Goal: Information Seeking & Learning: Learn about a topic

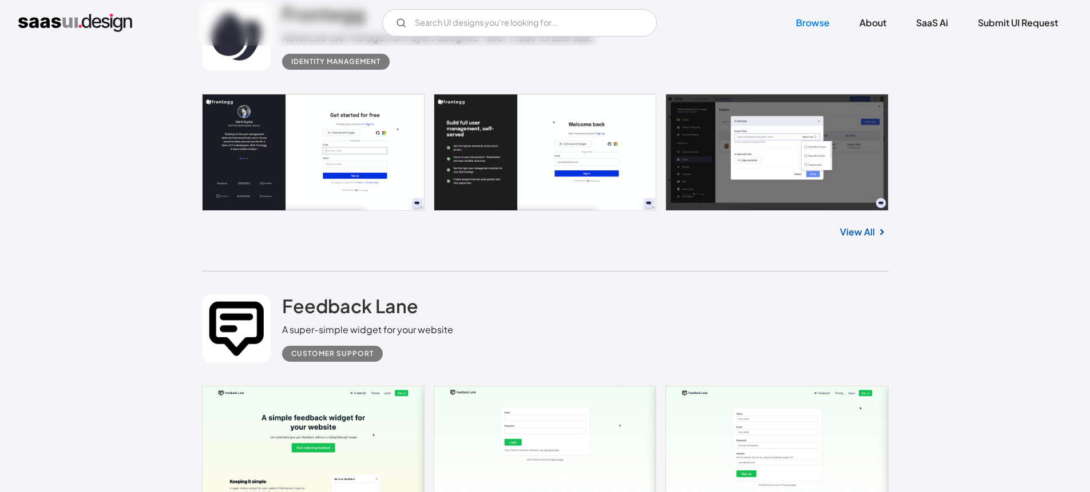
scroll to position [3167, 0]
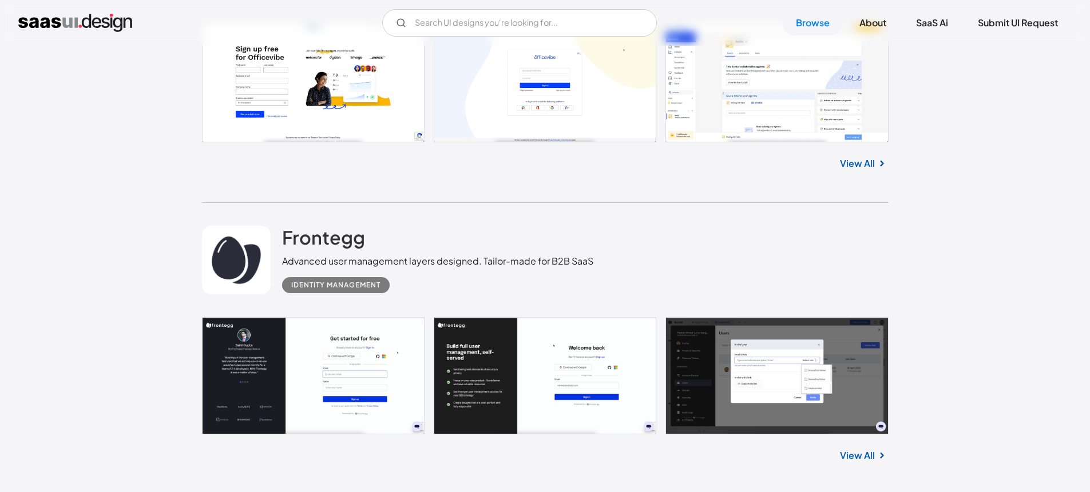
click at [447, 37] on div "V7 Labs Gen AI Application Design Best-in-class data labeling tool. GenAI Close…" at bounding box center [545, 23] width 1090 height 46
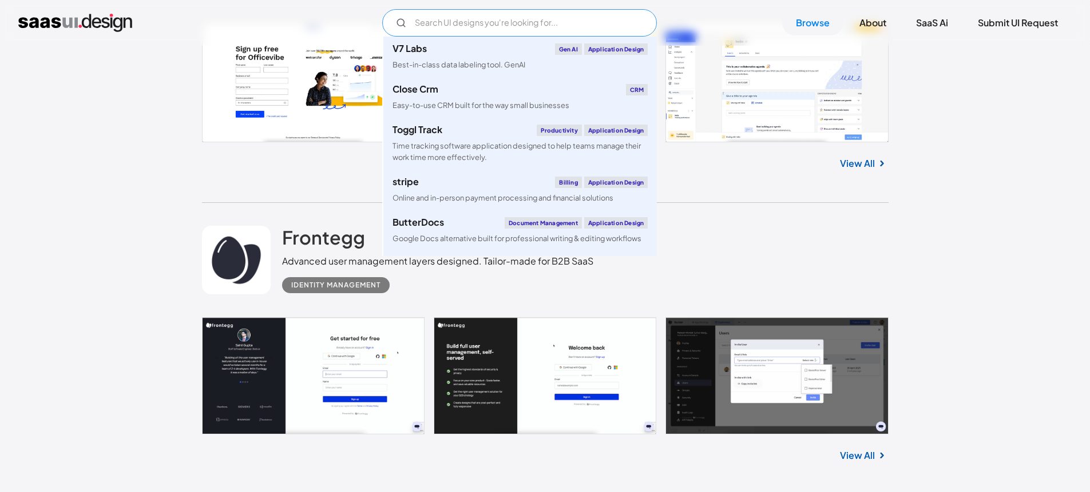
click at [452, 25] on input "Email Form" at bounding box center [519, 22] width 275 height 27
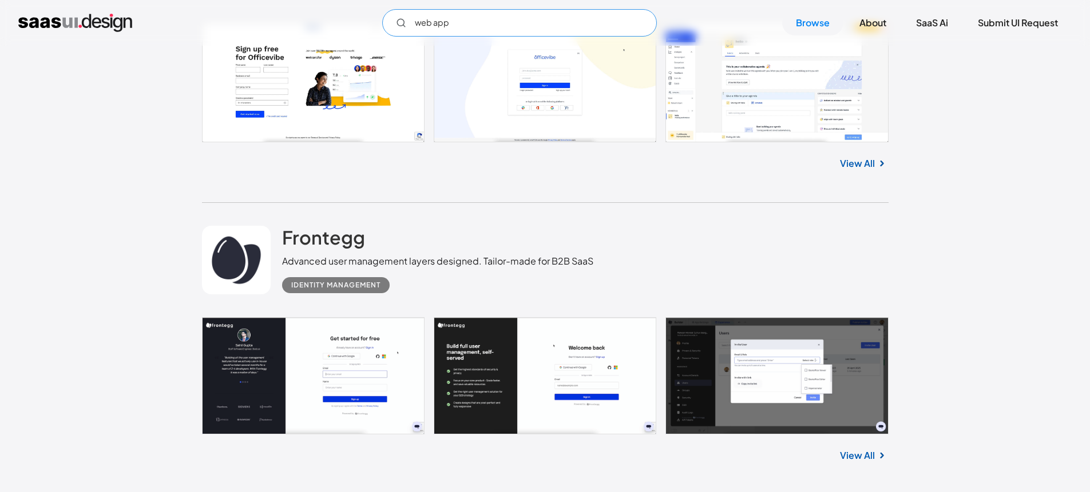
click at [399, 23] on icon "Email Form" at bounding box center [401, 23] width 10 height 10
click at [477, 27] on input "web app" at bounding box center [519, 22] width 275 height 27
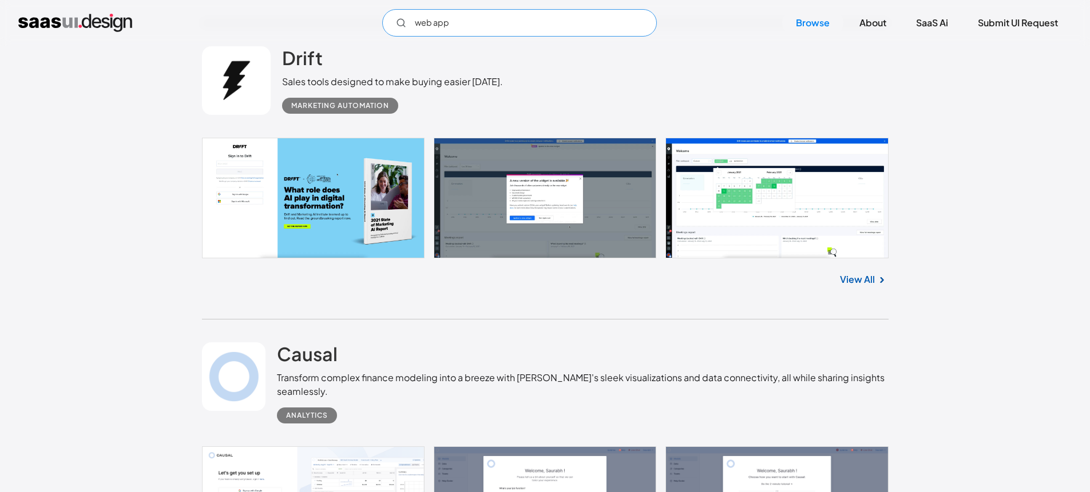
scroll to position [6623, 0]
type input "web app"
click at [857, 280] on link "View All" at bounding box center [857, 280] width 35 height 14
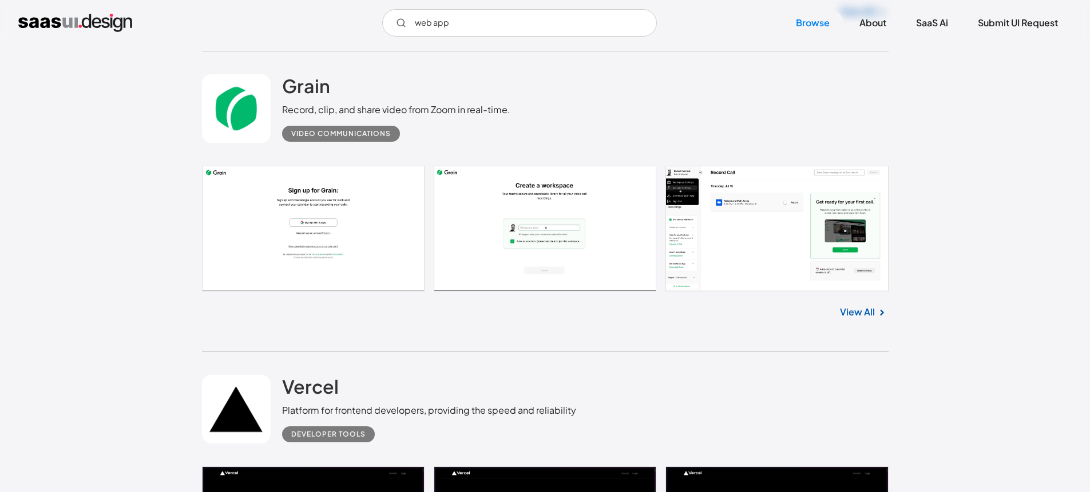
scroll to position [8427, 0]
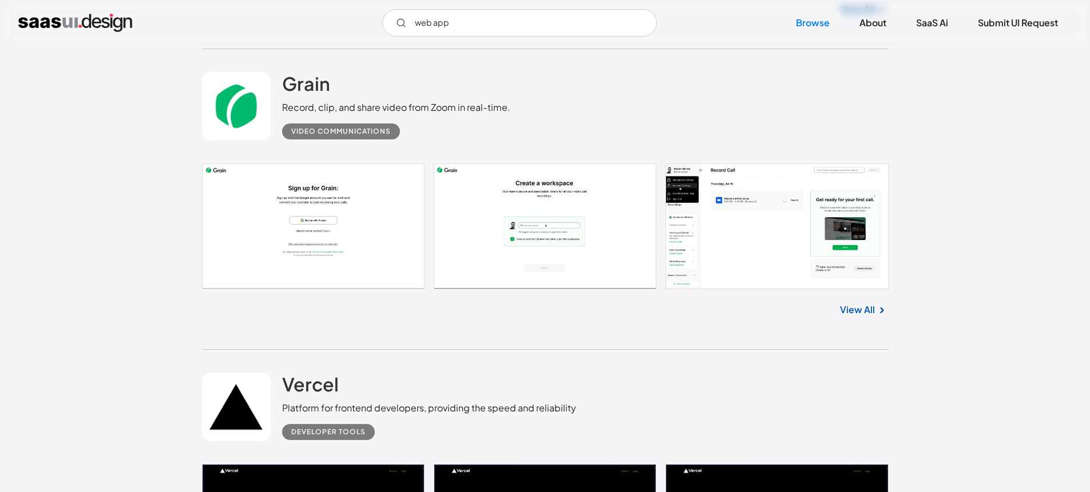
click at [793, 211] on link at bounding box center [545, 227] width 686 height 126
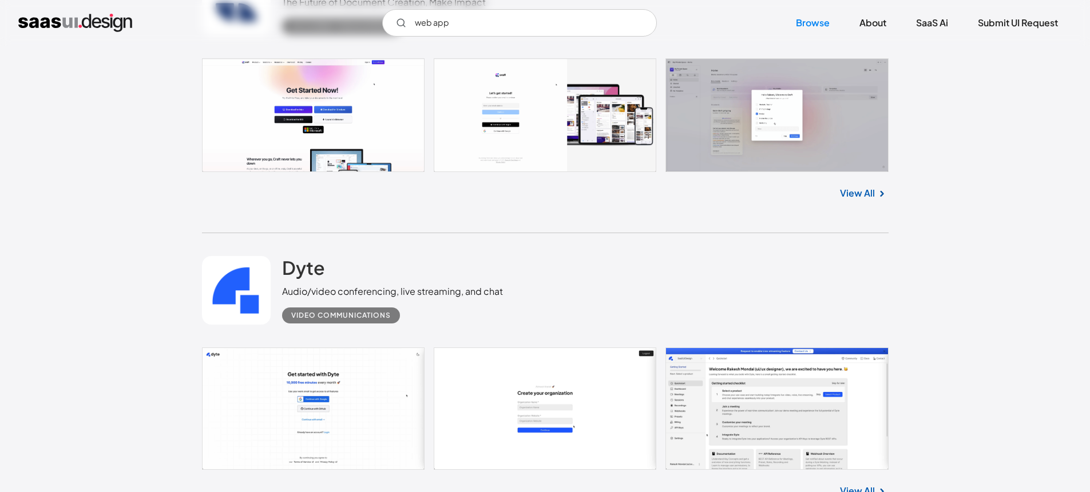
scroll to position [9854, 0]
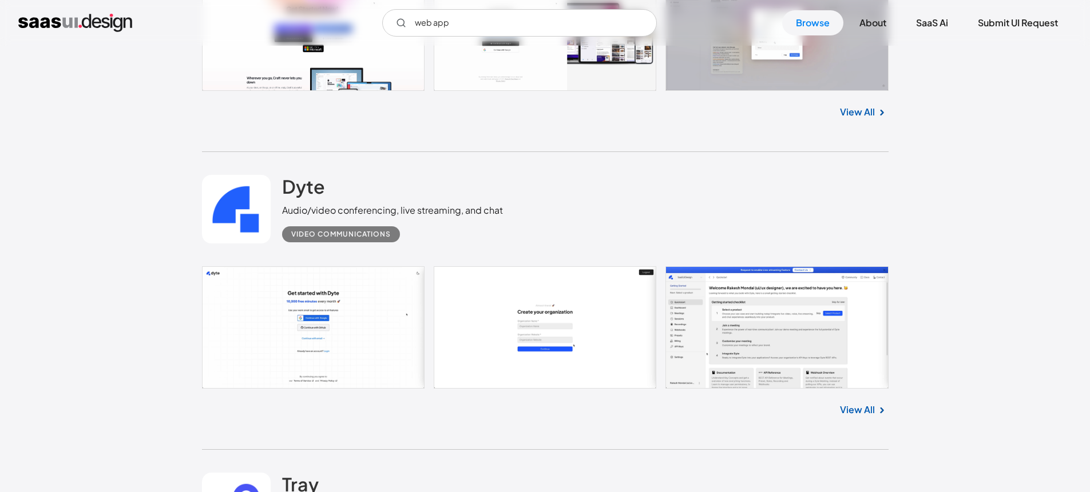
click at [862, 410] on link "View All" at bounding box center [857, 410] width 35 height 14
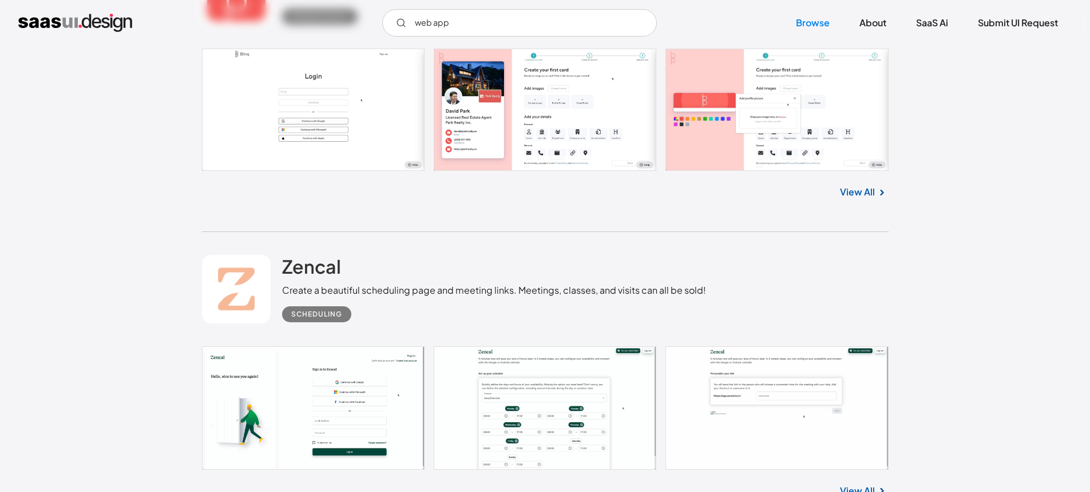
scroll to position [11590, 0]
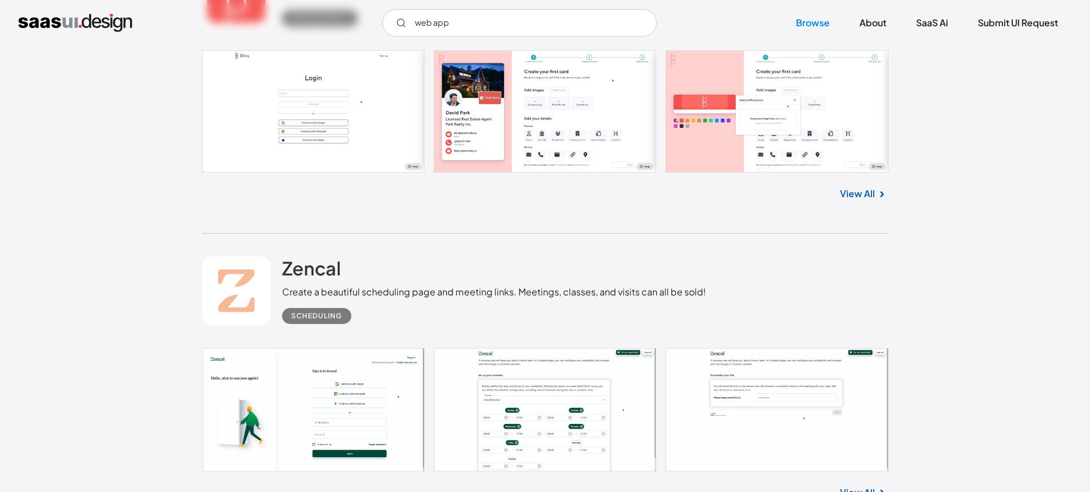
click at [878, 200] on img at bounding box center [882, 195] width 14 height 14
click at [879, 196] on img at bounding box center [882, 195] width 14 height 14
click at [853, 193] on link "View All" at bounding box center [857, 194] width 35 height 14
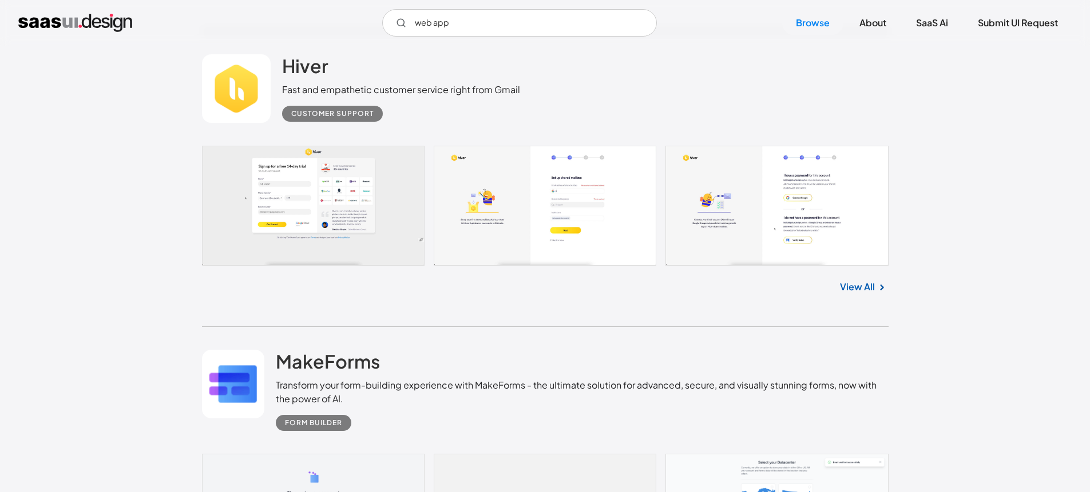
scroll to position [12156, 0]
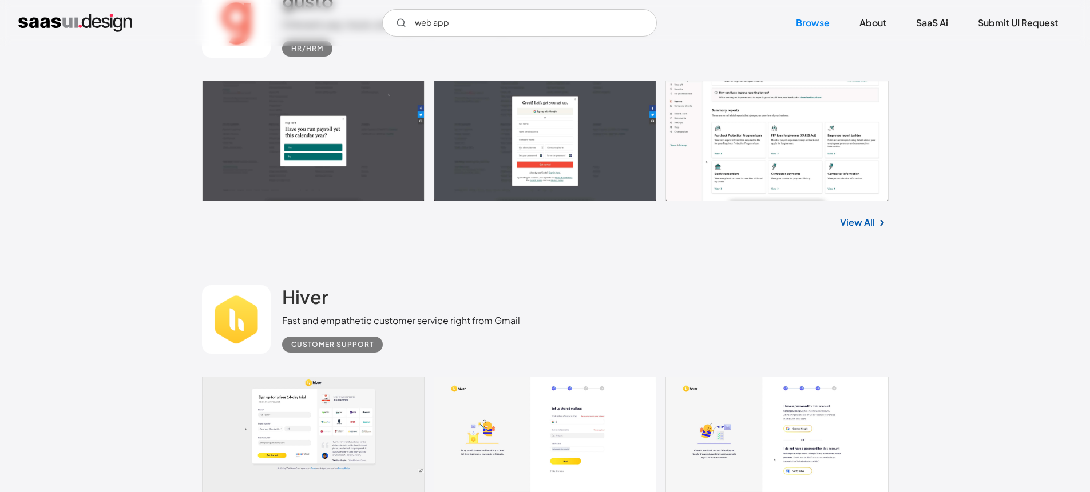
click at [849, 229] on div "View All" at bounding box center [545, 220] width 686 height 38
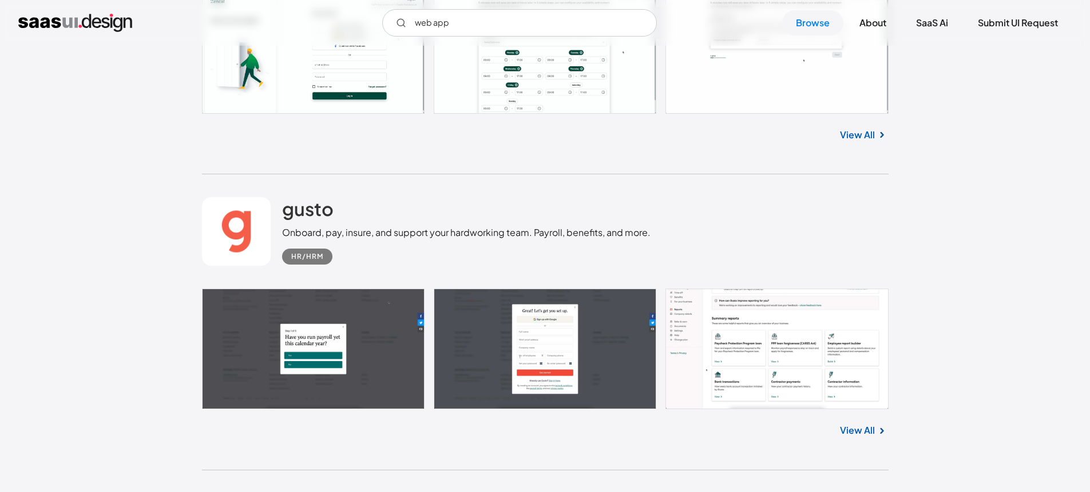
click at [850, 432] on link "View All" at bounding box center [857, 431] width 35 height 14
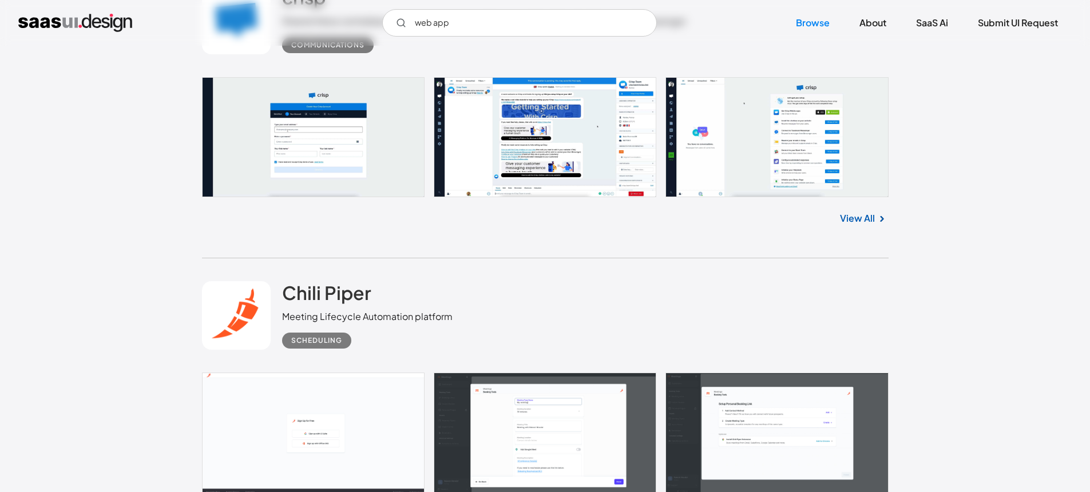
scroll to position [14611, 0]
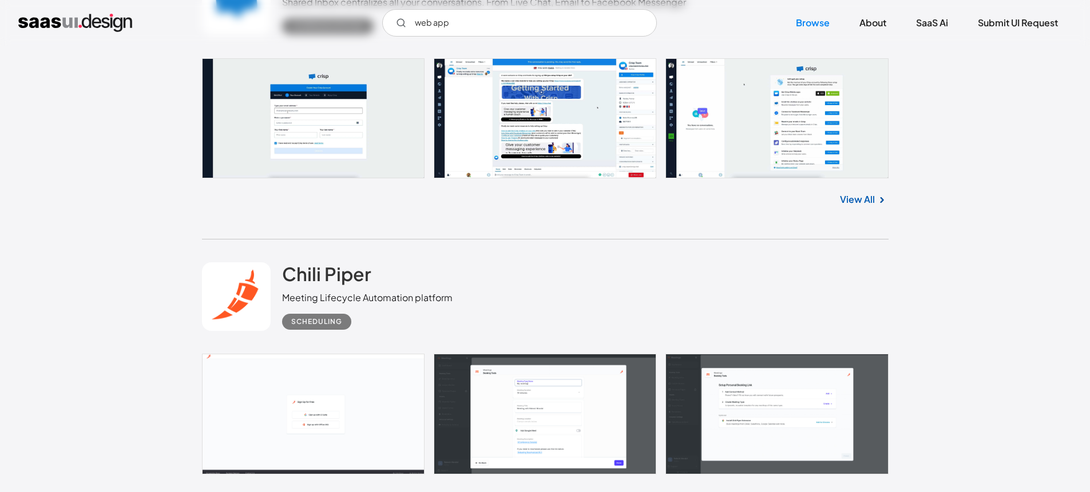
click at [872, 198] on link "View All" at bounding box center [857, 200] width 35 height 14
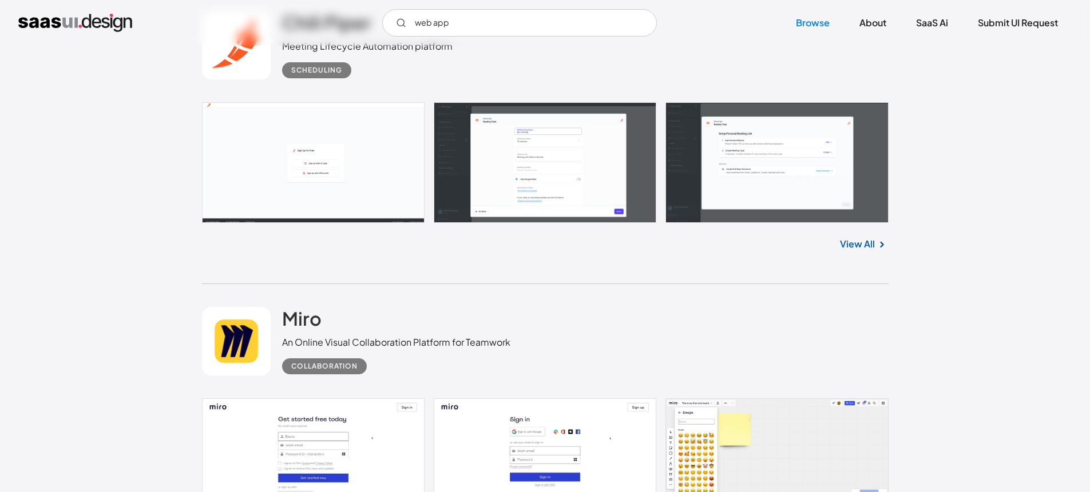
scroll to position [14694, 0]
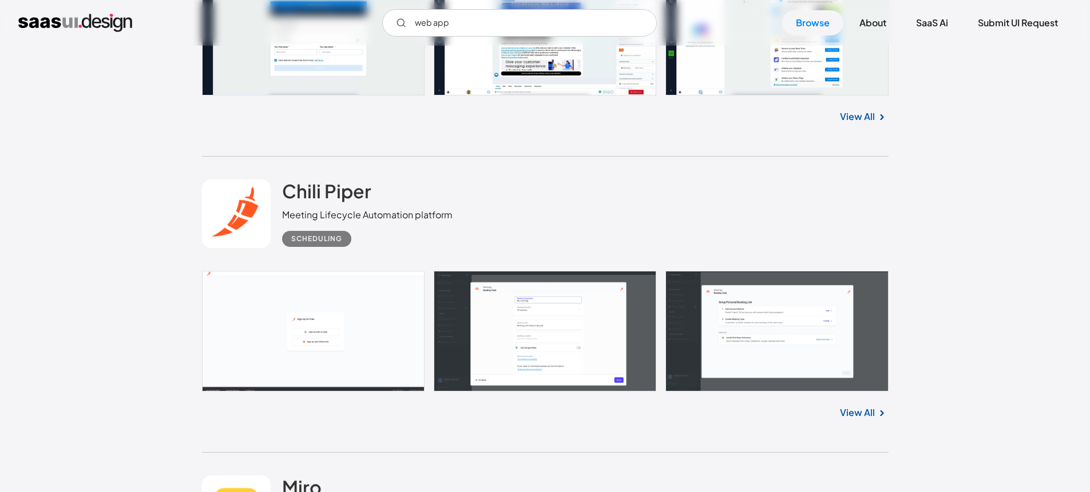
click at [862, 412] on link "View All" at bounding box center [857, 413] width 35 height 14
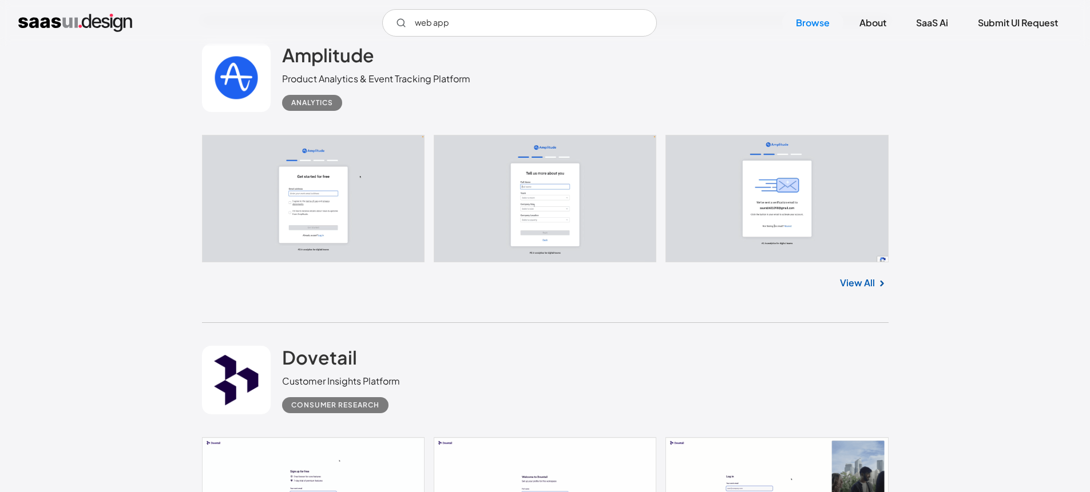
scroll to position [15331, 0]
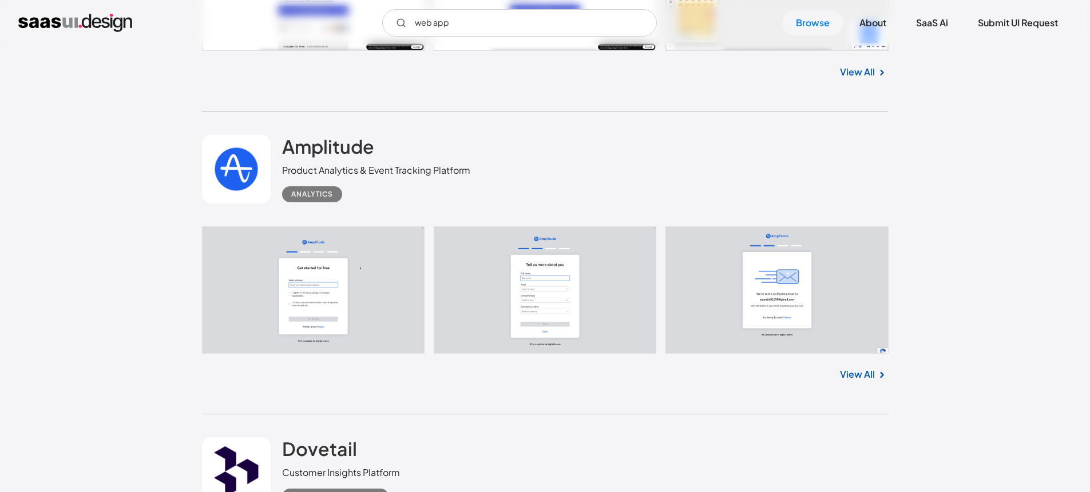
click at [862, 374] on link "View All" at bounding box center [857, 375] width 35 height 14
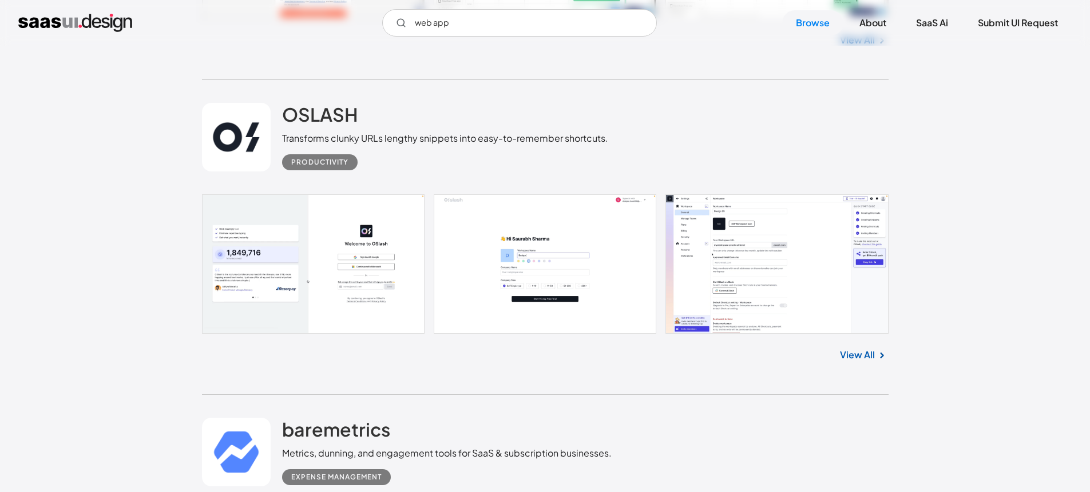
scroll to position [16925, 0]
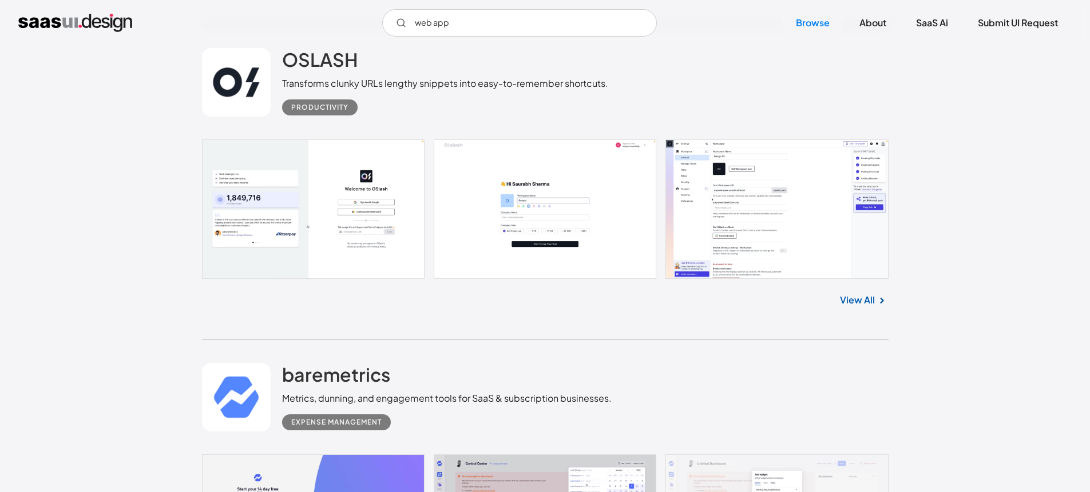
click at [857, 299] on link "View All" at bounding box center [857, 300] width 35 height 14
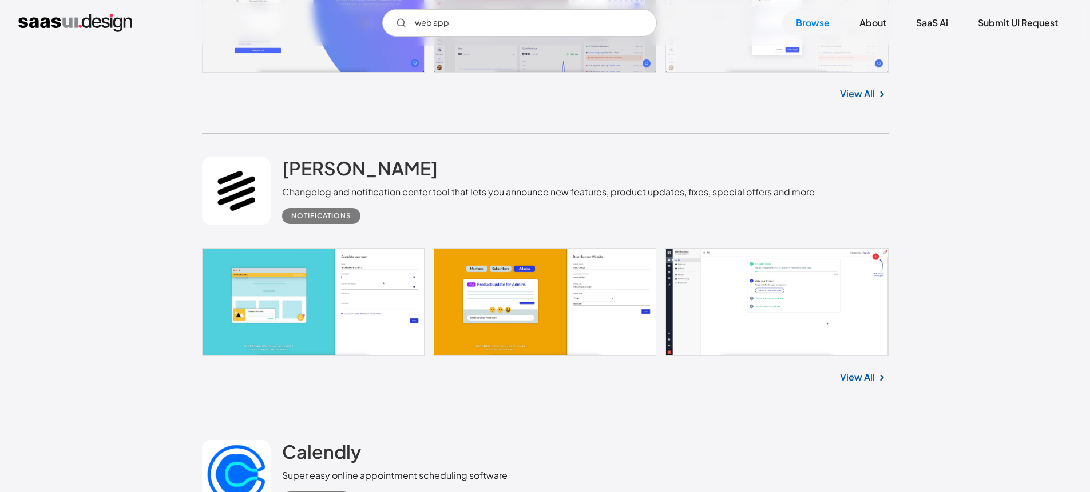
scroll to position [17190, 0]
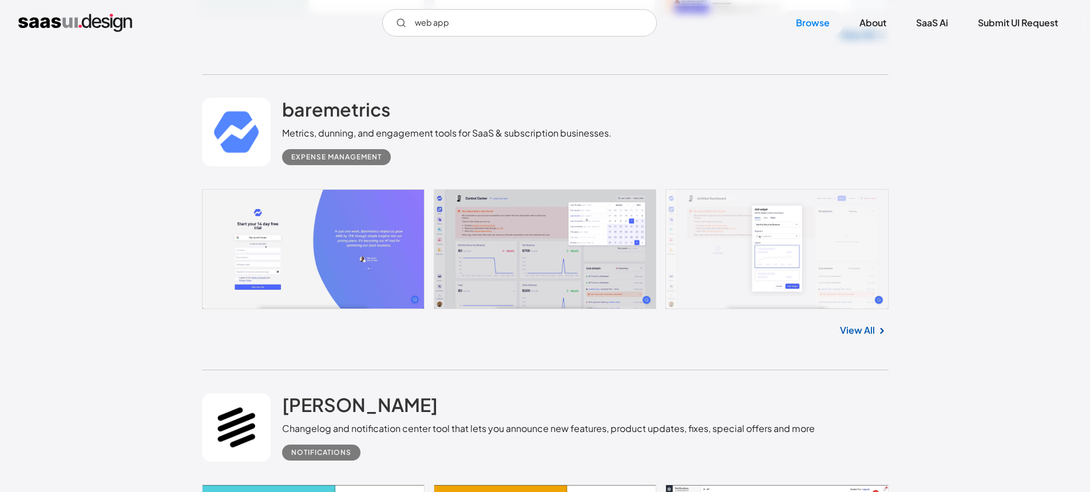
click at [867, 328] on link "View All" at bounding box center [857, 331] width 35 height 14
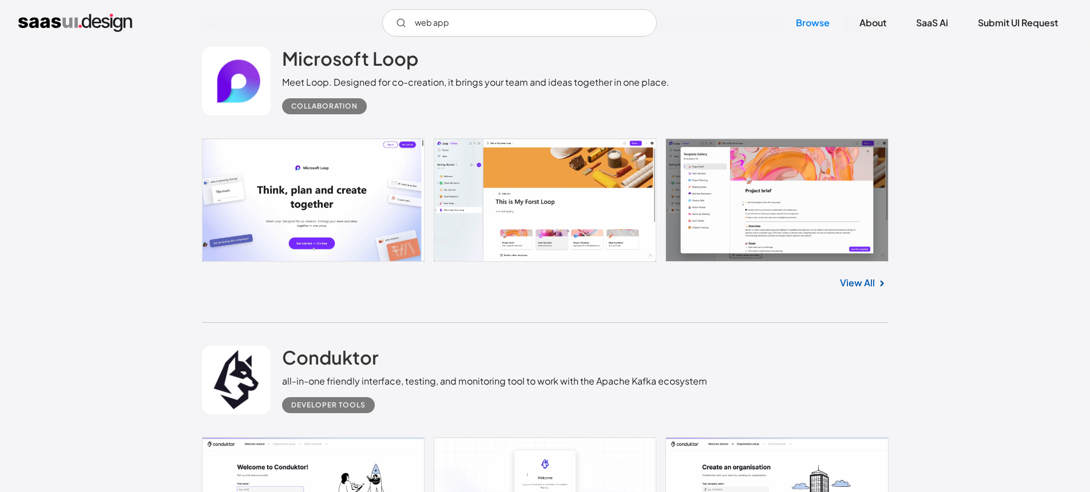
scroll to position [20797, 0]
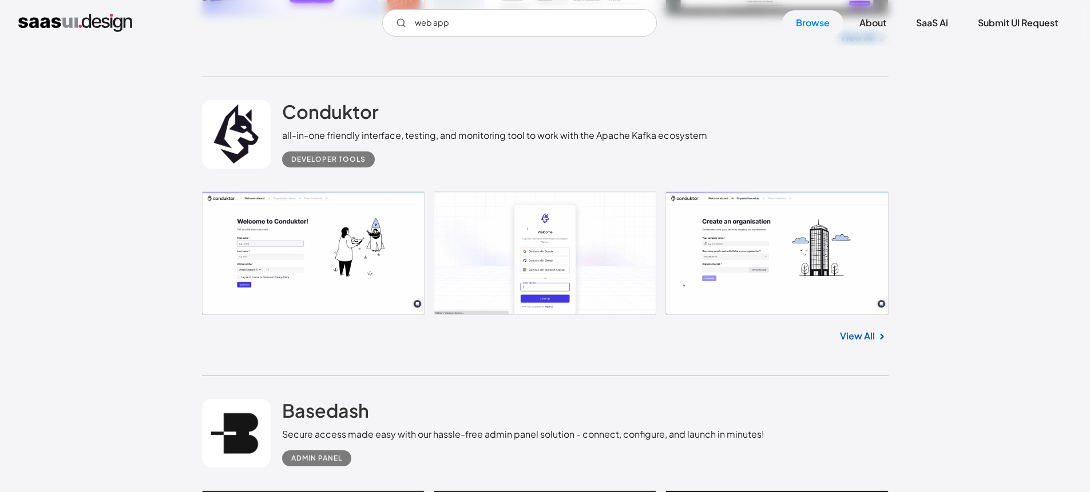
click at [871, 339] on link "View All" at bounding box center [857, 336] width 35 height 14
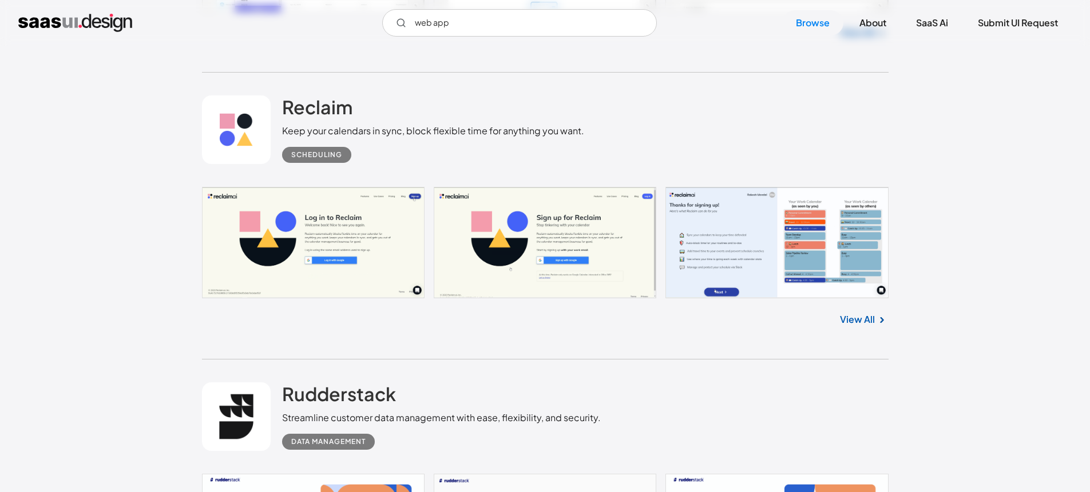
scroll to position [22164, 0]
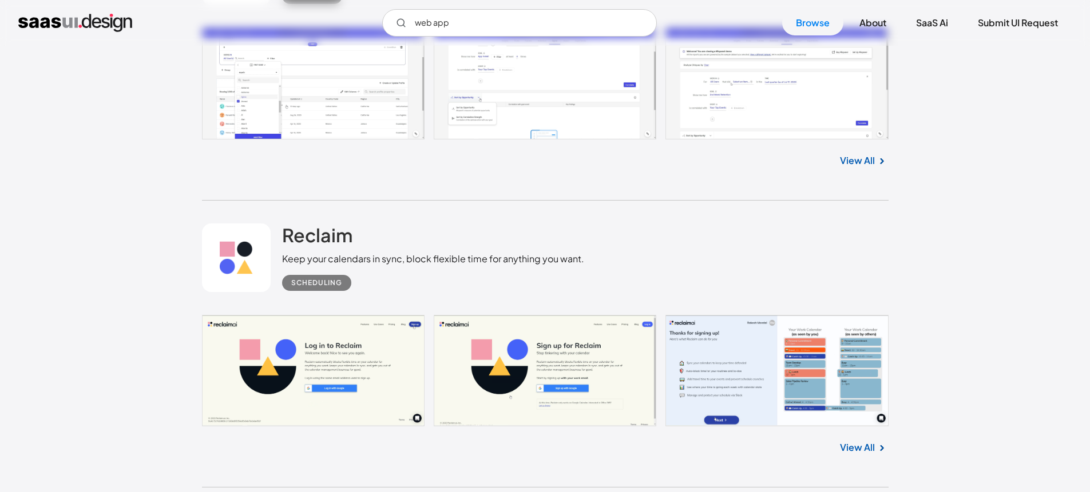
click at [865, 435] on div "View All" at bounding box center [545, 446] width 686 height 38
click at [838, 451] on div "View All" at bounding box center [545, 446] width 686 height 38
click at [853, 447] on link "View All" at bounding box center [857, 448] width 35 height 14
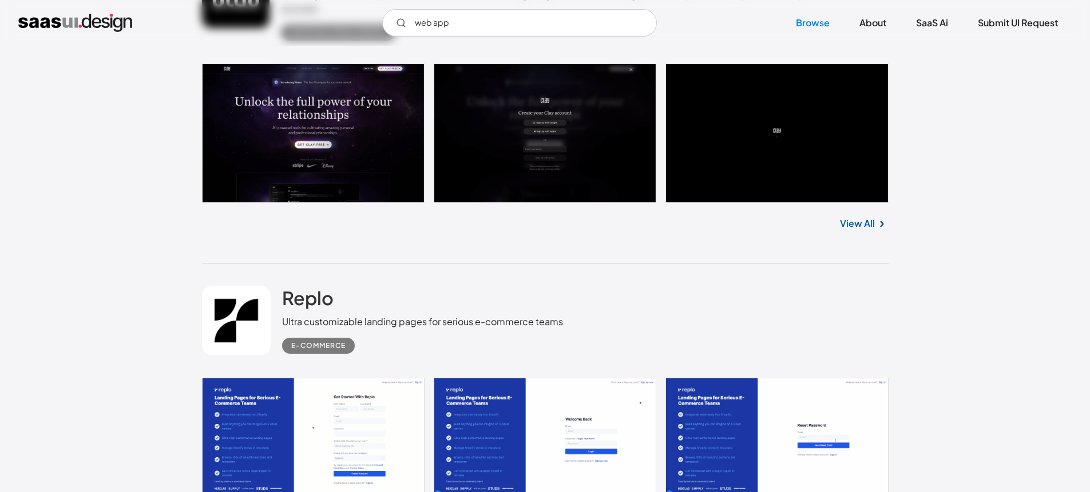
scroll to position [24436, 0]
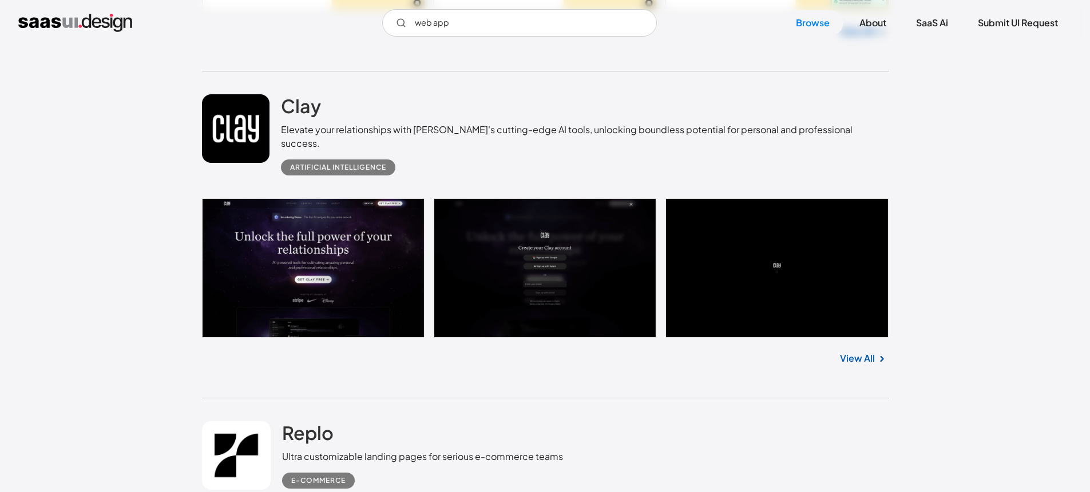
click at [875, 352] on img at bounding box center [882, 359] width 14 height 14
click at [860, 352] on link "View All" at bounding box center [857, 359] width 35 height 14
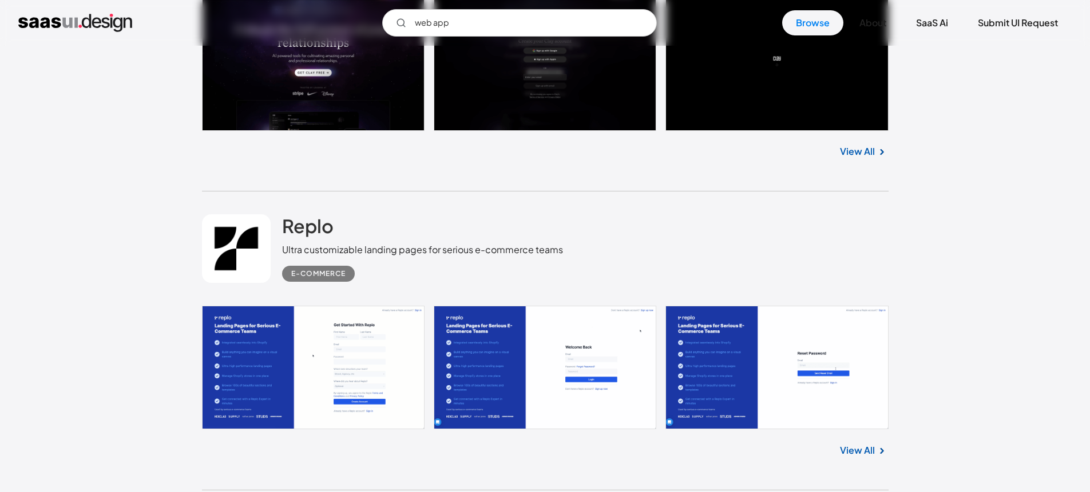
scroll to position [24779, 0]
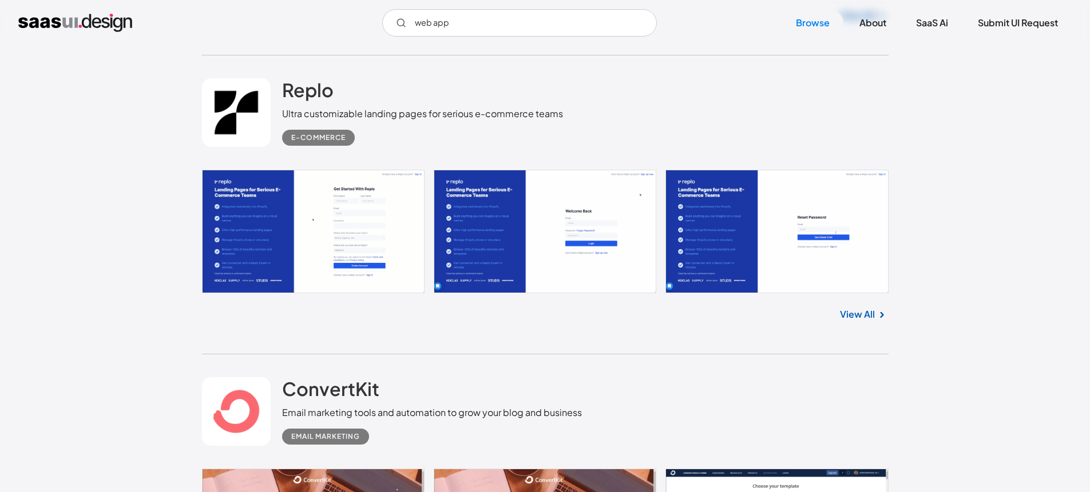
click at [880, 308] on img at bounding box center [882, 315] width 14 height 14
click at [865, 308] on link "View All" at bounding box center [857, 315] width 35 height 14
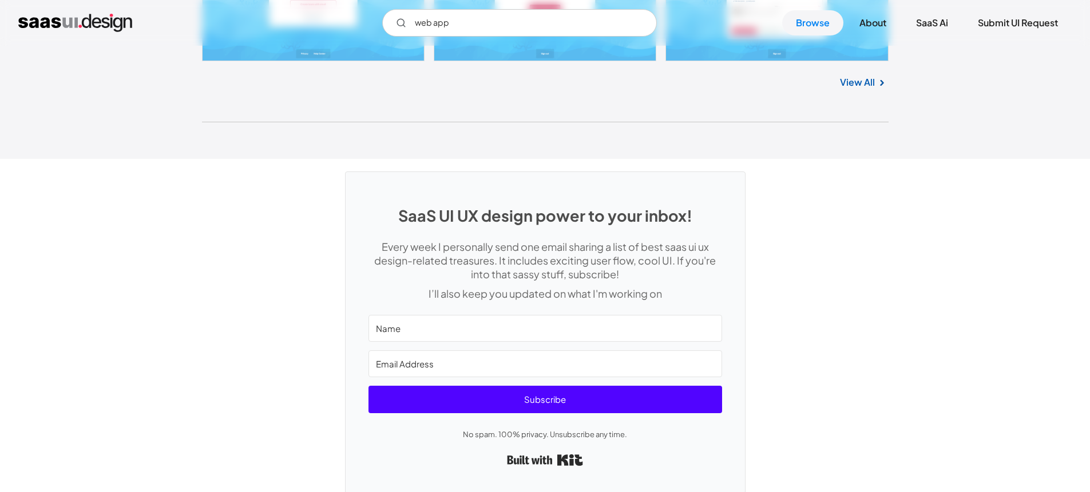
scroll to position [30500, 0]
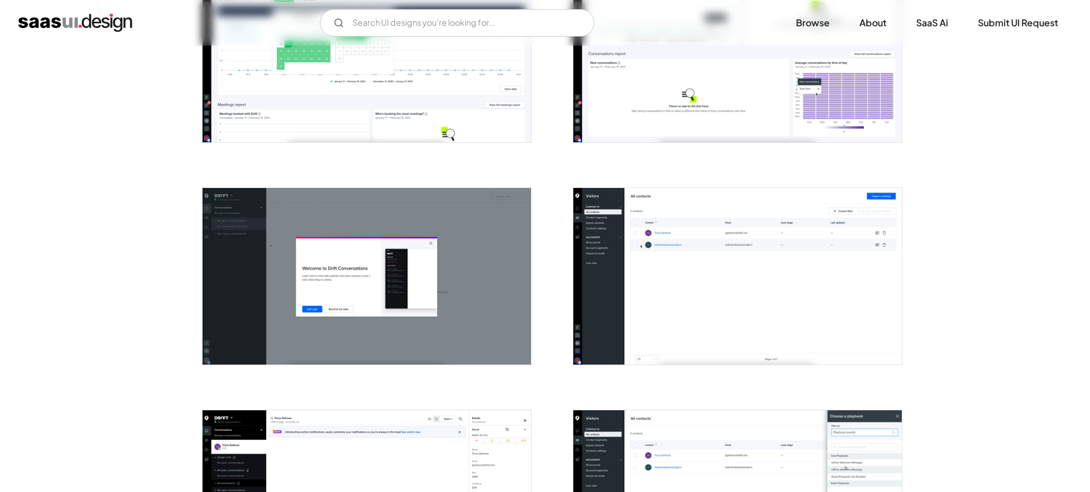
scroll to position [528, 0]
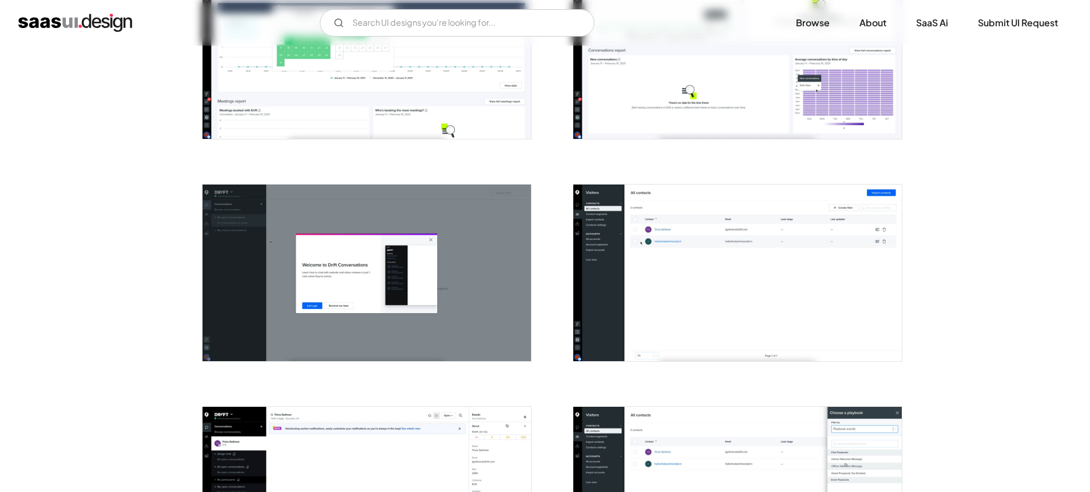
click at [685, 252] on img "open lightbox" at bounding box center [737, 273] width 328 height 177
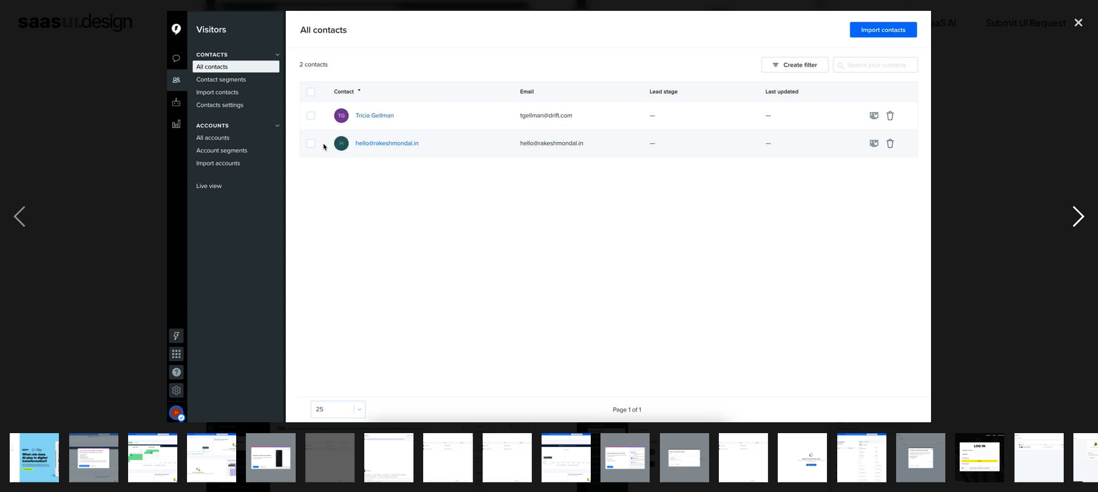
click at [1074, 226] on div "next image" at bounding box center [1078, 217] width 39 height 414
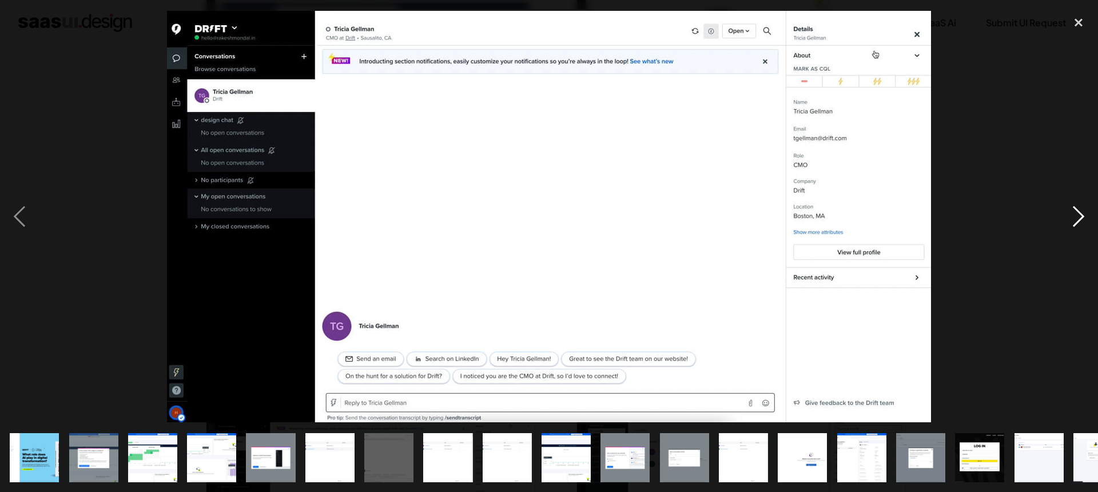
click at [1074, 226] on div "next image" at bounding box center [1078, 217] width 39 height 414
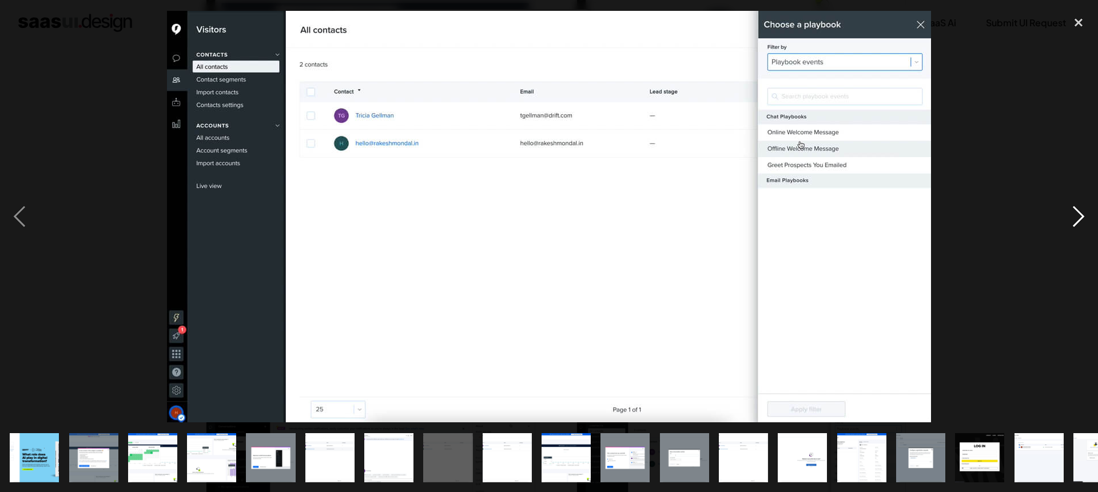
click at [1074, 226] on div "next image" at bounding box center [1078, 217] width 39 height 414
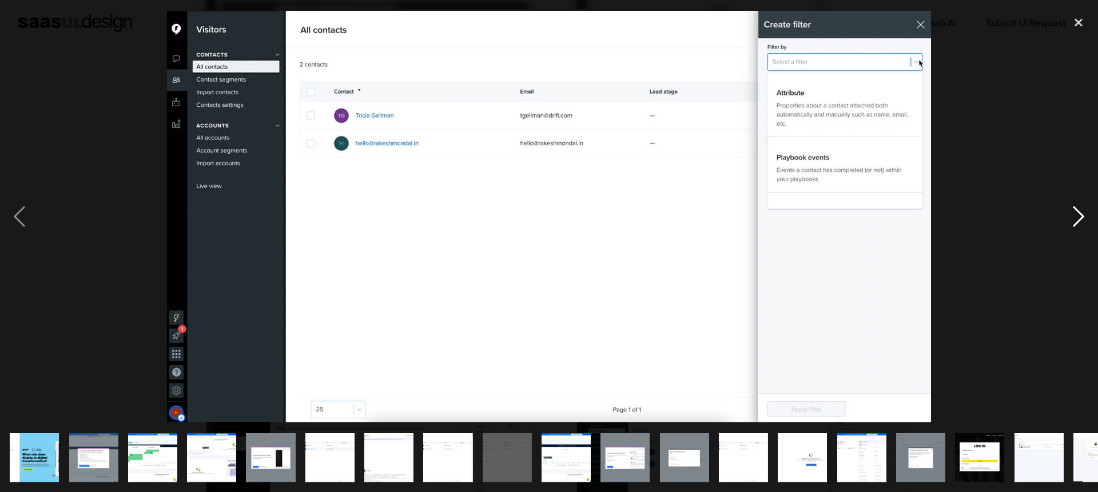
click at [1074, 226] on div "next image" at bounding box center [1078, 217] width 39 height 414
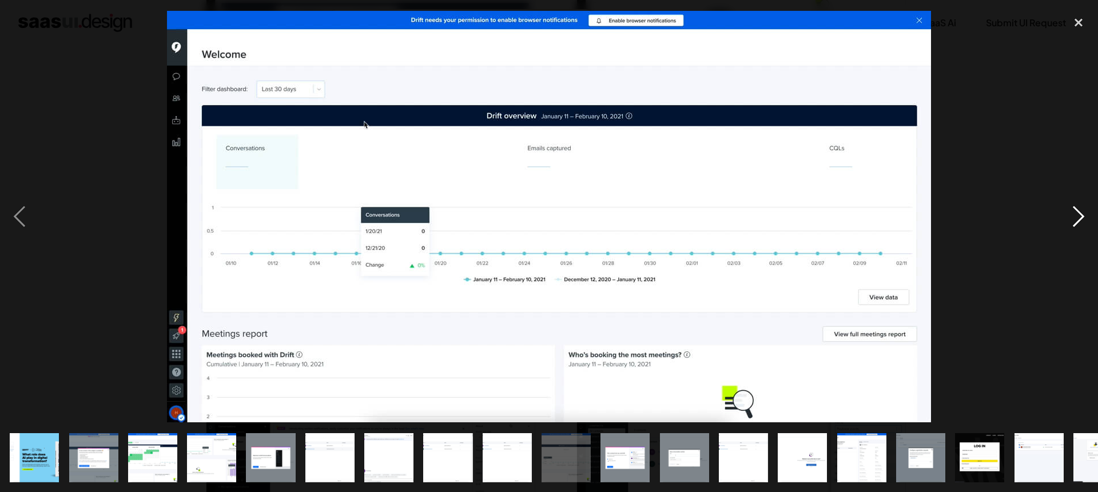
click at [1074, 226] on div "next image" at bounding box center [1078, 217] width 39 height 414
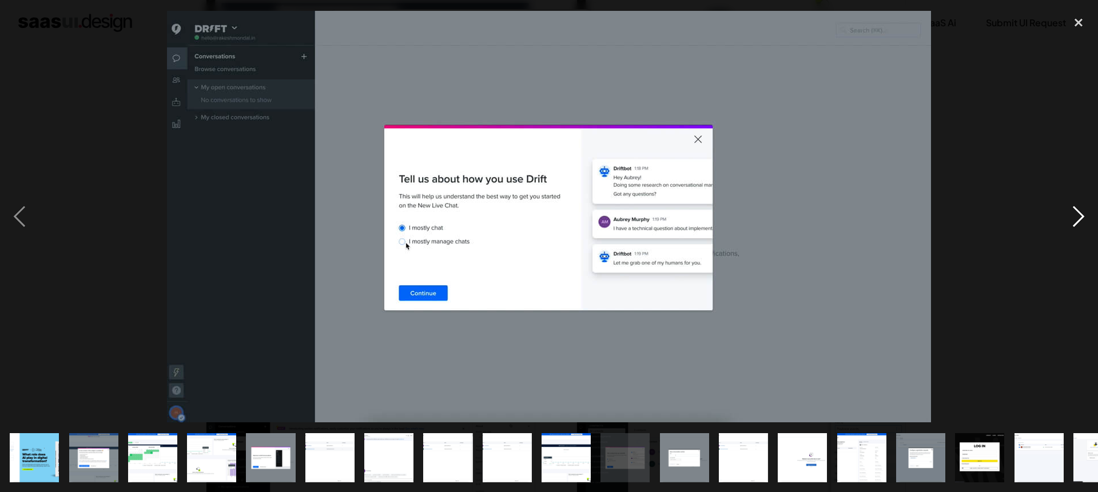
click at [1074, 226] on div "next image" at bounding box center [1078, 217] width 39 height 414
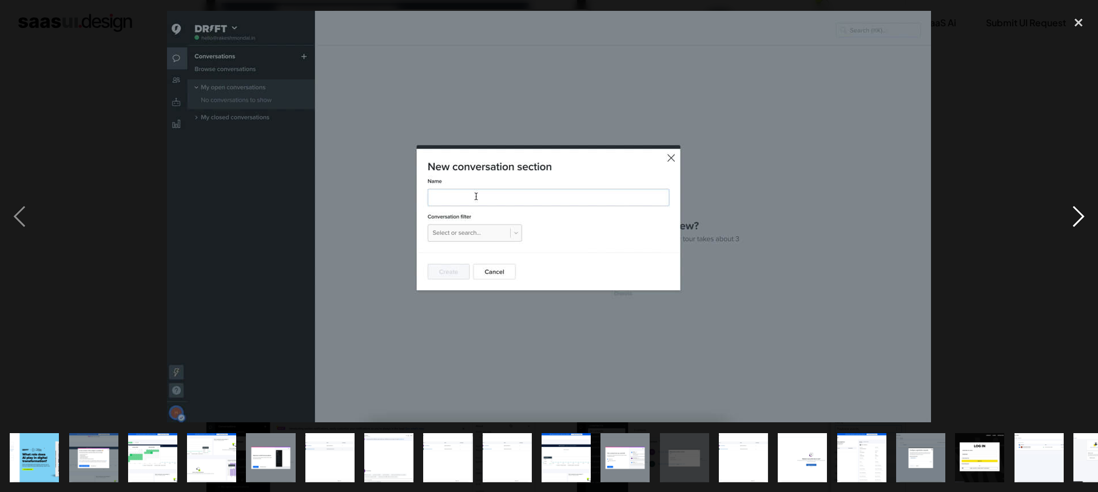
click at [1074, 226] on div "next image" at bounding box center [1078, 217] width 39 height 414
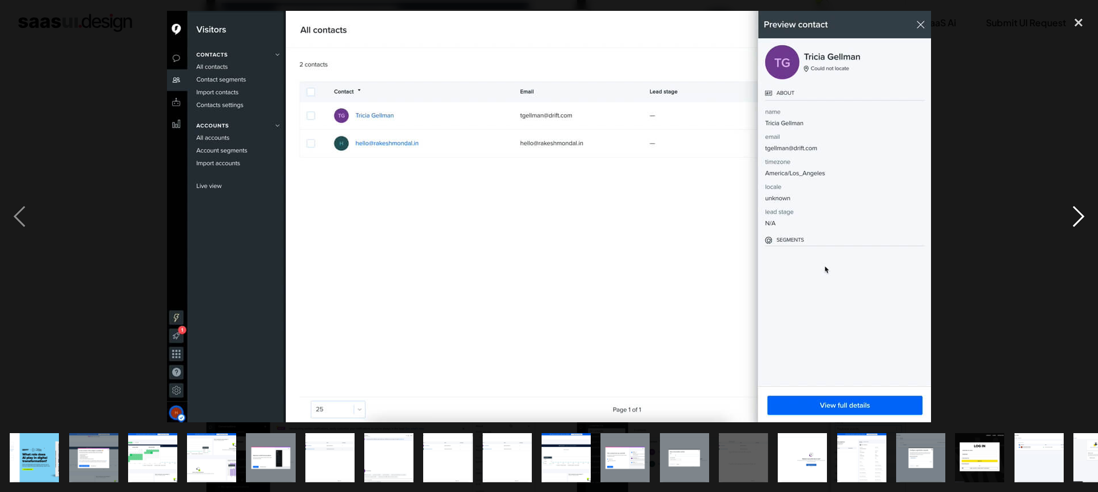
click at [1076, 217] on div "next image" at bounding box center [1078, 217] width 39 height 414
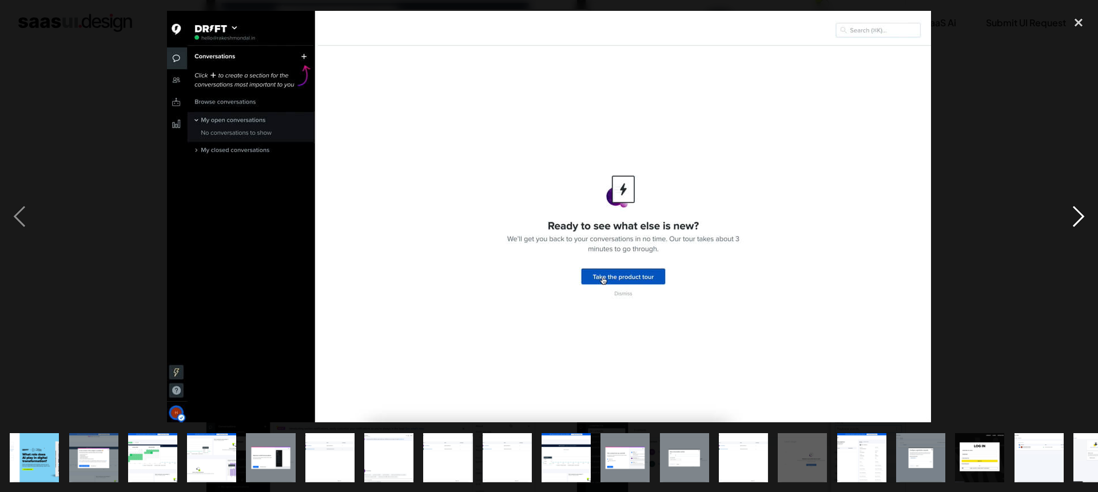
click at [1076, 218] on div "next image" at bounding box center [1078, 217] width 39 height 414
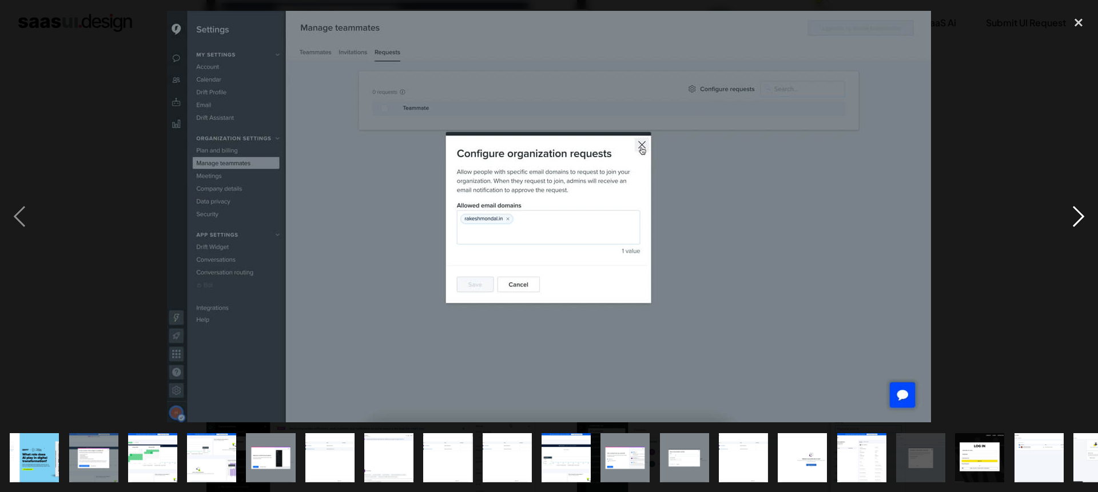
click at [1076, 218] on div "next image" at bounding box center [1078, 217] width 39 height 414
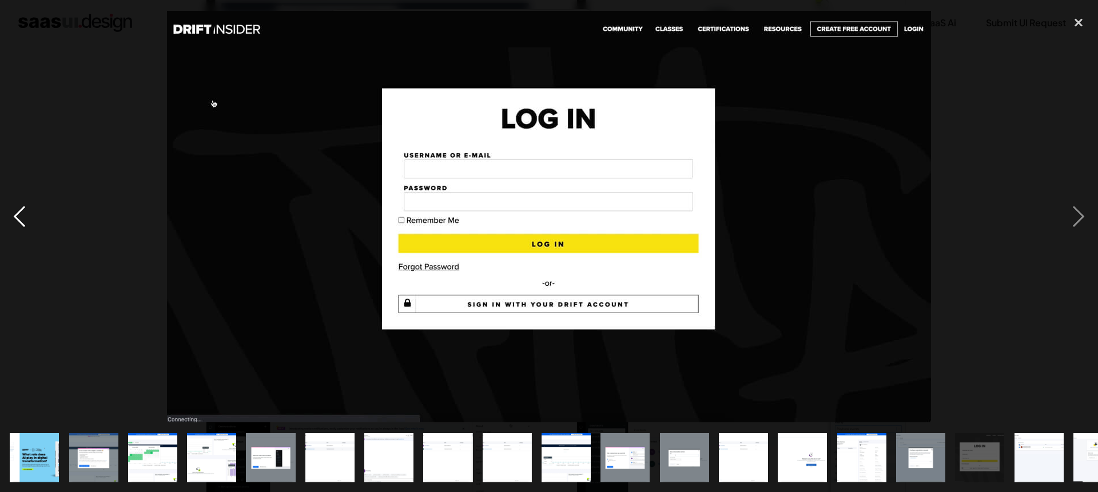
click at [6, 228] on div "previous image" at bounding box center [19, 217] width 39 height 414
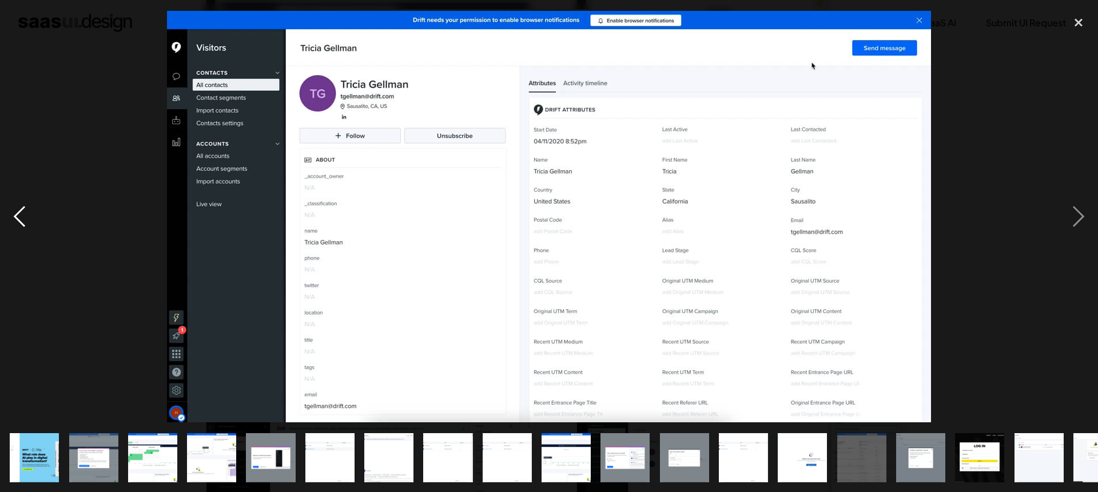
click at [6, 228] on div "previous image" at bounding box center [19, 217] width 39 height 414
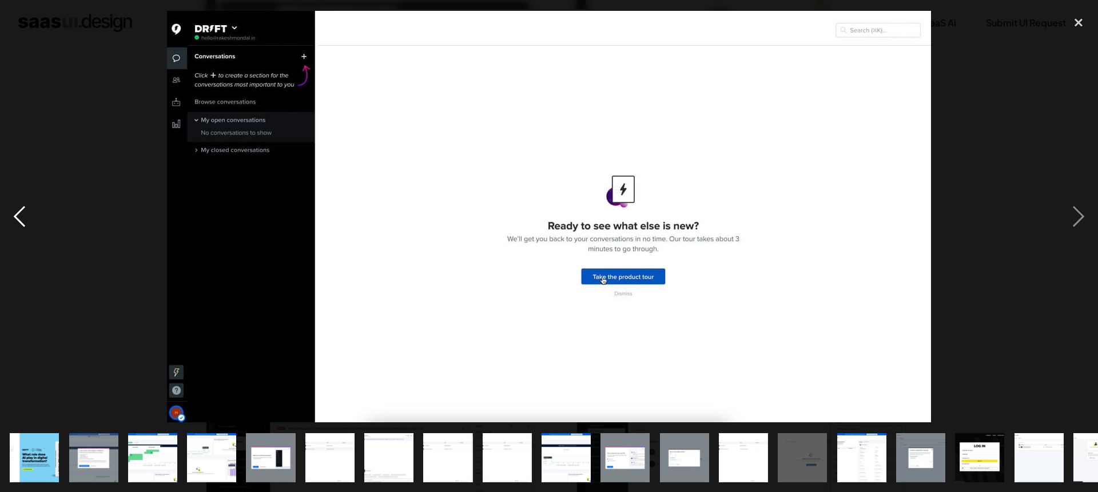
click at [6, 228] on div "previous image" at bounding box center [19, 217] width 39 height 414
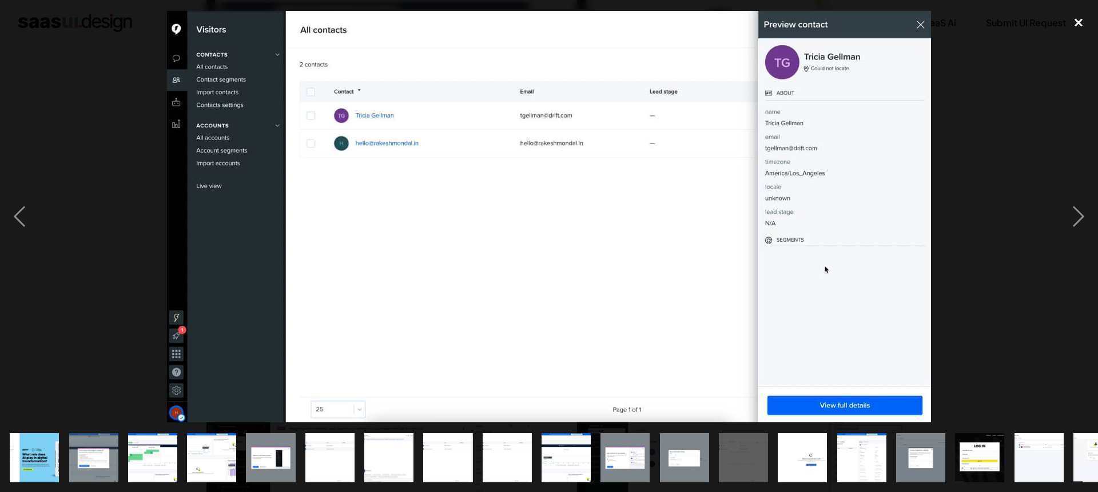
click at [1078, 28] on div "close lightbox" at bounding box center [1078, 22] width 39 height 25
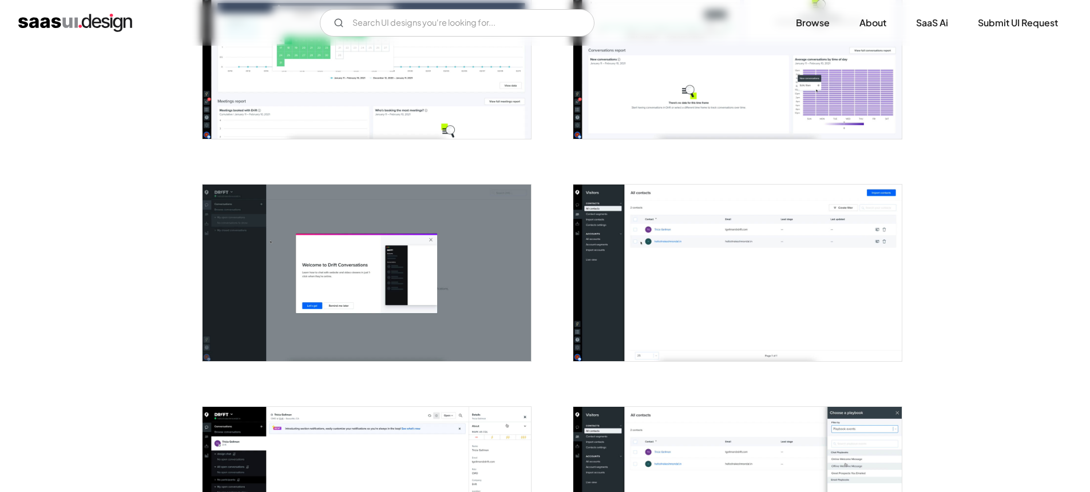
scroll to position [866, 0]
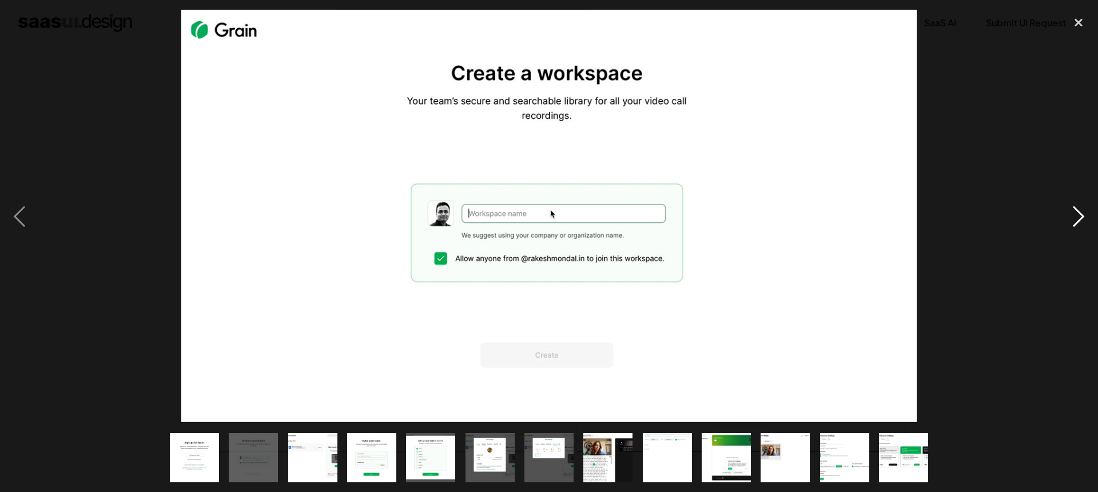
click at [1079, 220] on div "next image" at bounding box center [1078, 217] width 39 height 414
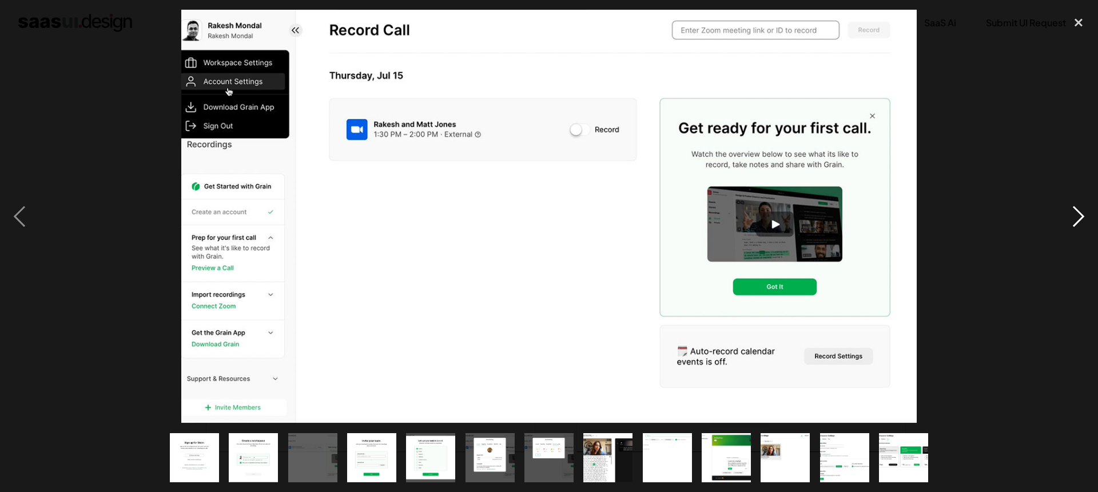
click at [1079, 220] on div "next image" at bounding box center [1078, 217] width 39 height 414
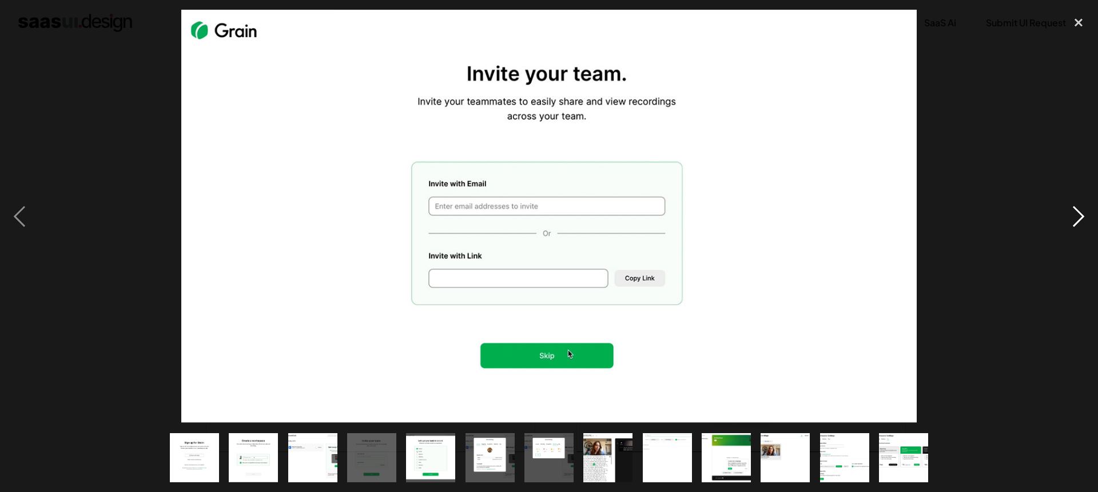
click at [1079, 220] on div "next image" at bounding box center [1078, 217] width 39 height 414
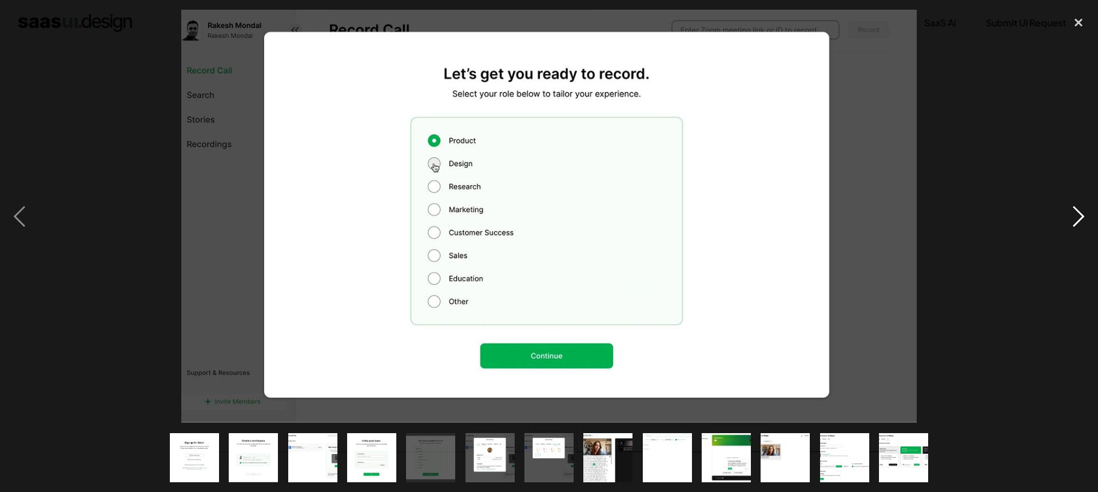
click at [1079, 220] on div "next image" at bounding box center [1078, 217] width 39 height 414
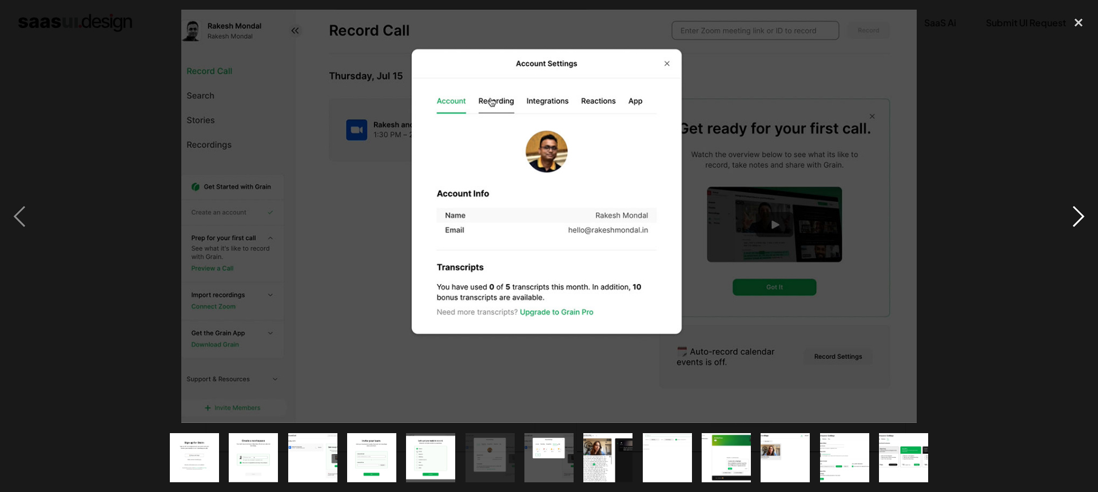
click at [1079, 220] on div "next image" at bounding box center [1078, 217] width 39 height 414
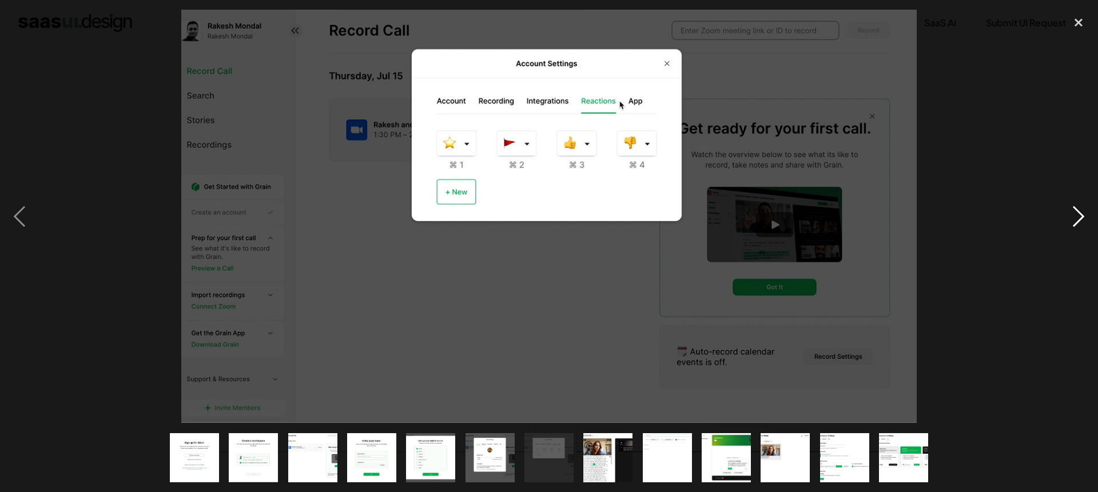
click at [1079, 220] on div "next image" at bounding box center [1078, 217] width 39 height 414
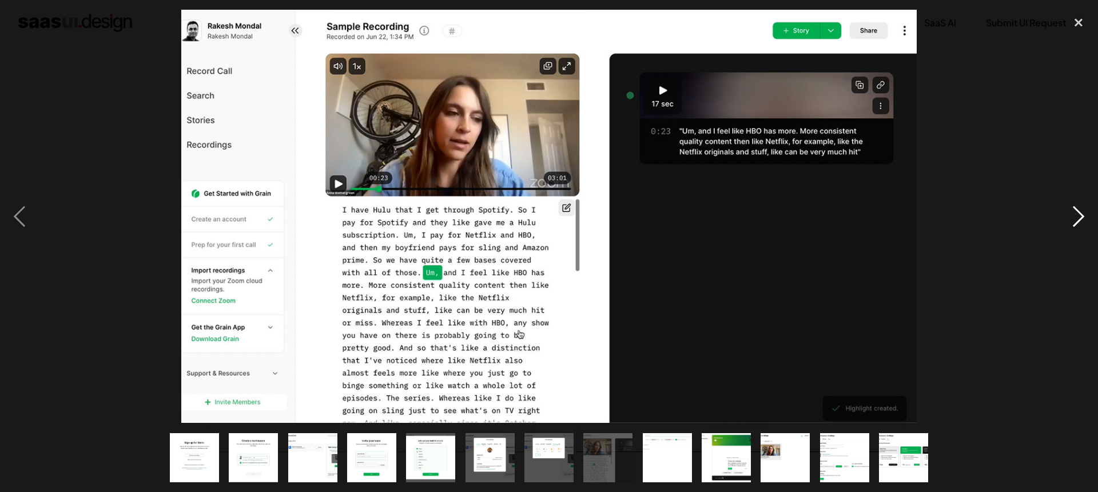
click at [1079, 220] on div "next image" at bounding box center [1078, 217] width 39 height 414
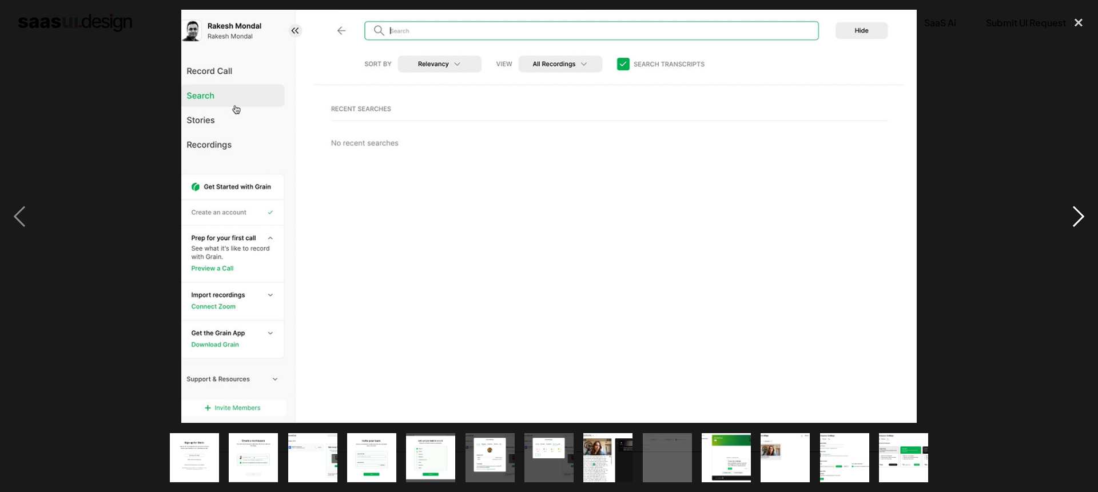
click at [1079, 220] on div "next image" at bounding box center [1078, 217] width 39 height 414
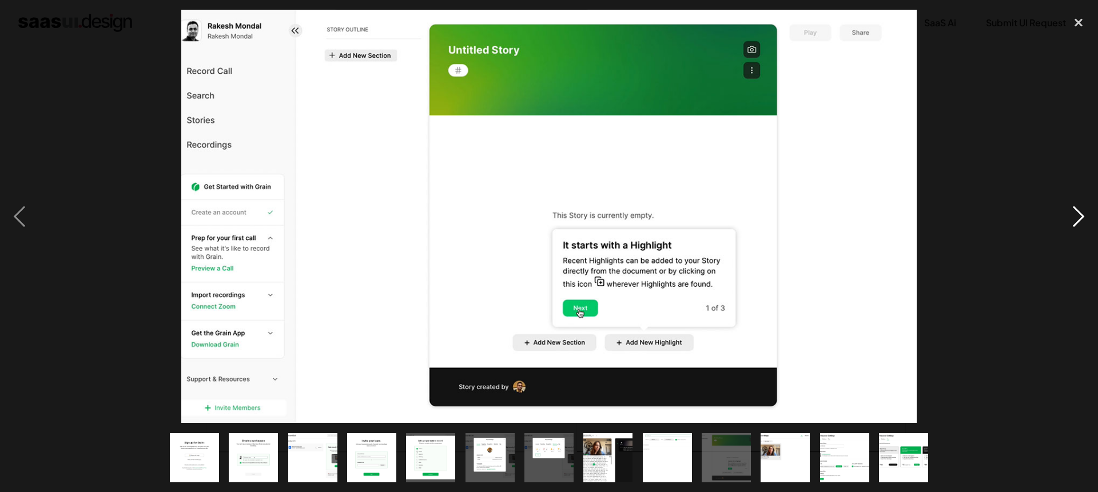
click at [1079, 220] on div "next image" at bounding box center [1078, 217] width 39 height 414
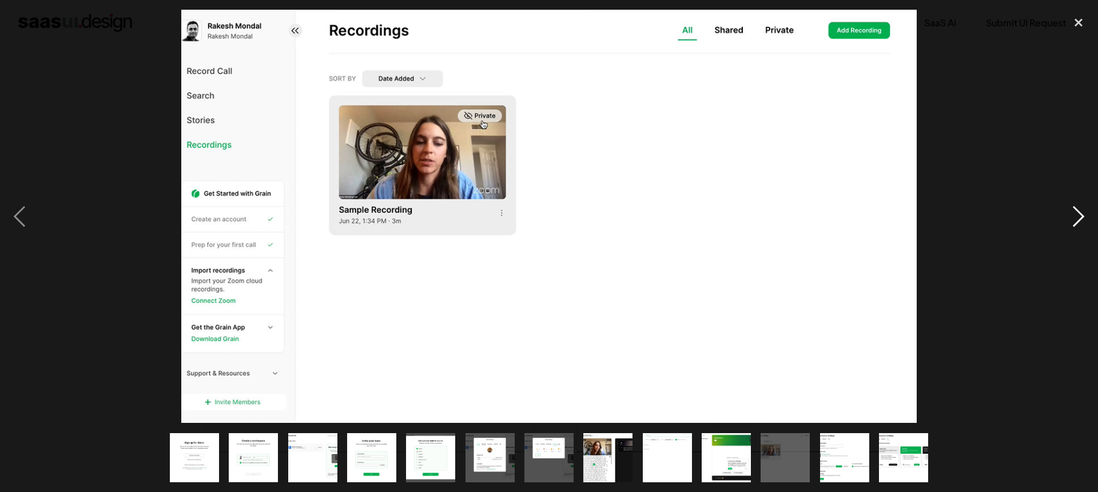
click at [1079, 220] on div "next image" at bounding box center [1078, 217] width 39 height 414
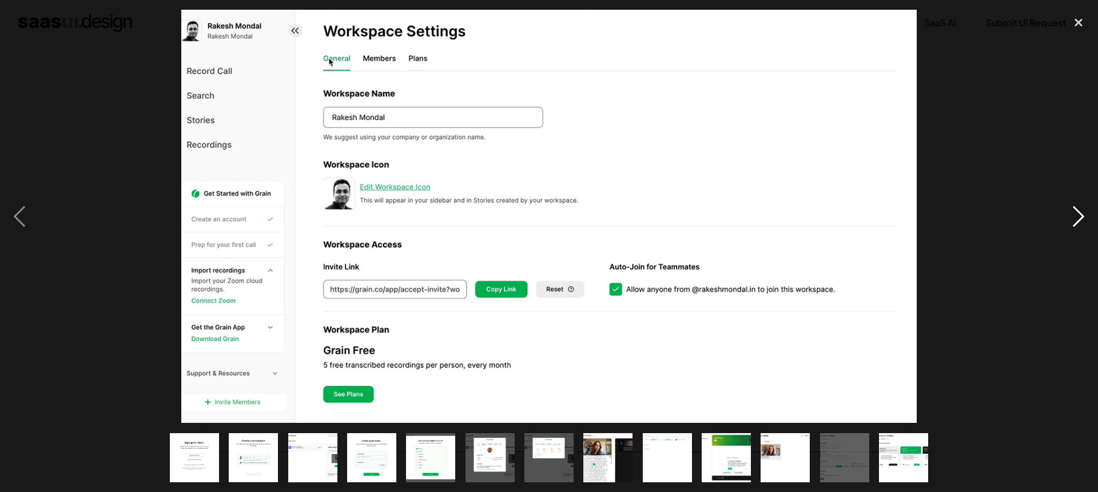
click at [1079, 220] on div "next image" at bounding box center [1078, 217] width 39 height 414
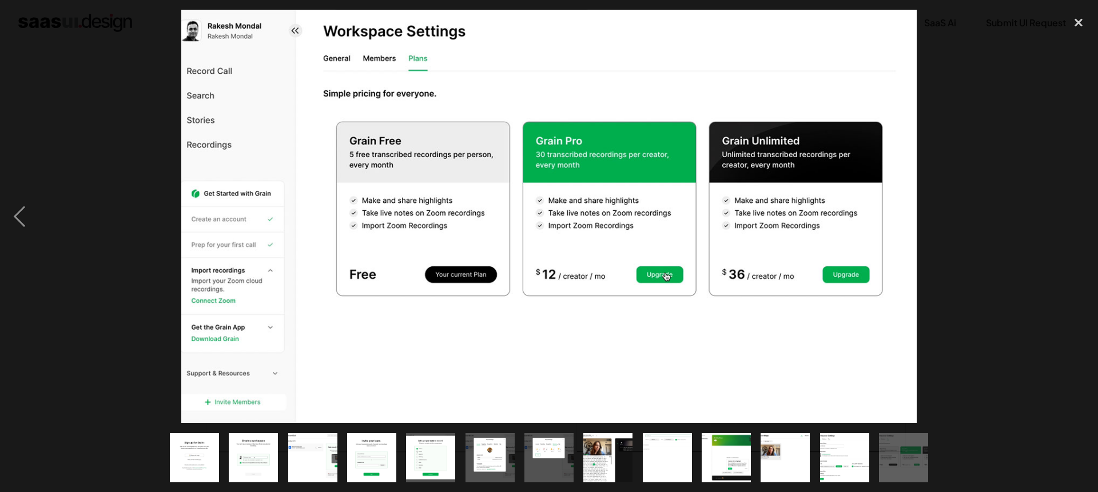
click at [1079, 220] on div "next image" at bounding box center [1078, 217] width 39 height 414
click at [1073, 26] on div "close lightbox" at bounding box center [1078, 22] width 39 height 25
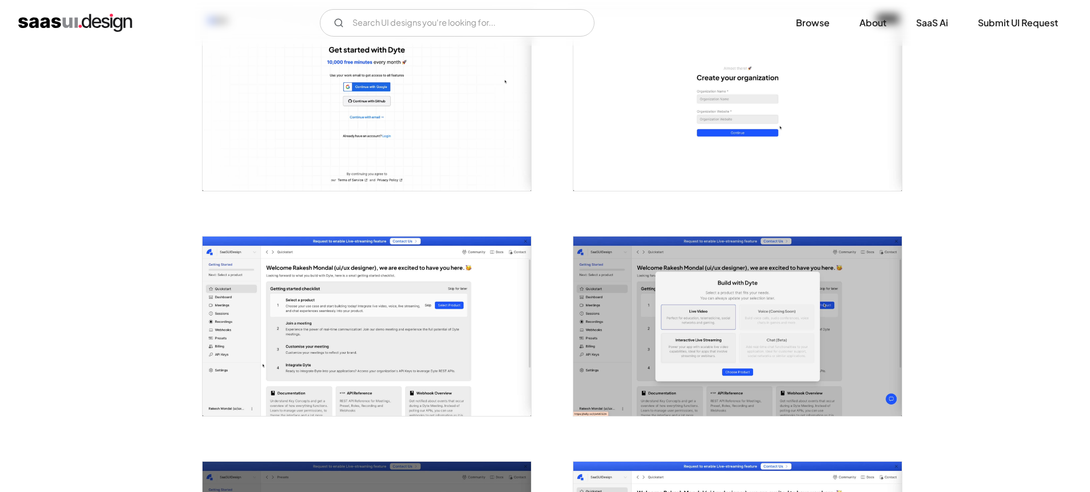
scroll to position [308, 0]
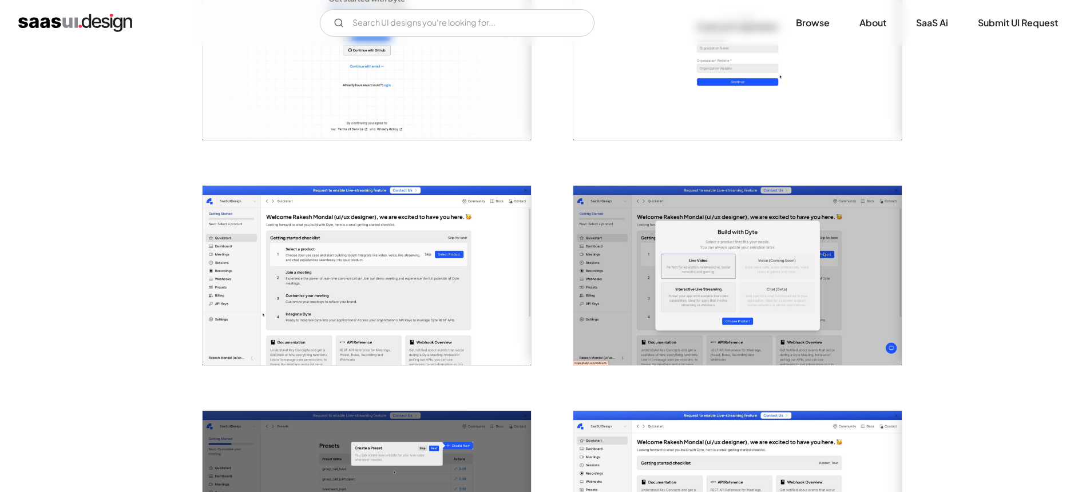
click at [451, 279] on img "open lightbox" at bounding box center [366, 276] width 328 height 180
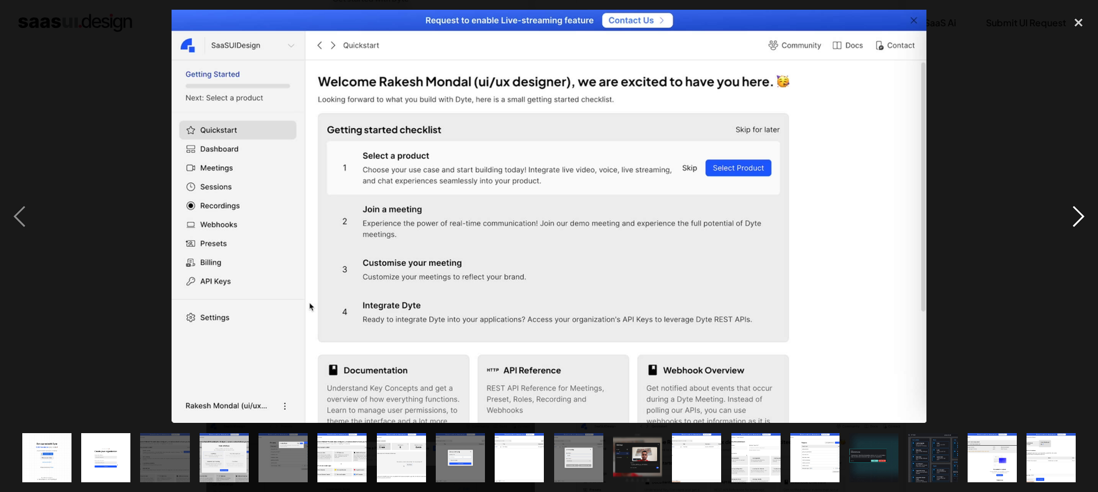
click at [1075, 219] on div "next image" at bounding box center [1078, 217] width 39 height 414
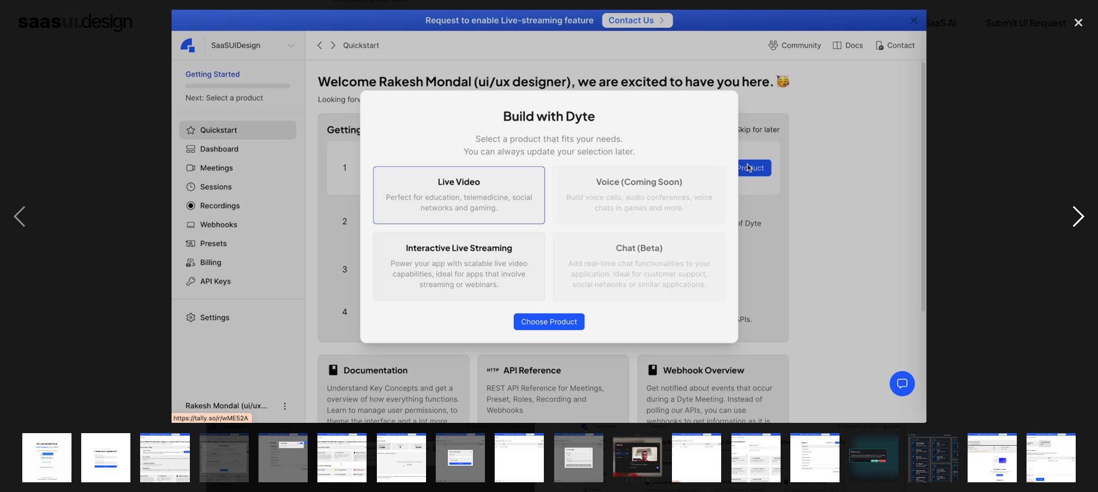
click at [1075, 219] on div "next image" at bounding box center [1078, 217] width 39 height 414
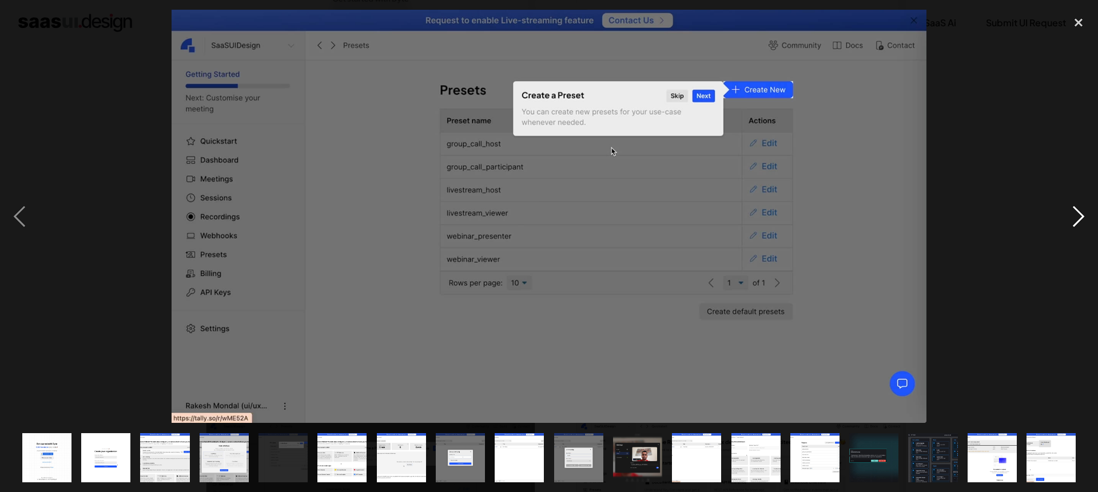
click at [1075, 219] on div "next image" at bounding box center [1078, 217] width 39 height 414
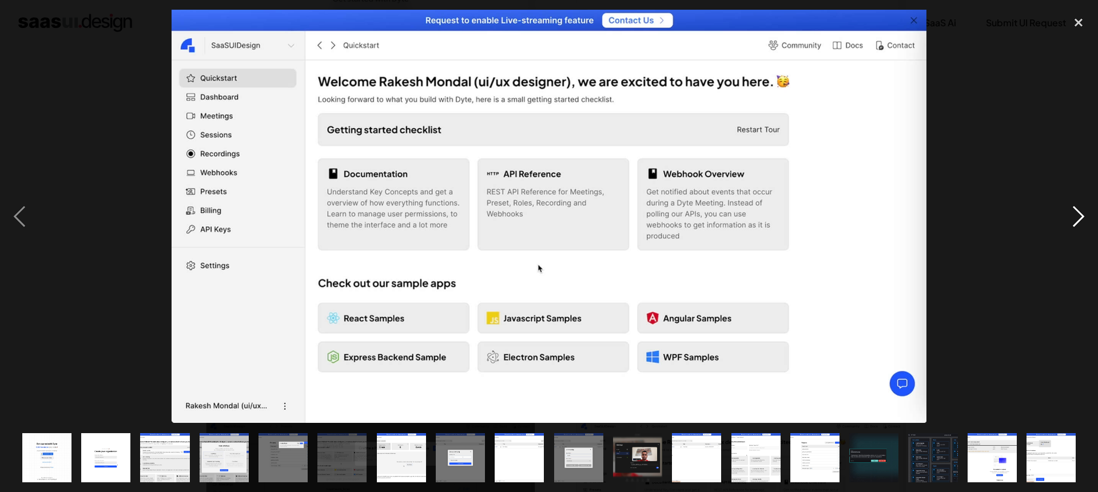
click at [1075, 219] on div "next image" at bounding box center [1078, 217] width 39 height 414
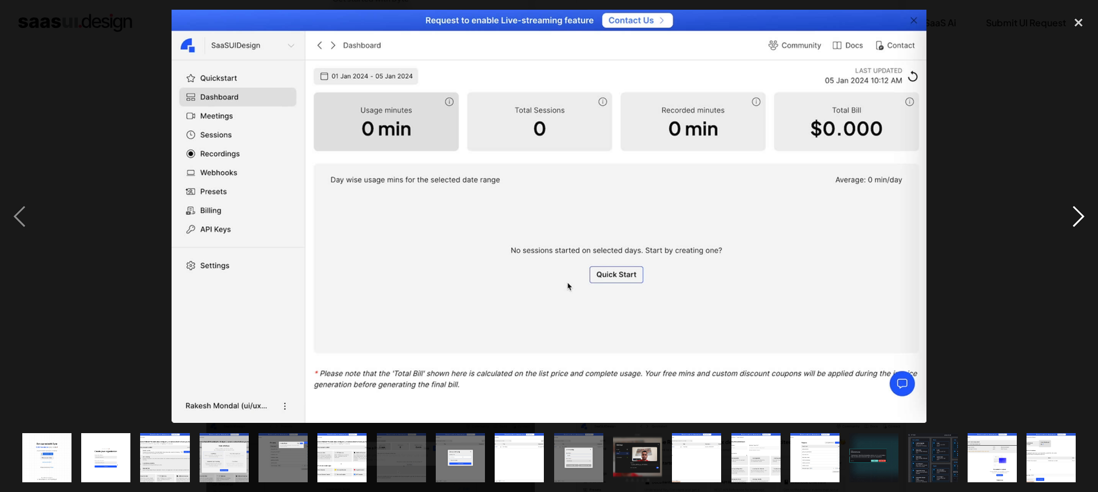
click at [1075, 219] on div "next image" at bounding box center [1078, 217] width 39 height 414
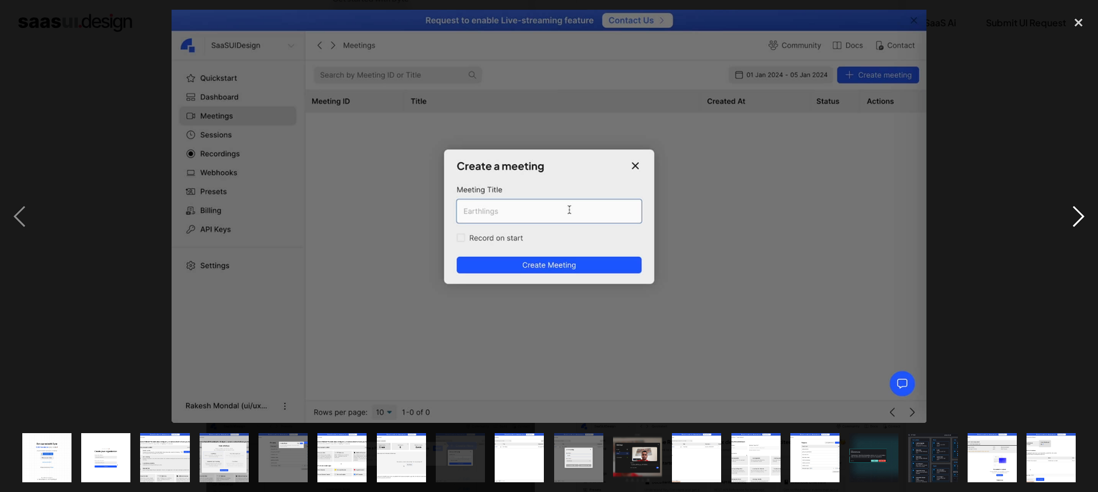
click at [1075, 219] on div "next image" at bounding box center [1078, 217] width 39 height 414
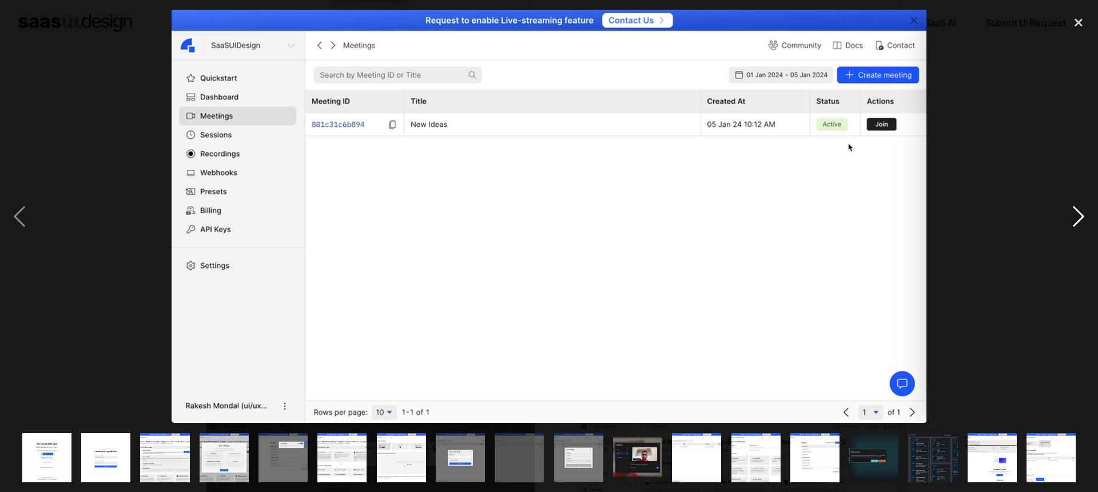
click at [1075, 219] on div "next image" at bounding box center [1078, 217] width 39 height 414
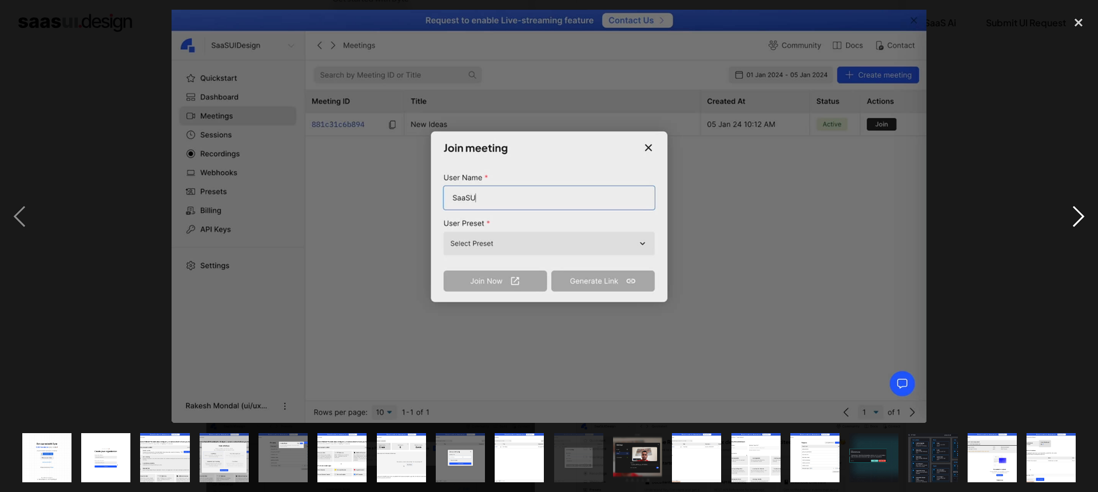
click at [1075, 219] on div "next image" at bounding box center [1078, 217] width 39 height 414
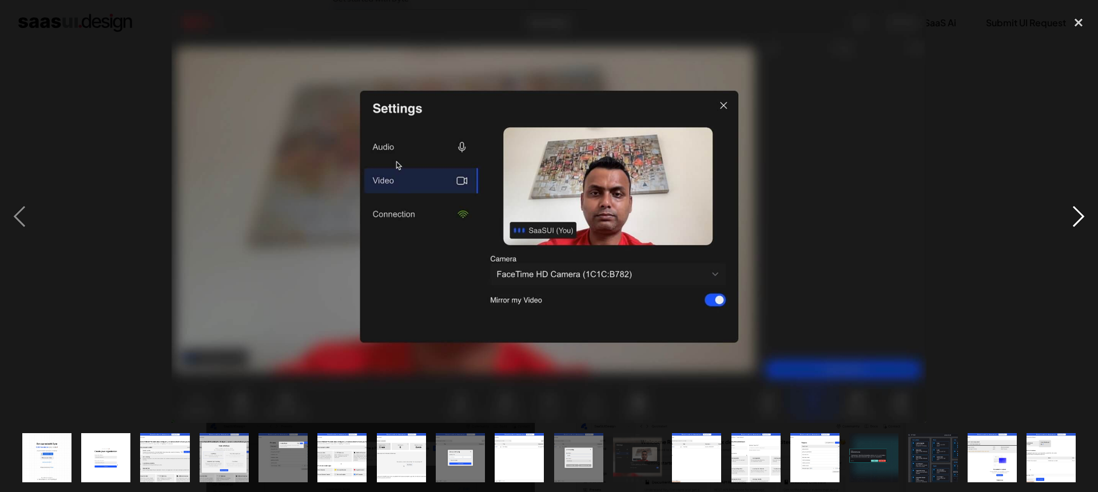
click at [1075, 219] on div "next image" at bounding box center [1078, 217] width 39 height 414
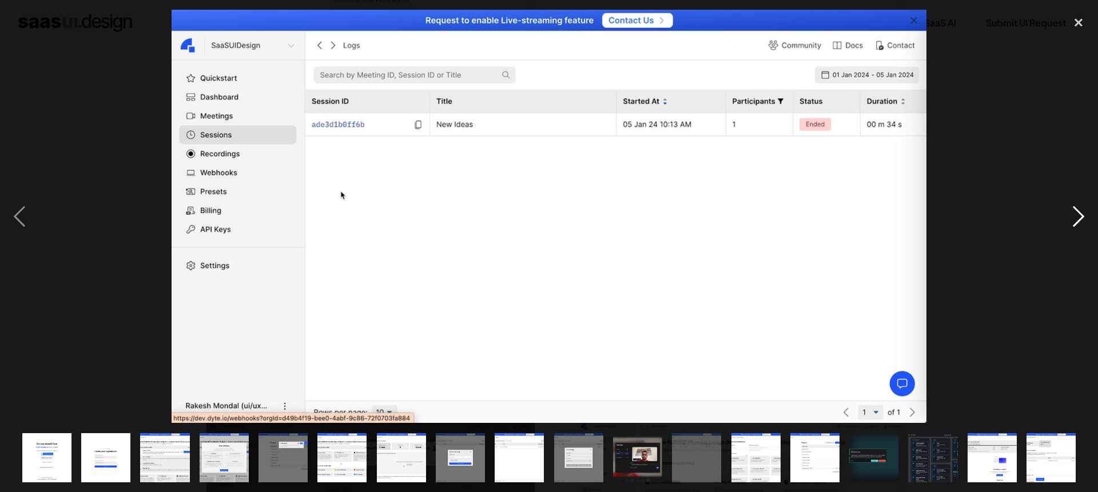
click at [1075, 219] on div "next image" at bounding box center [1078, 217] width 39 height 414
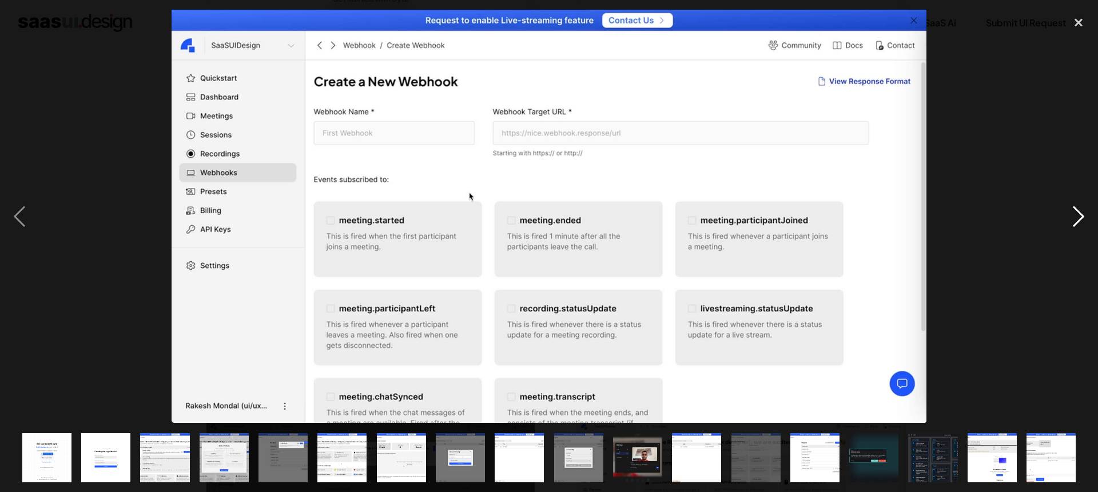
click at [1075, 219] on div "next image" at bounding box center [1078, 217] width 39 height 414
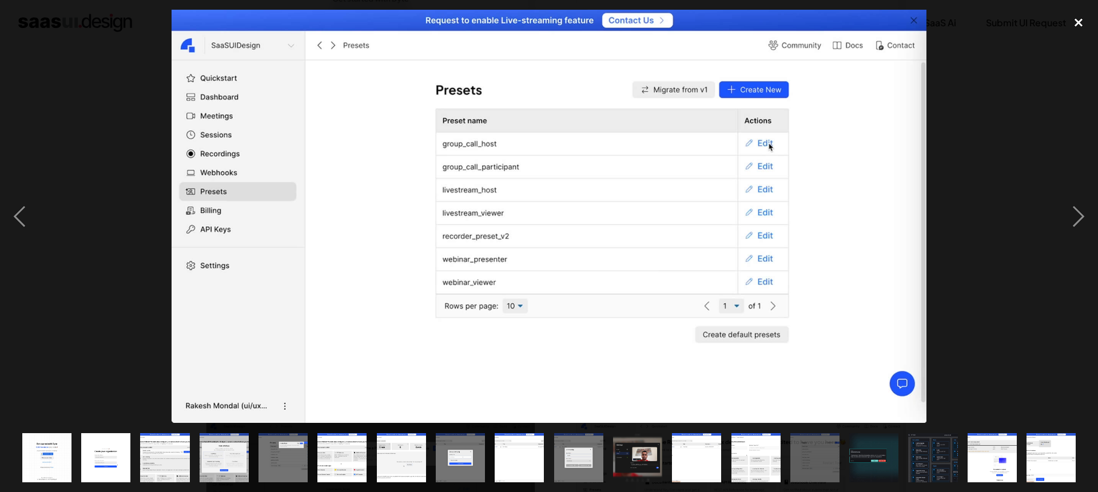
click at [1083, 25] on div "close lightbox" at bounding box center [1078, 22] width 39 height 25
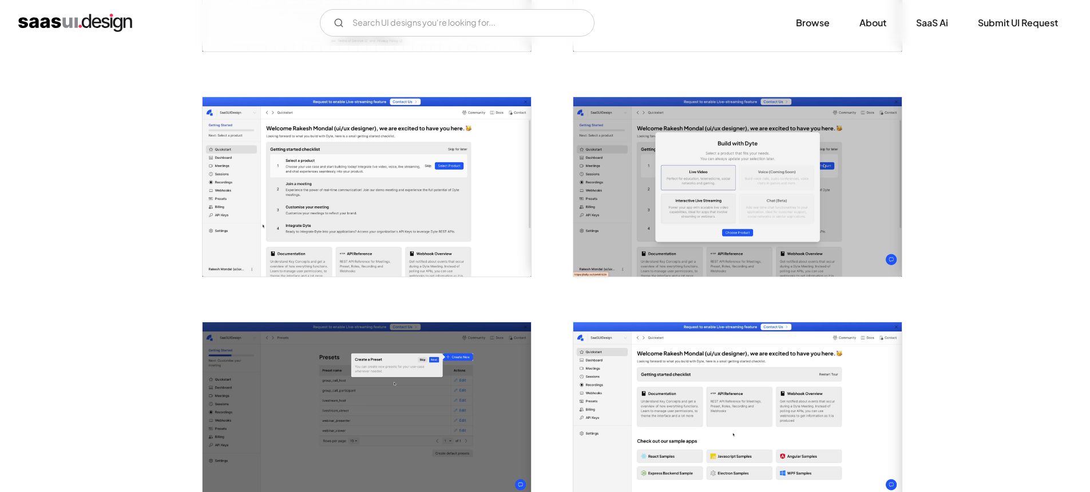
scroll to position [652, 0]
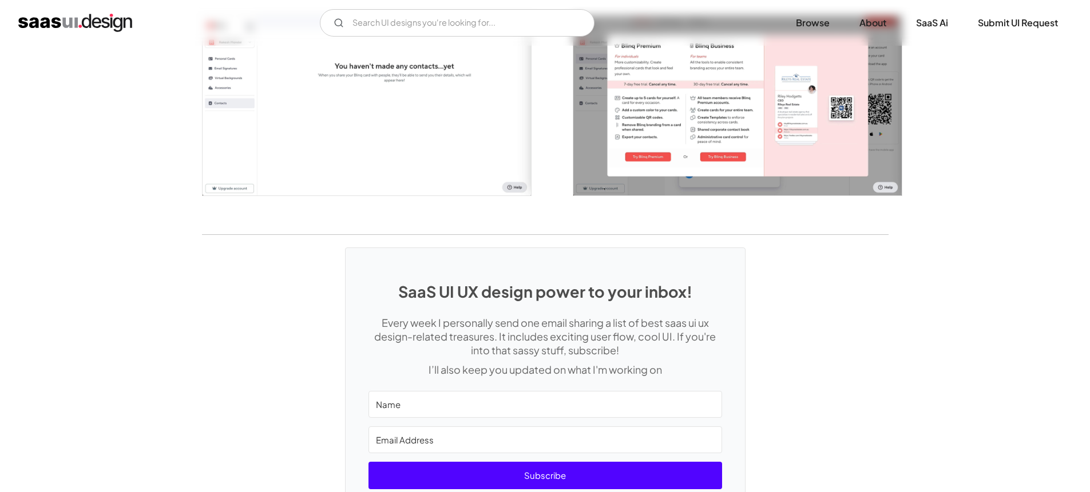
scroll to position [2295, 0]
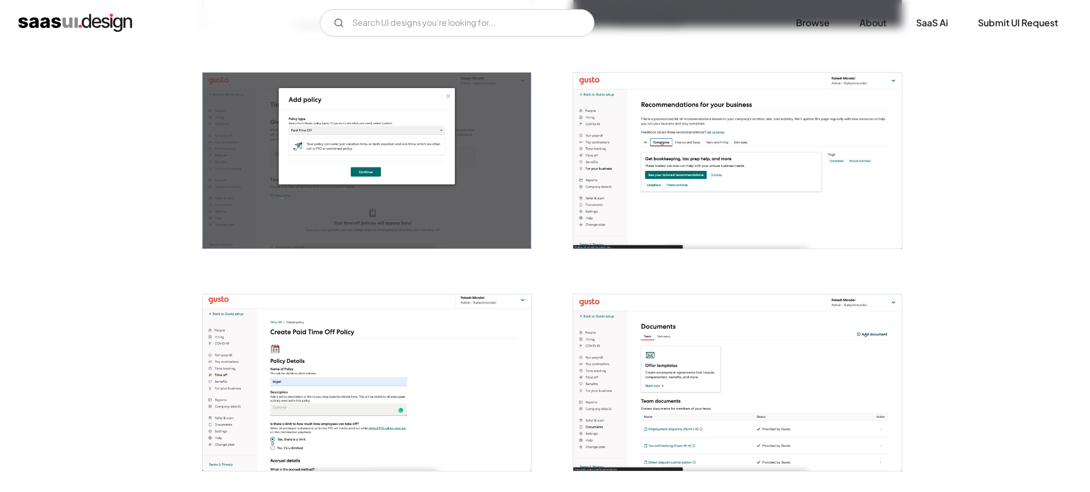
scroll to position [978, 0]
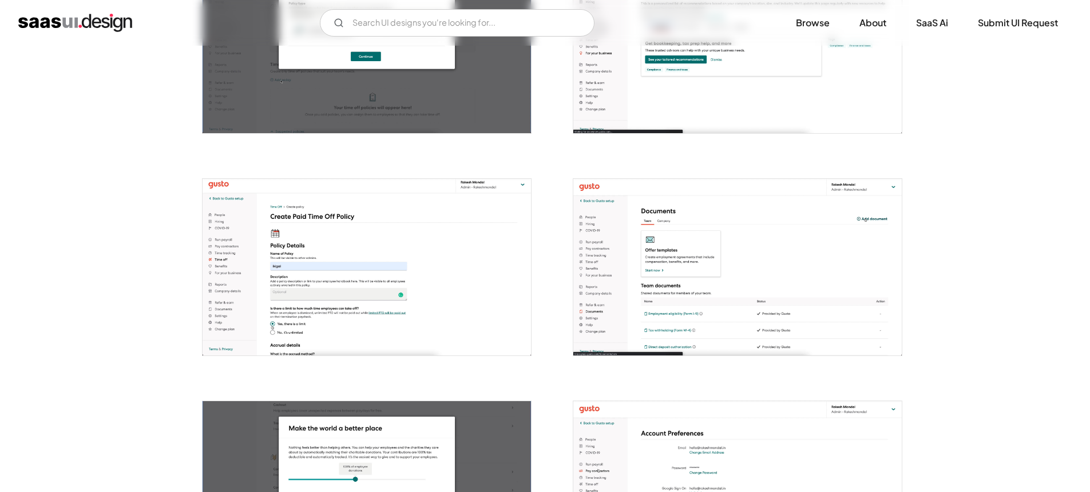
click at [358, 256] on img "open lightbox" at bounding box center [366, 267] width 328 height 177
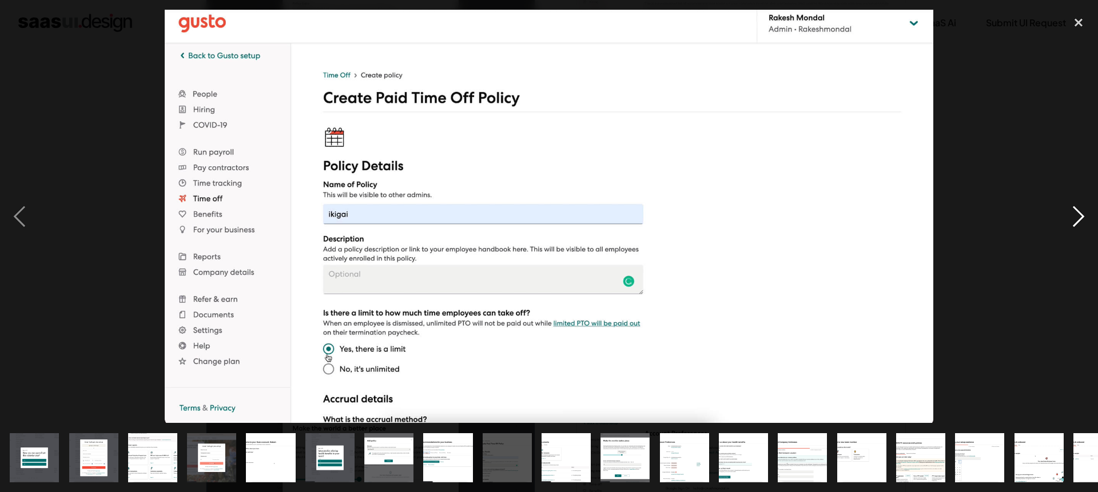
click at [1065, 212] on div "next image" at bounding box center [1078, 217] width 39 height 414
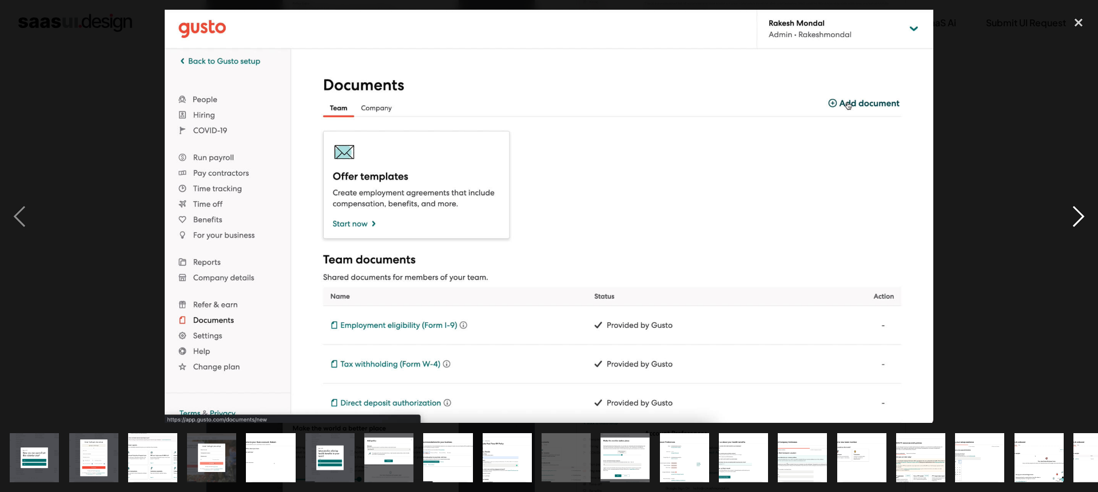
click at [1065, 212] on div "next image" at bounding box center [1078, 217] width 39 height 414
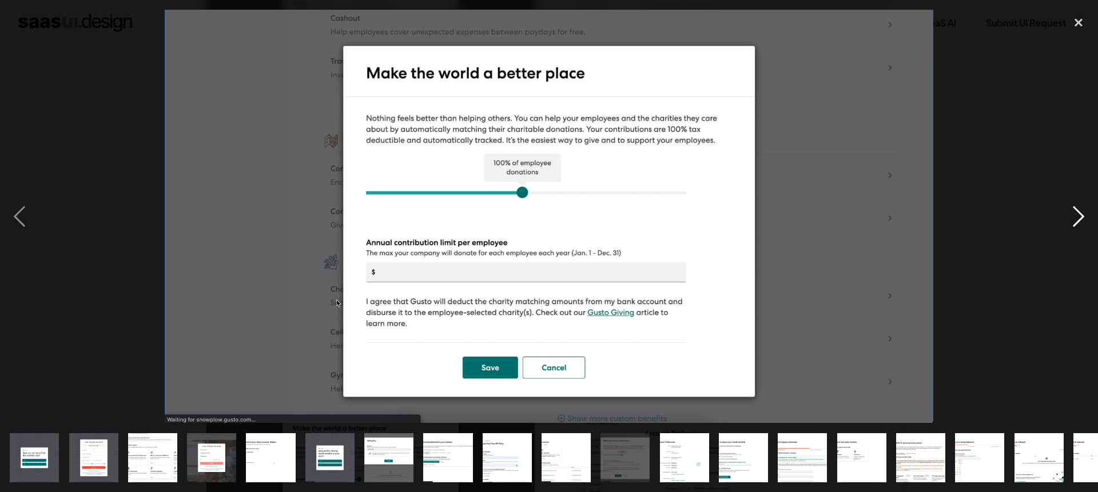
click at [1065, 212] on div "next image" at bounding box center [1078, 217] width 39 height 414
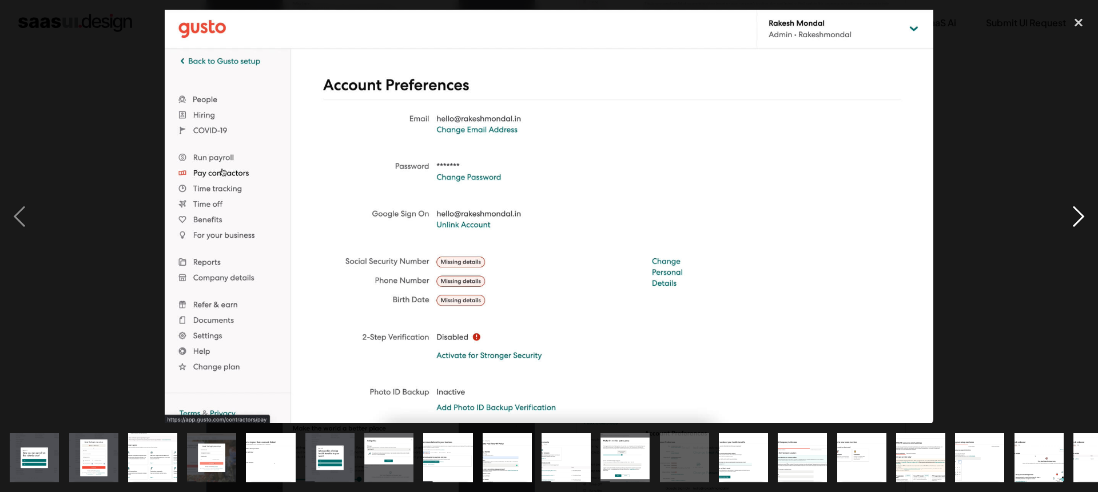
click at [1065, 212] on div "next image" at bounding box center [1078, 217] width 39 height 414
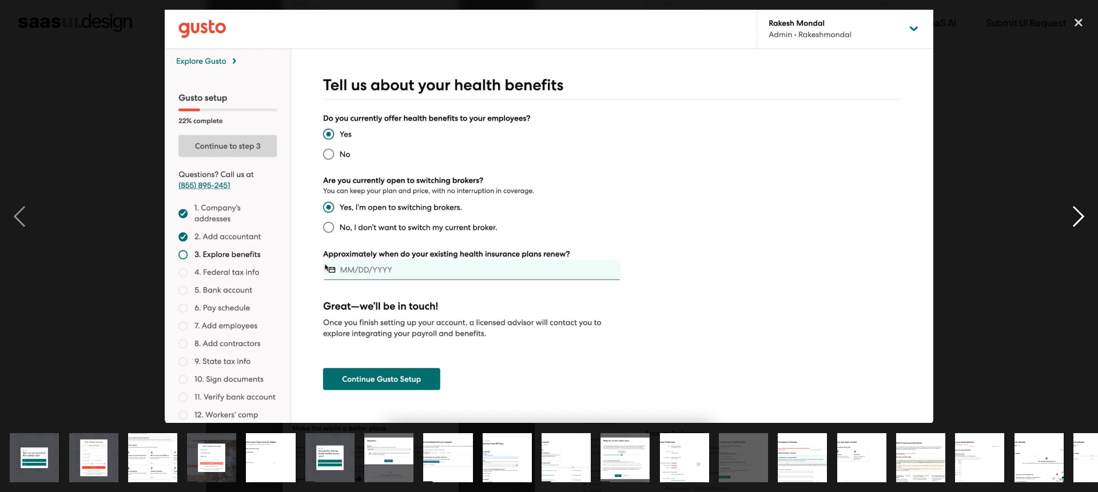
click at [1065, 212] on div "next image" at bounding box center [1078, 217] width 39 height 414
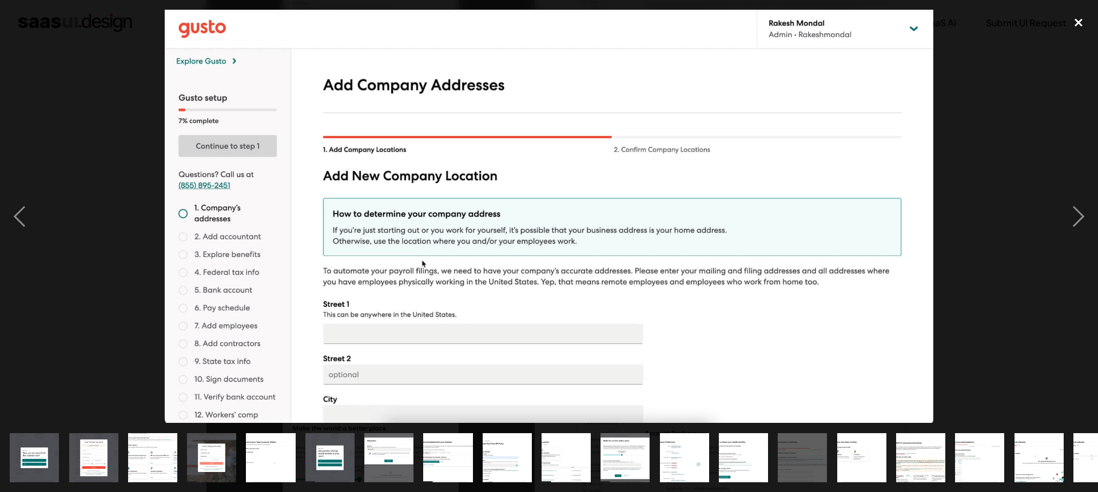
drag, startPoint x: 1075, startPoint y: 17, endPoint x: 1064, endPoint y: 21, distance: 12.1
click at [1075, 17] on div "close lightbox" at bounding box center [1078, 22] width 39 height 25
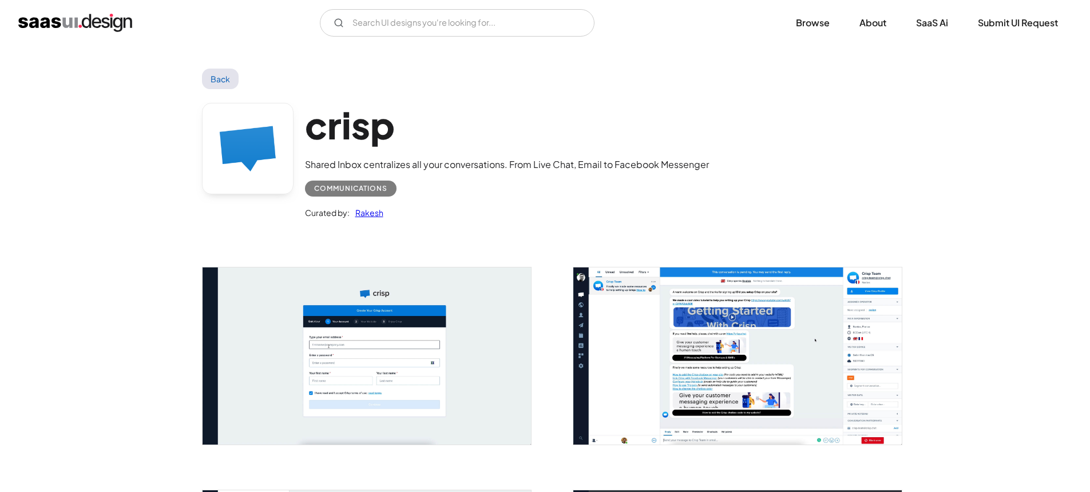
click at [860, 346] on img "open lightbox" at bounding box center [737, 356] width 328 height 177
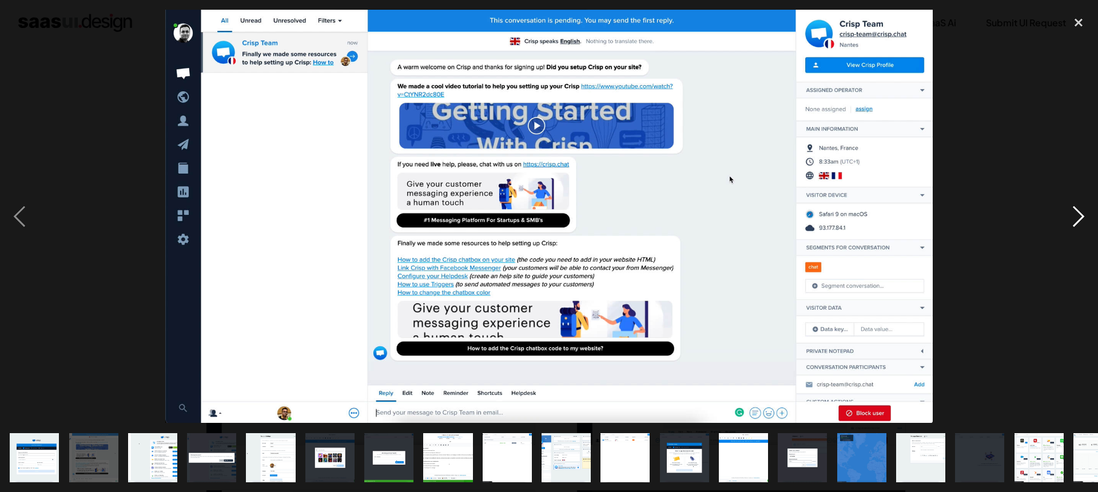
click at [1082, 216] on div "next image" at bounding box center [1078, 217] width 39 height 414
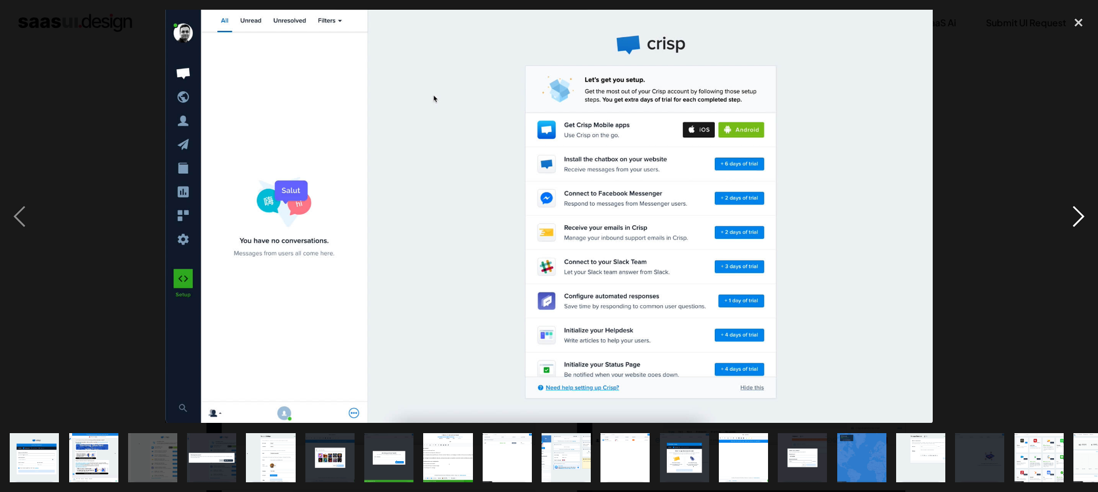
click at [1082, 216] on div "next image" at bounding box center [1078, 217] width 39 height 414
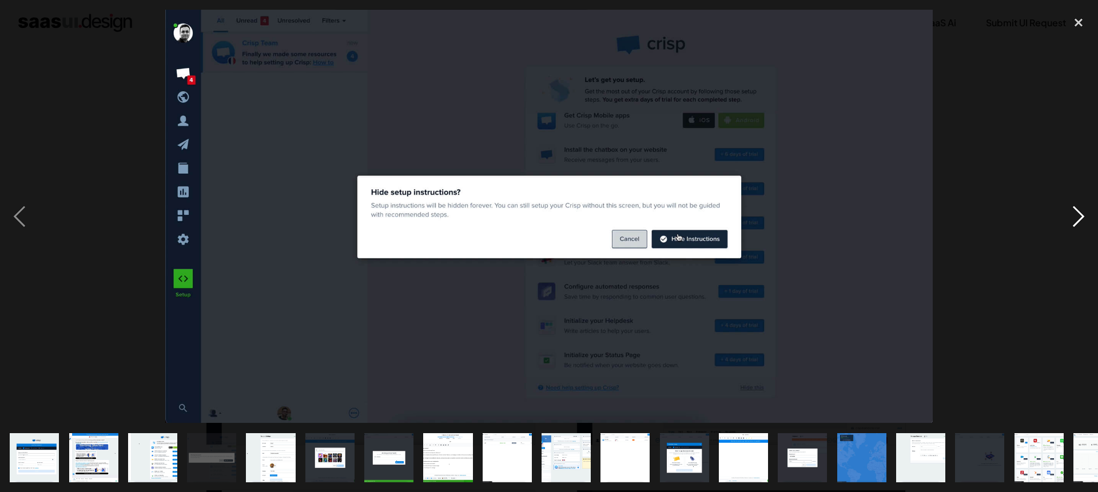
click at [1082, 216] on div "next image" at bounding box center [1078, 217] width 39 height 414
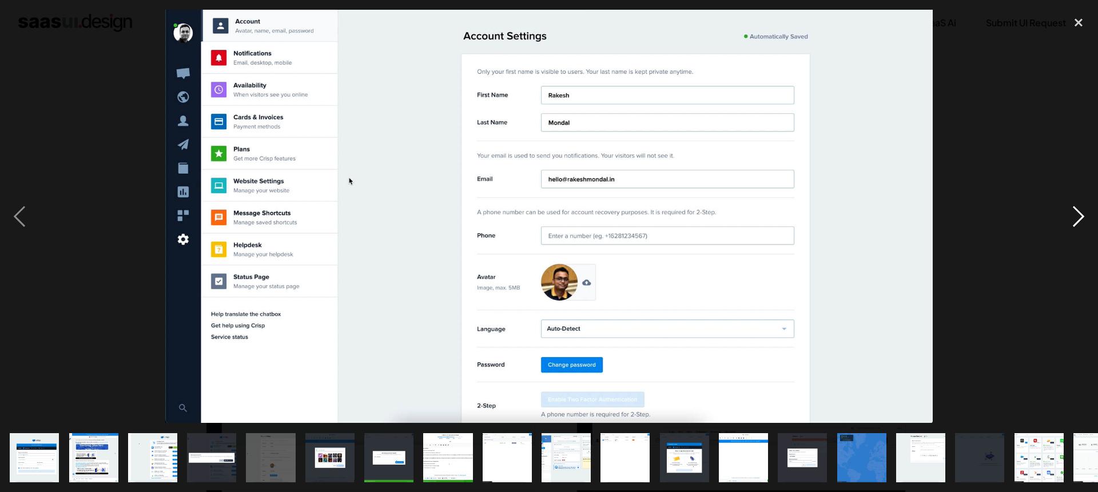
click at [1082, 216] on div "next image" at bounding box center [1078, 217] width 39 height 414
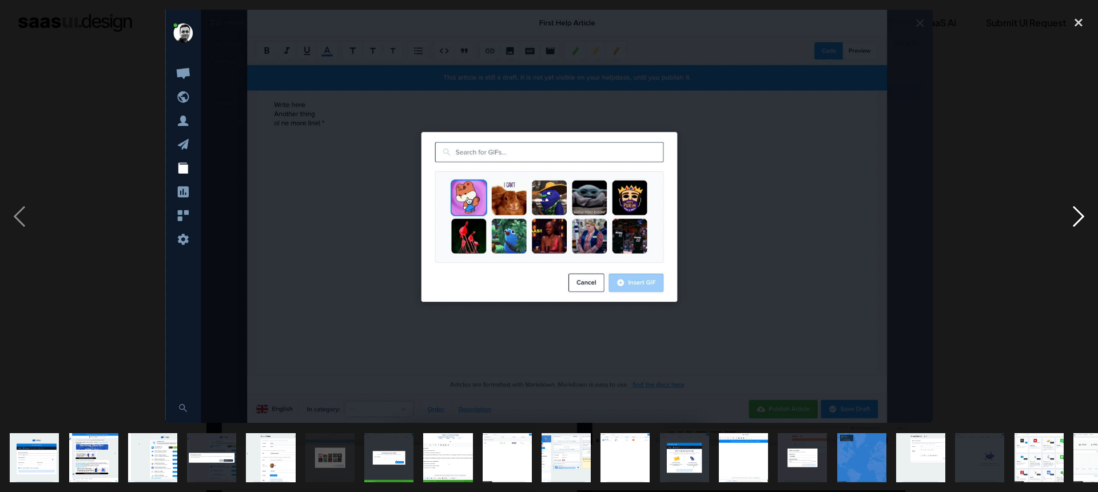
click at [1082, 216] on div "next image" at bounding box center [1078, 217] width 39 height 414
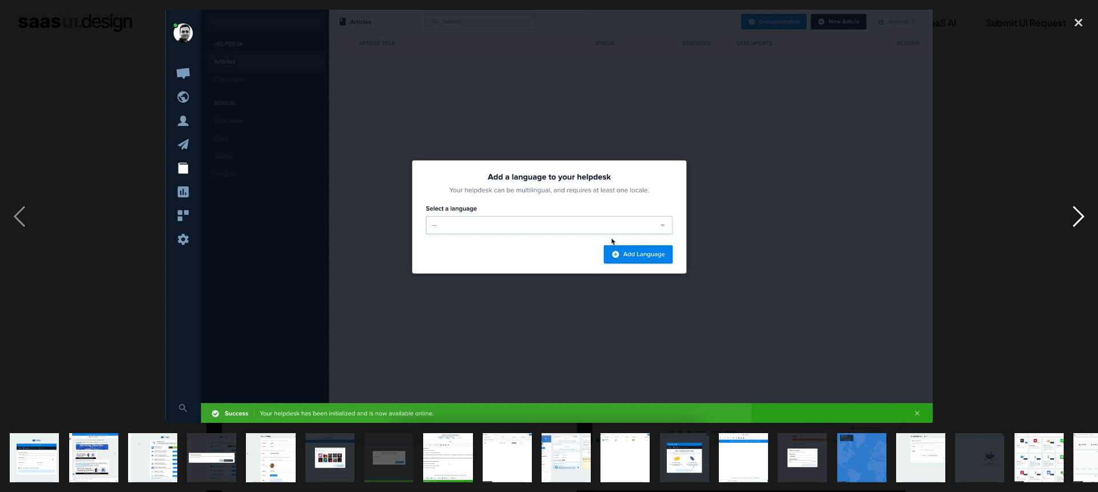
click at [1082, 216] on div "next image" at bounding box center [1078, 217] width 39 height 414
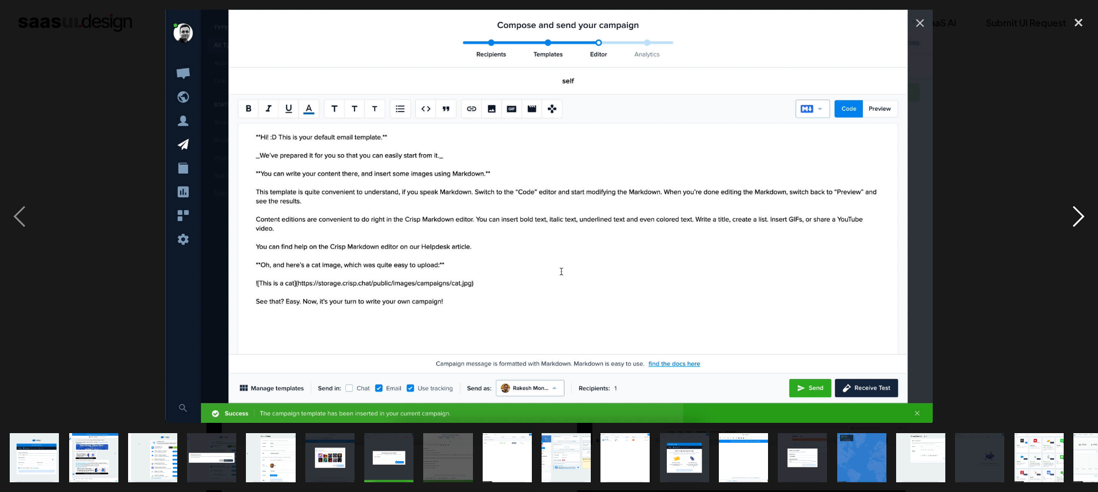
click at [1082, 216] on div "next image" at bounding box center [1078, 217] width 39 height 414
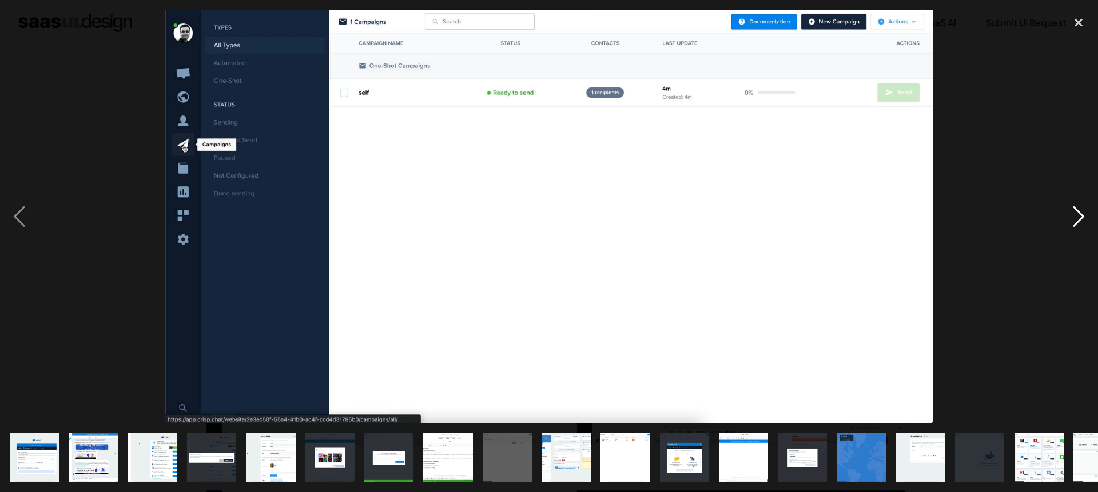
click at [1082, 216] on div "next image" at bounding box center [1078, 217] width 39 height 414
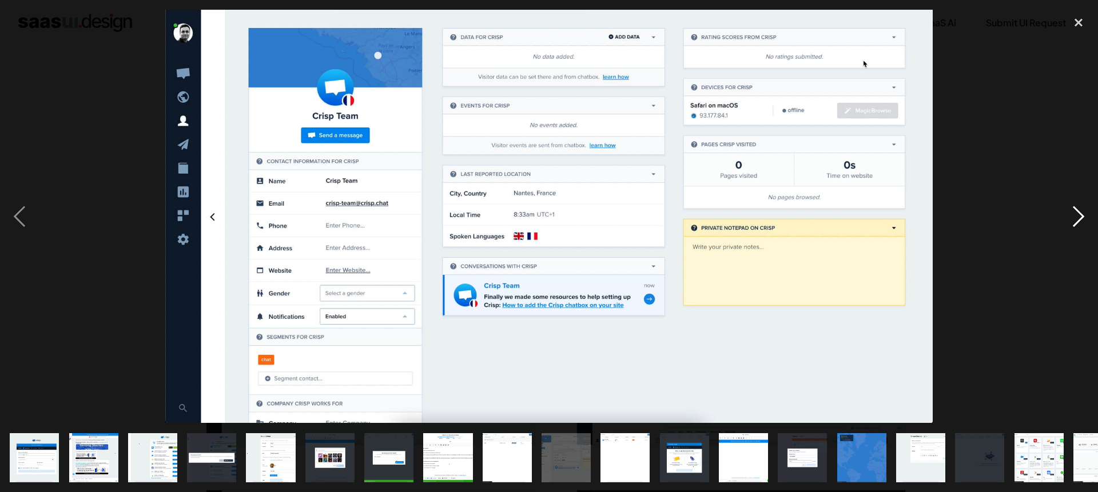
click at [1082, 216] on div "next image" at bounding box center [1078, 217] width 39 height 414
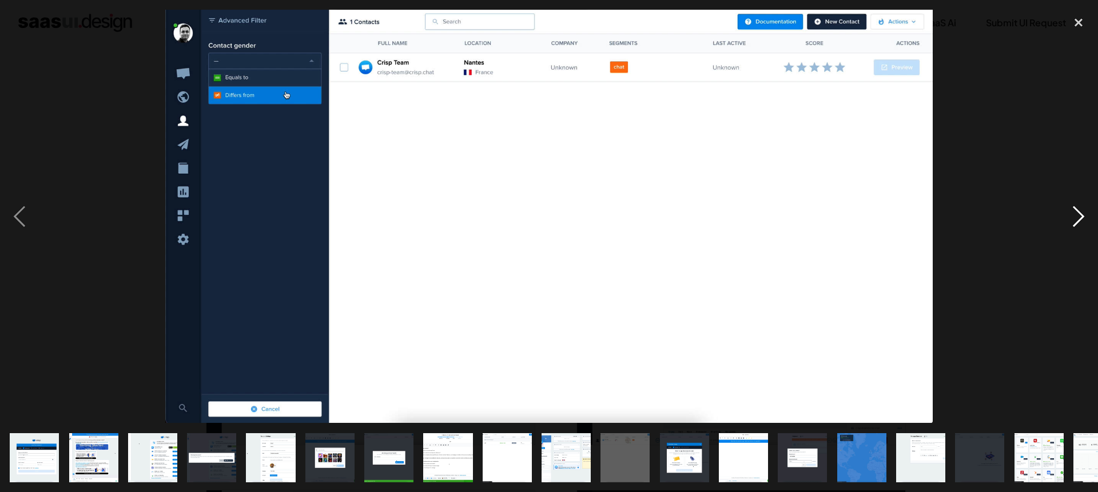
click at [1082, 216] on div "next image" at bounding box center [1078, 217] width 39 height 414
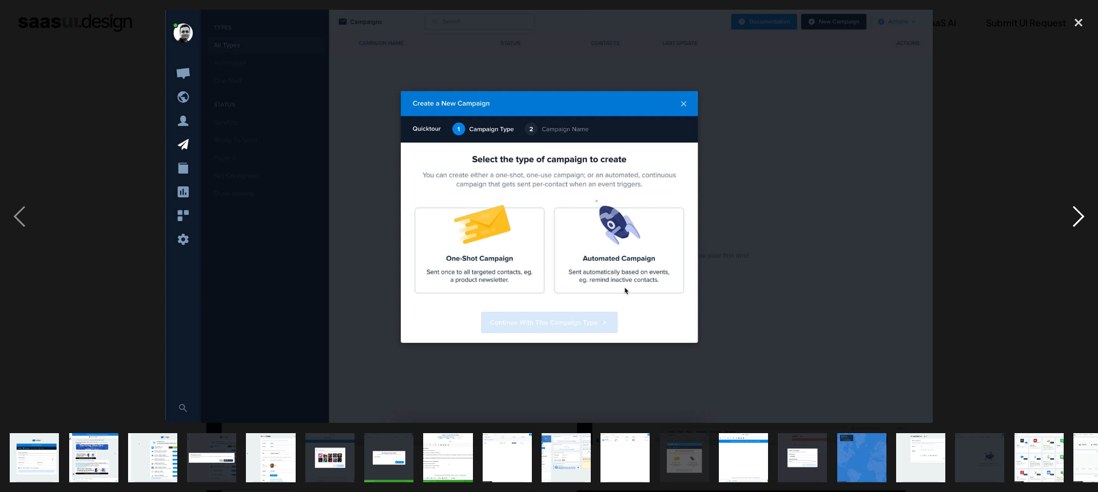
click at [1082, 216] on div "next image" at bounding box center [1078, 217] width 39 height 414
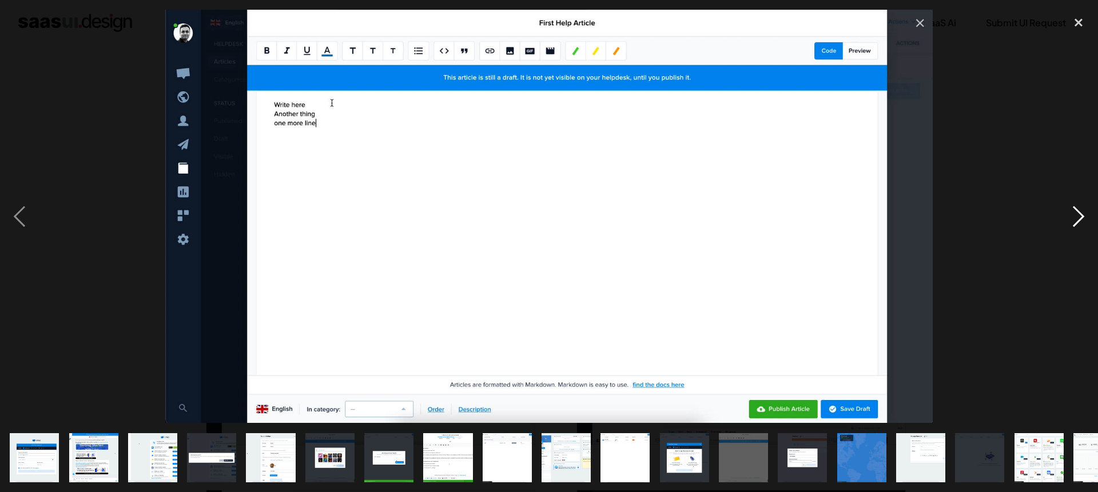
click at [1082, 216] on div "next image" at bounding box center [1078, 217] width 39 height 414
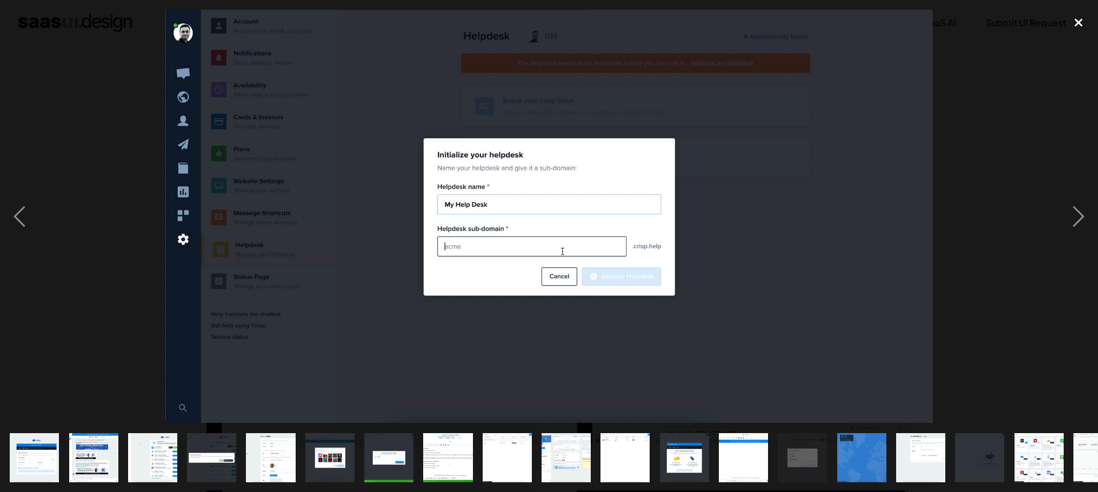
click at [1080, 18] on div "close lightbox" at bounding box center [1078, 22] width 39 height 25
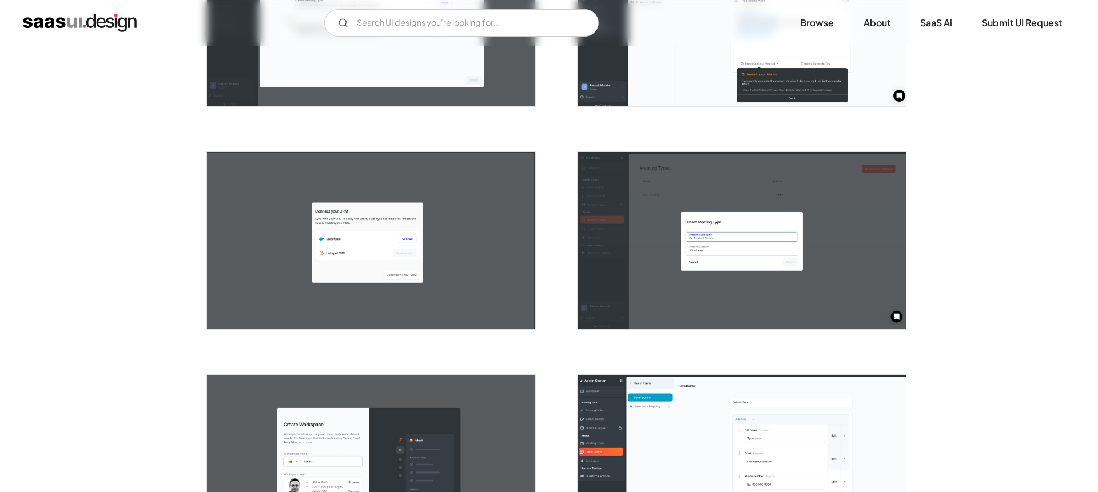
scroll to position [1030, 0]
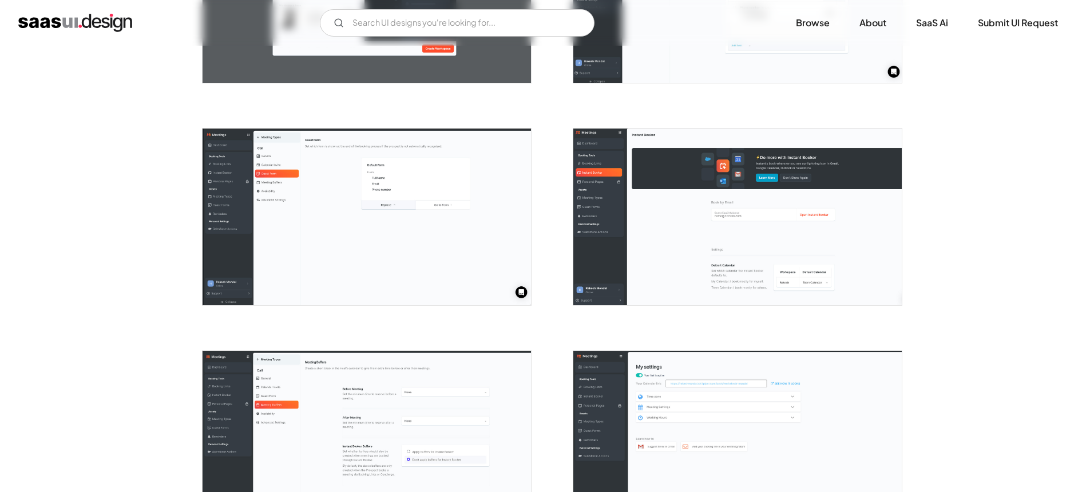
click at [342, 200] on img "open lightbox" at bounding box center [366, 217] width 328 height 177
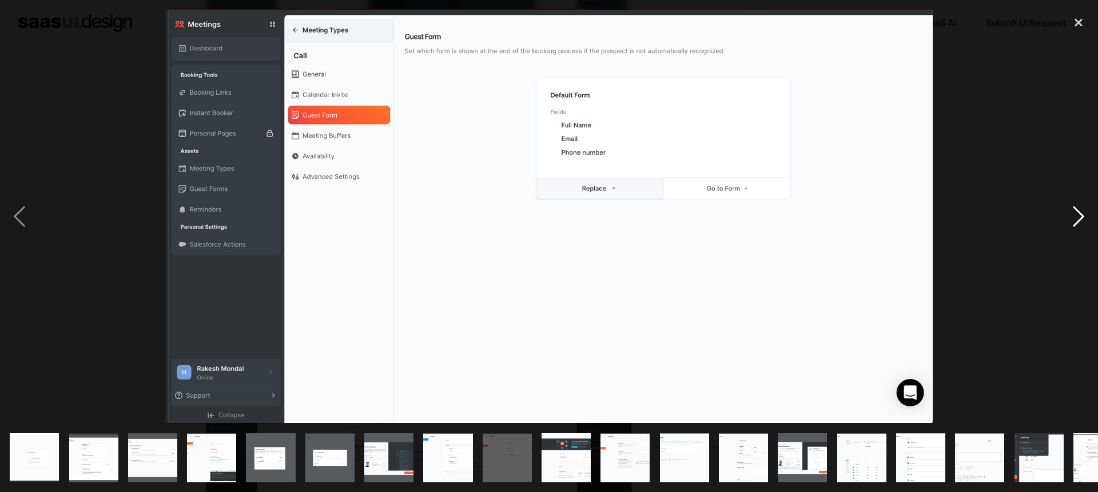
click at [1069, 220] on div "next image" at bounding box center [1078, 217] width 39 height 414
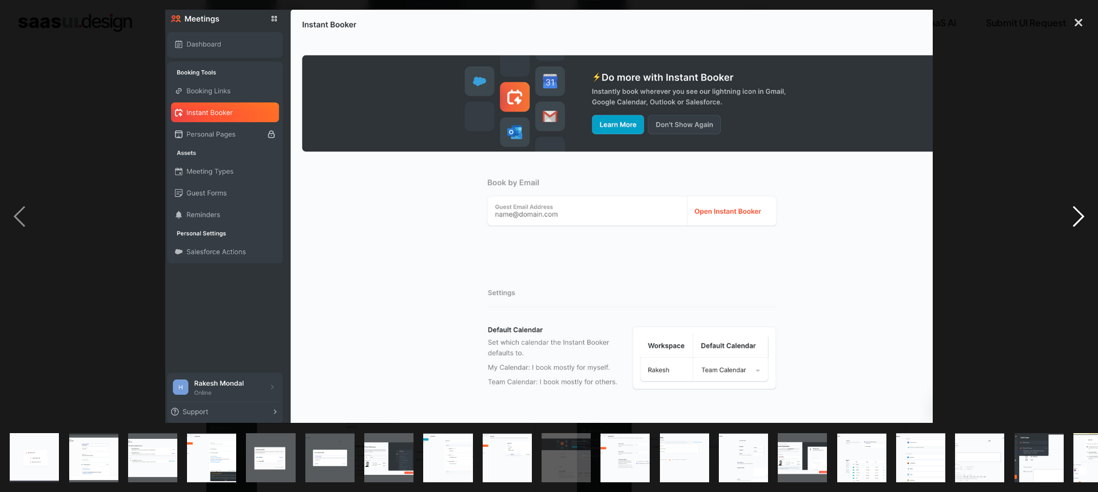
click at [1069, 220] on div "next image" at bounding box center [1078, 217] width 39 height 414
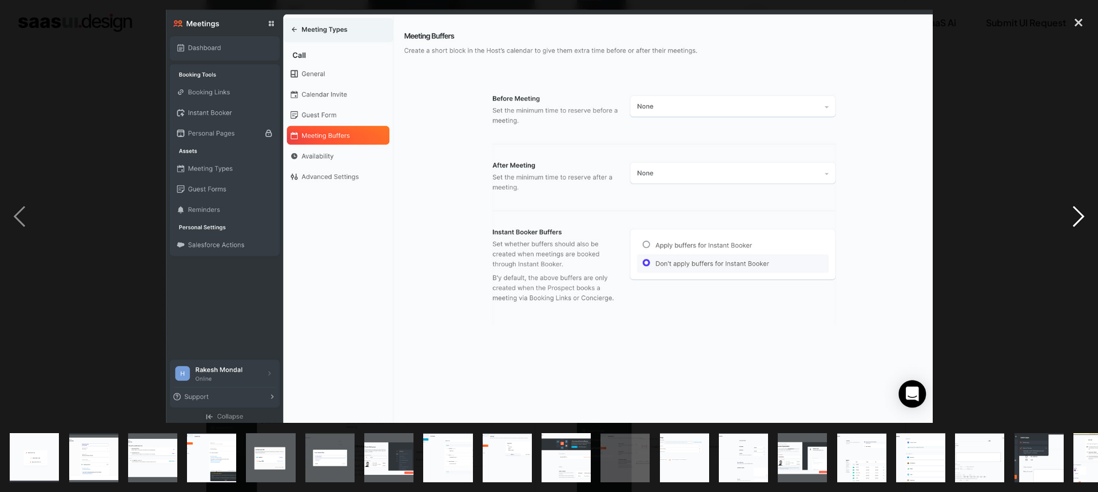
click at [1069, 220] on div "next image" at bounding box center [1078, 217] width 39 height 414
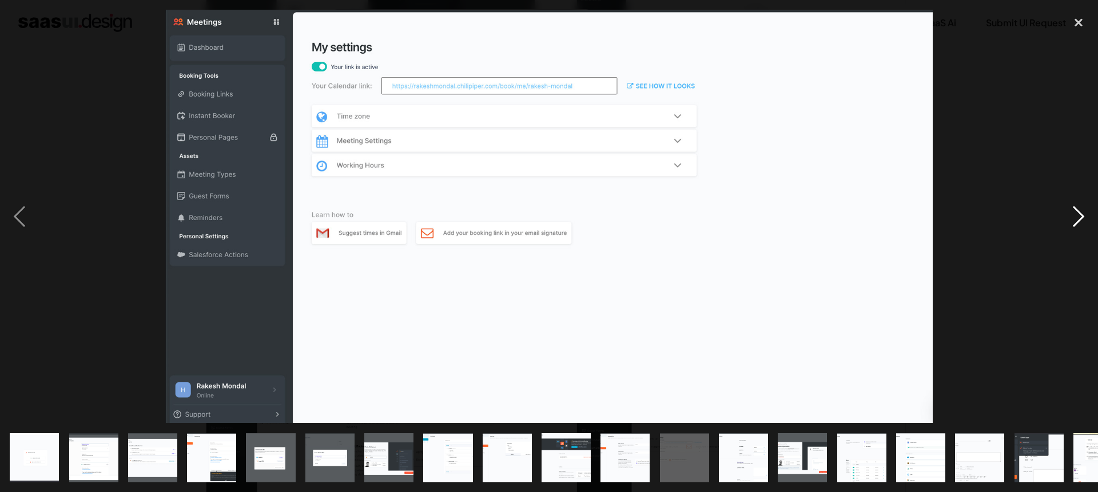
click at [1069, 220] on div "next image" at bounding box center [1078, 217] width 39 height 414
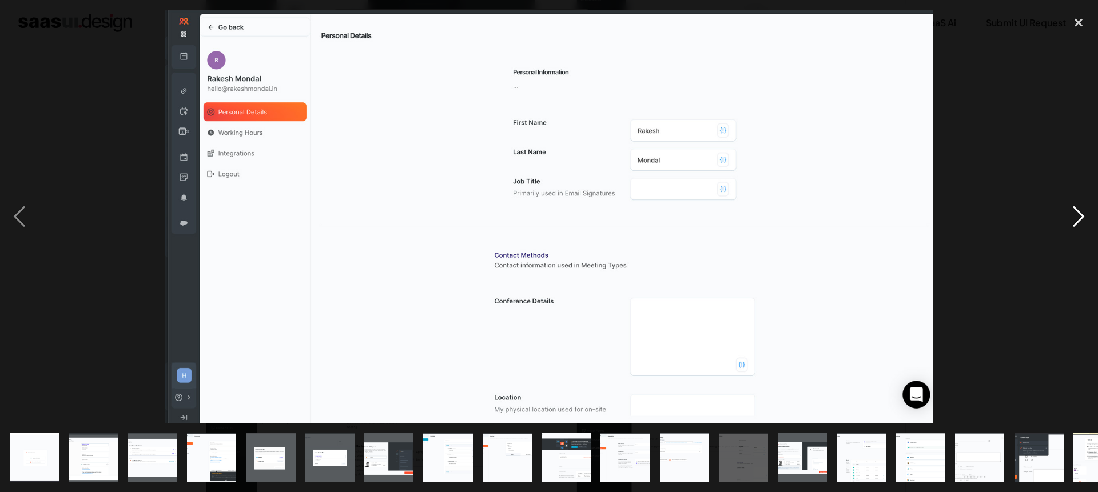
click at [1069, 220] on div "next image" at bounding box center [1078, 217] width 39 height 414
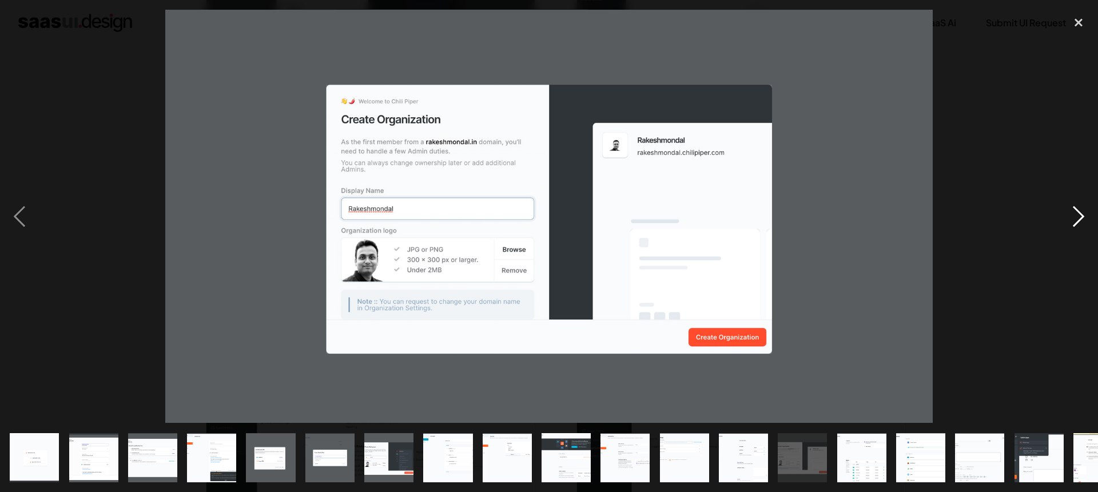
click at [1069, 220] on div "next image" at bounding box center [1078, 217] width 39 height 414
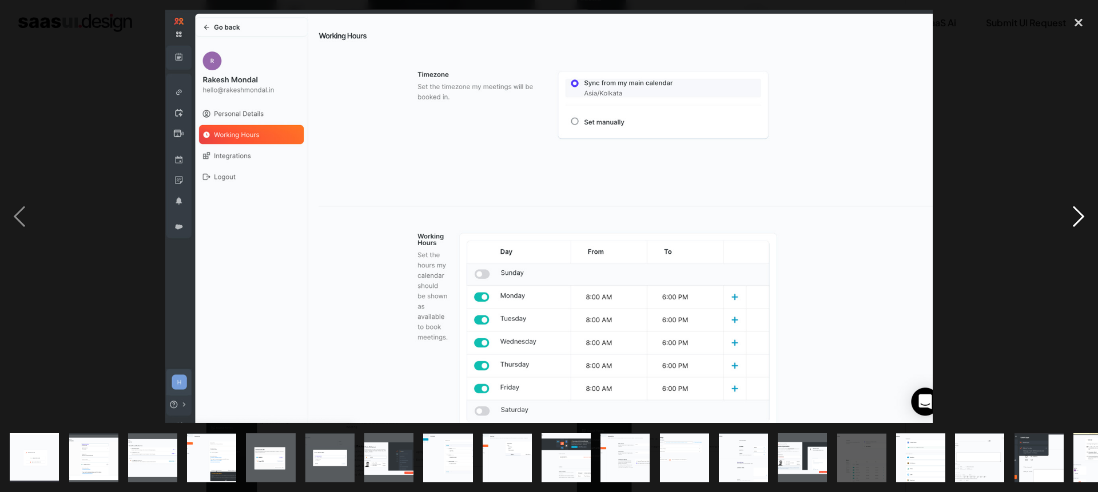
click at [1069, 220] on div "next image" at bounding box center [1078, 217] width 39 height 414
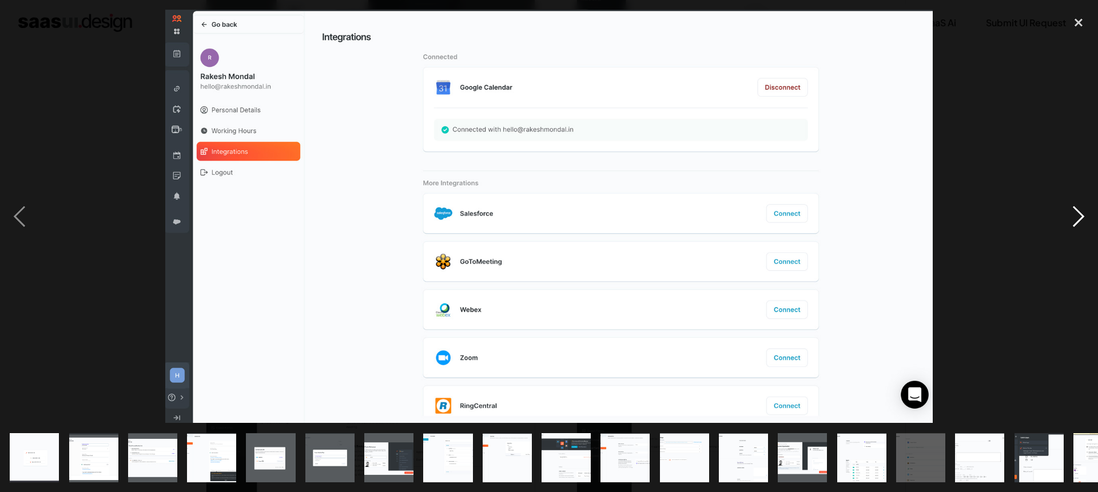
click at [1069, 220] on div "next image" at bounding box center [1078, 217] width 39 height 414
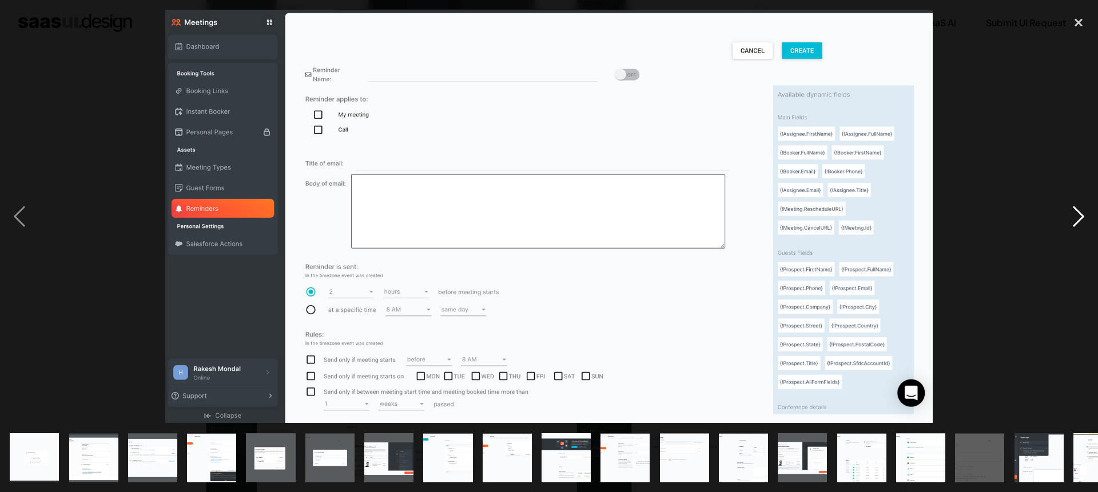
click at [1069, 220] on div "next image" at bounding box center [1078, 217] width 39 height 414
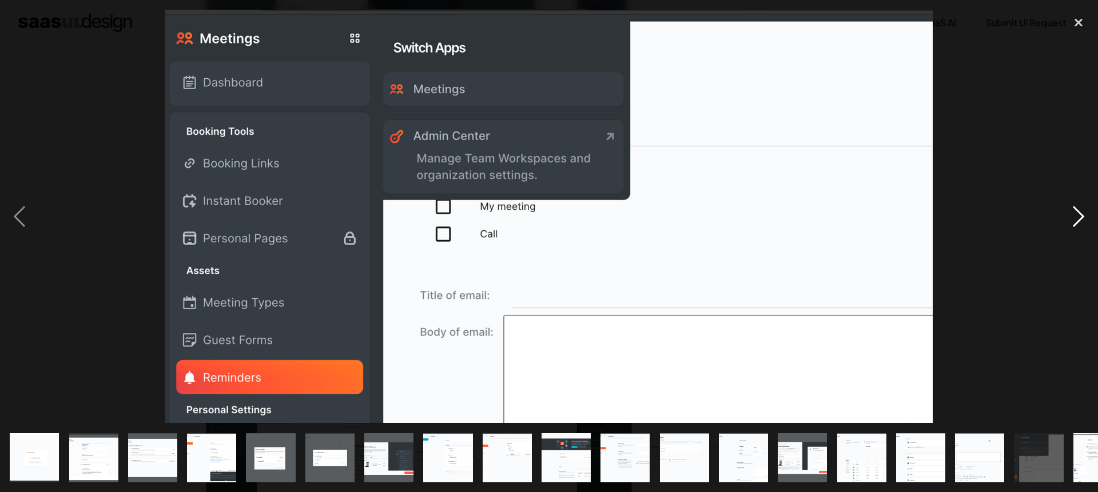
click at [1069, 220] on div "next image" at bounding box center [1078, 217] width 39 height 414
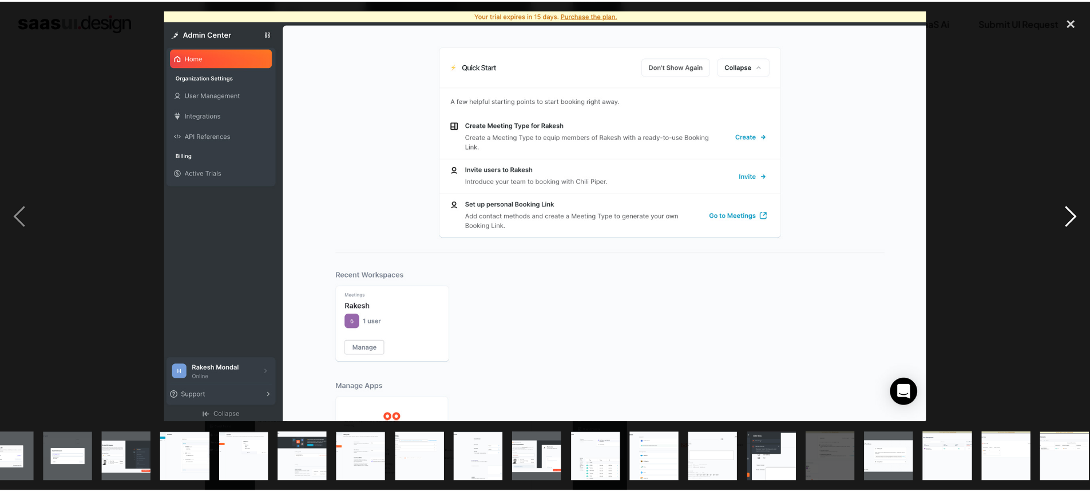
scroll to position [0, 271]
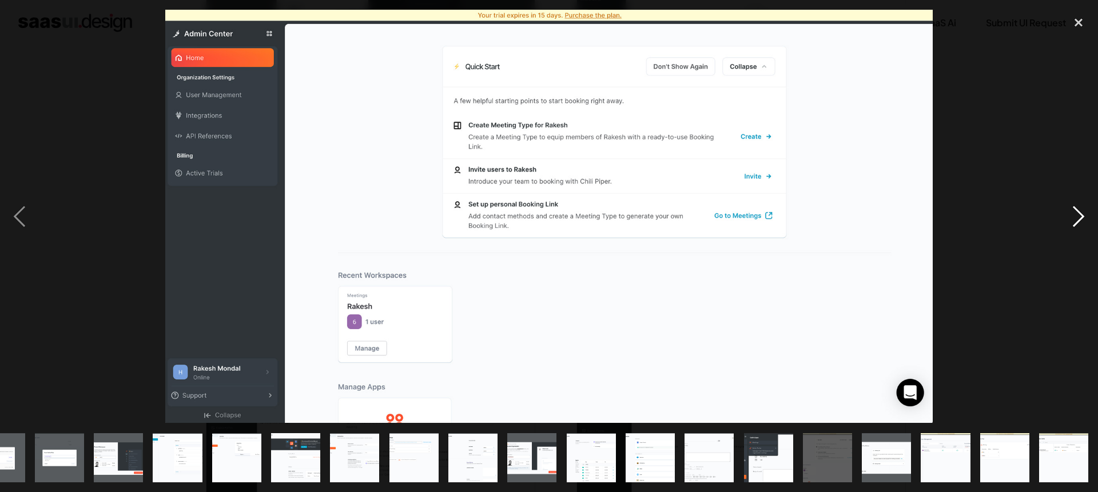
click at [1069, 220] on div "next image" at bounding box center [1078, 217] width 39 height 414
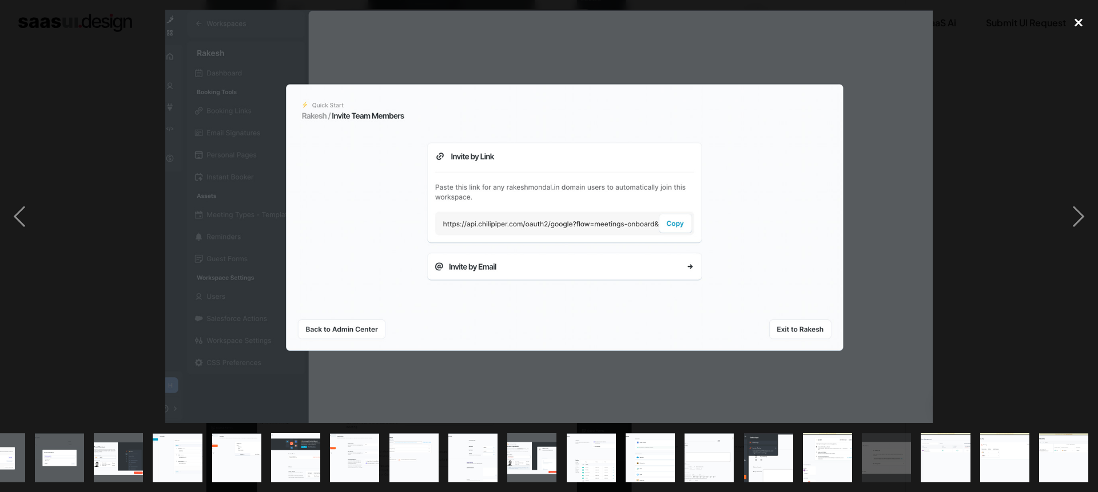
click at [1078, 22] on div "close lightbox" at bounding box center [1078, 22] width 39 height 25
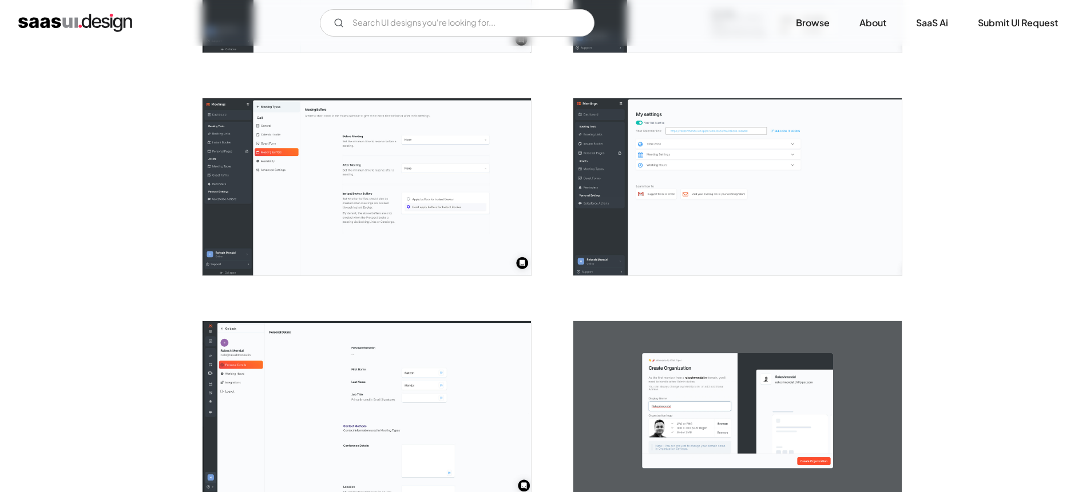
scroll to position [1520, 0]
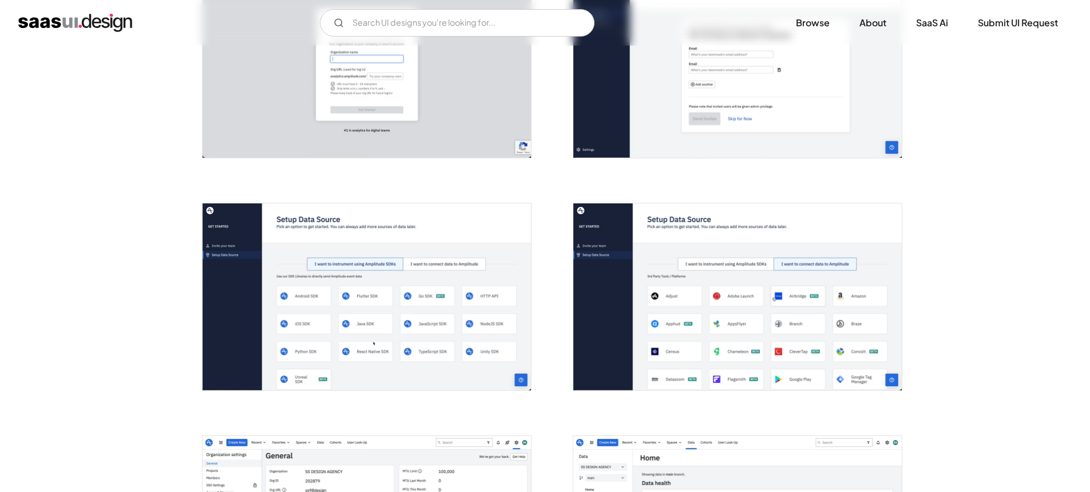
scroll to position [1123, 0]
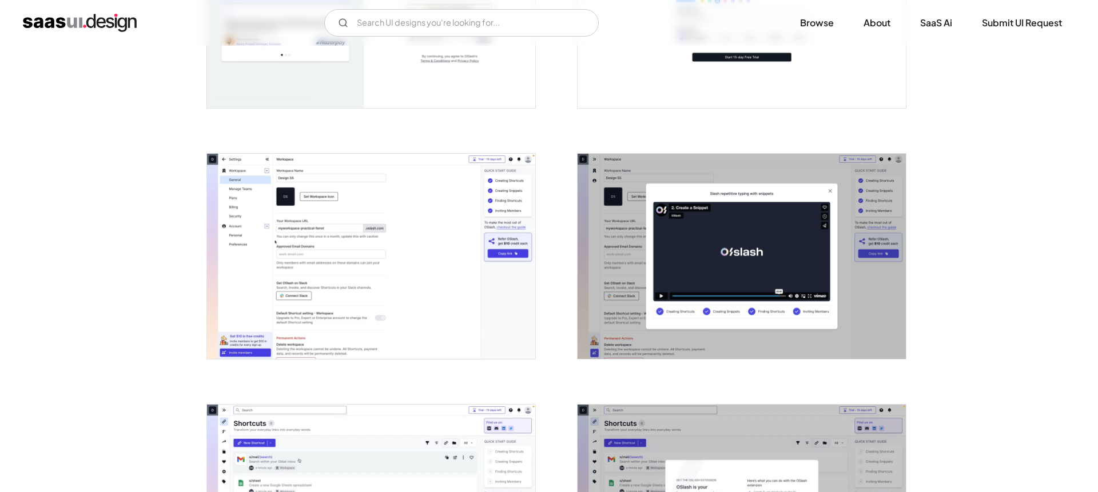
scroll to position [701, 0]
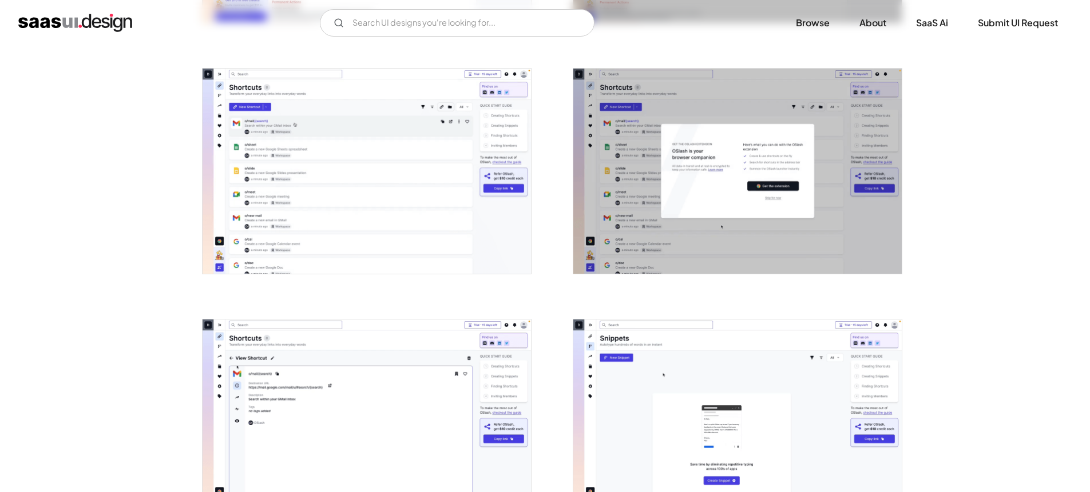
click at [401, 184] on img "open lightbox" at bounding box center [366, 171] width 328 height 205
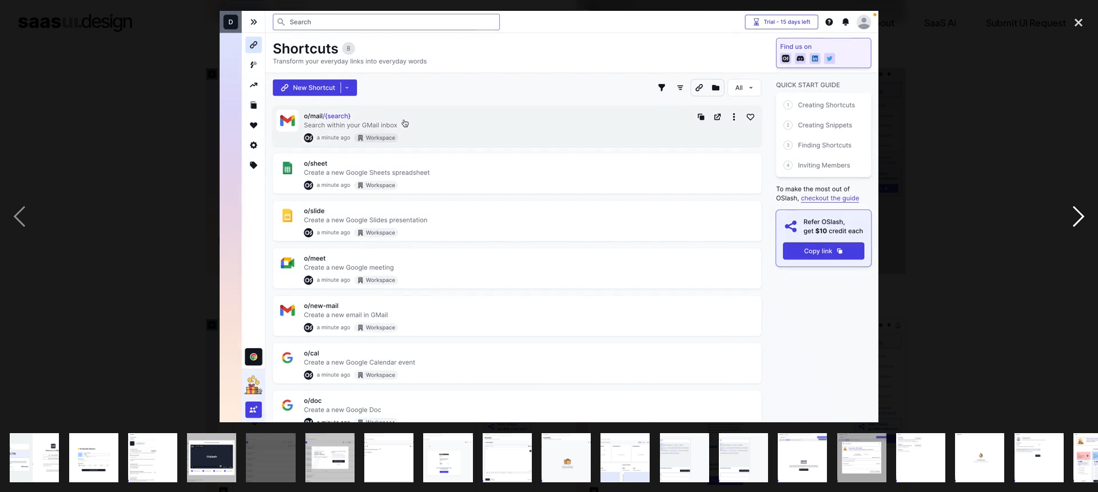
click at [1068, 217] on div "next image" at bounding box center [1078, 217] width 39 height 414
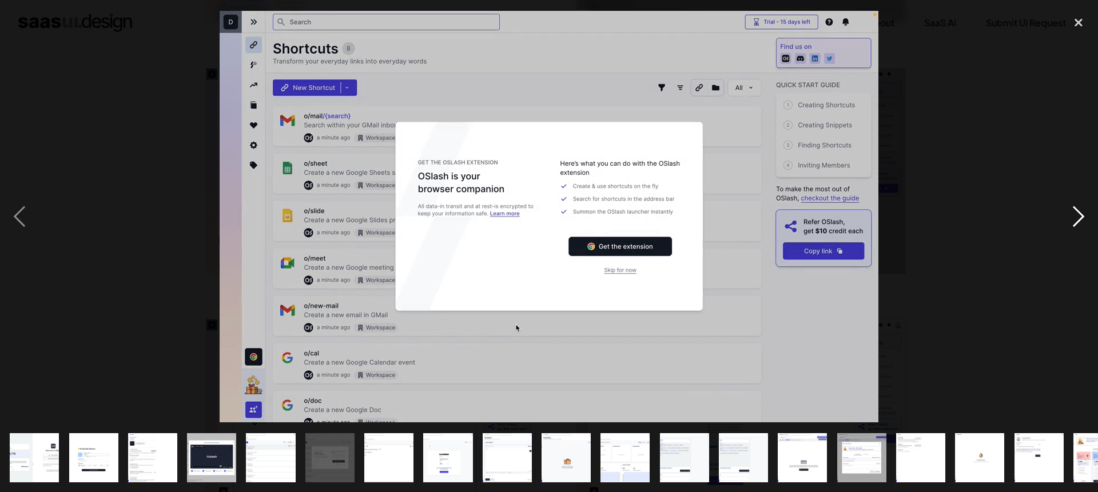
click at [1068, 217] on div "next image" at bounding box center [1078, 217] width 39 height 414
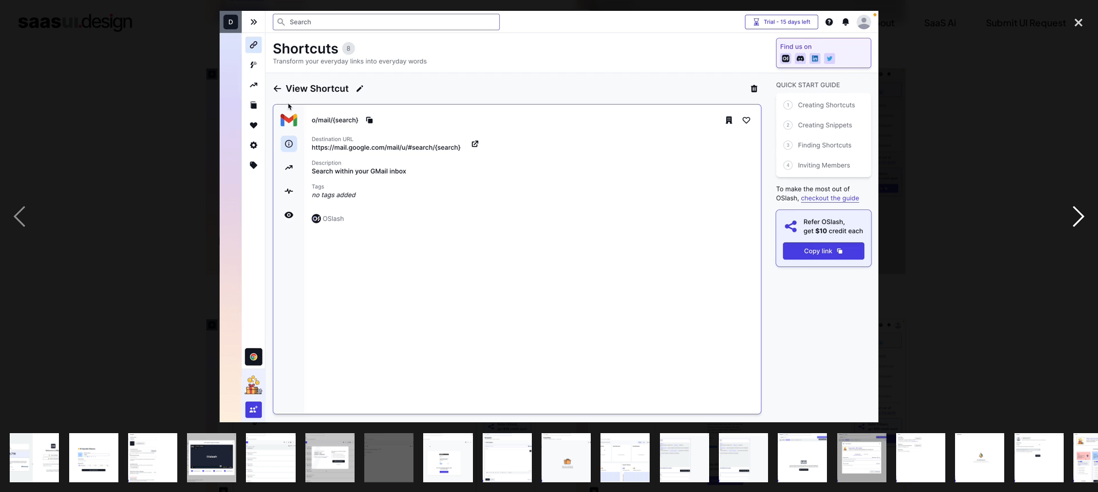
click at [1068, 217] on div "next image" at bounding box center [1078, 217] width 39 height 414
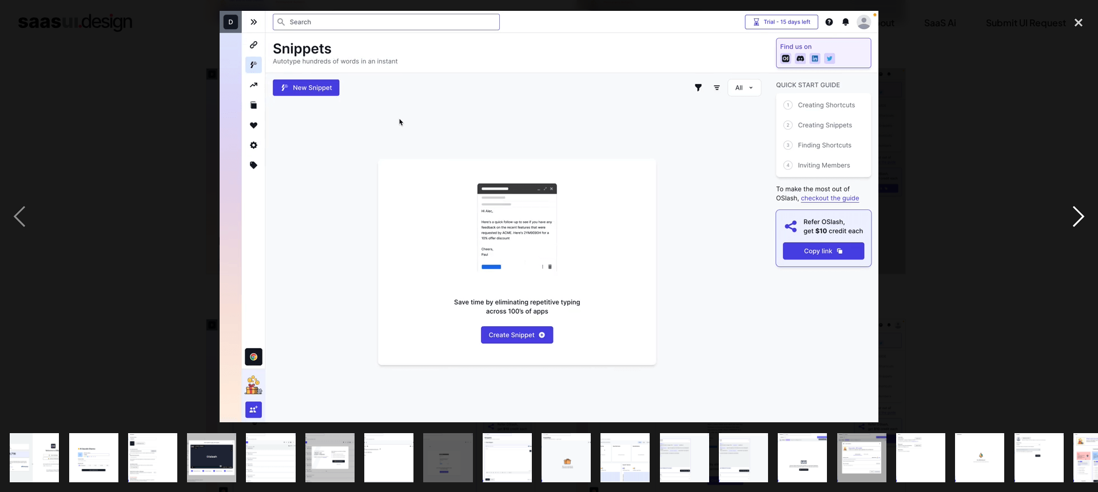
click at [1068, 217] on div "next image" at bounding box center [1078, 217] width 39 height 414
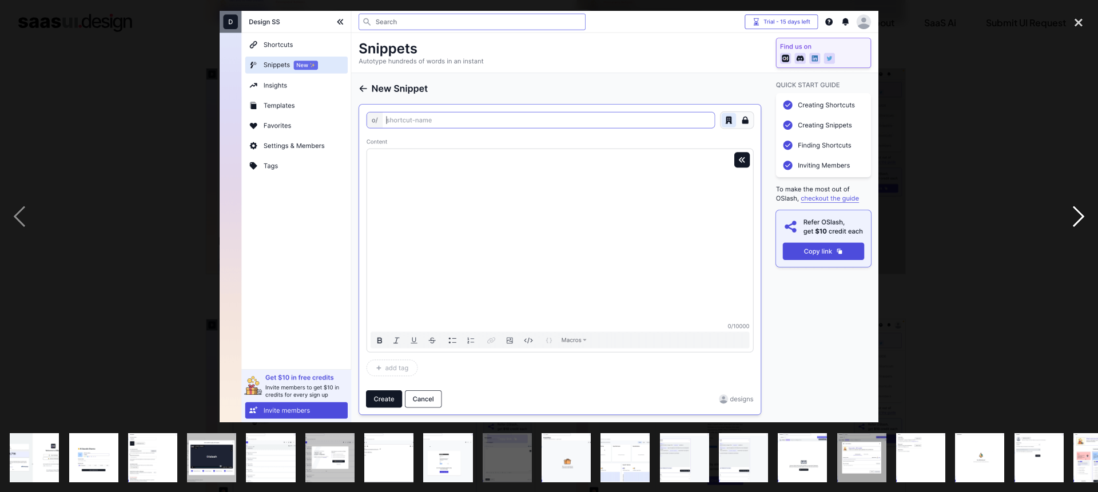
click at [1068, 217] on div "next image" at bounding box center [1078, 217] width 39 height 414
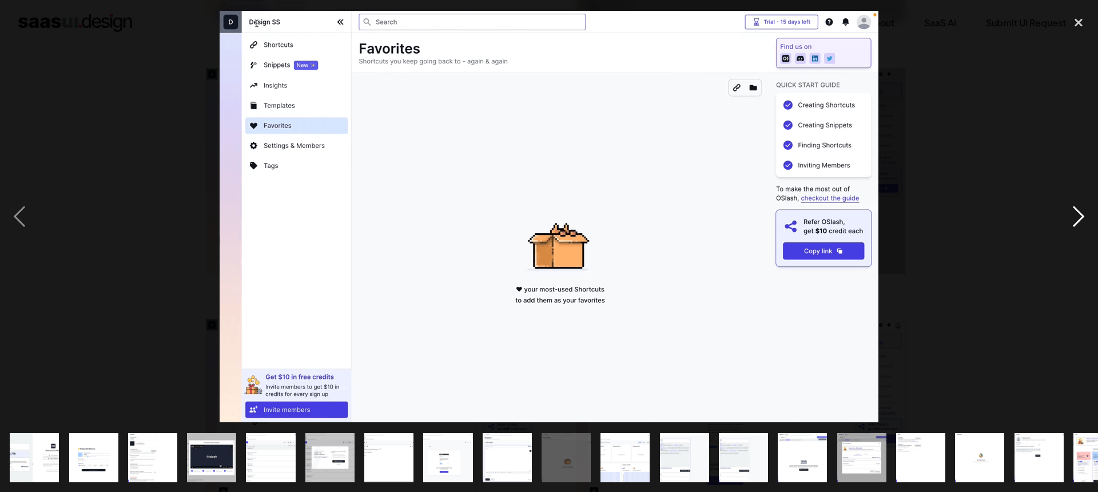
click at [1068, 217] on div "next image" at bounding box center [1078, 217] width 39 height 414
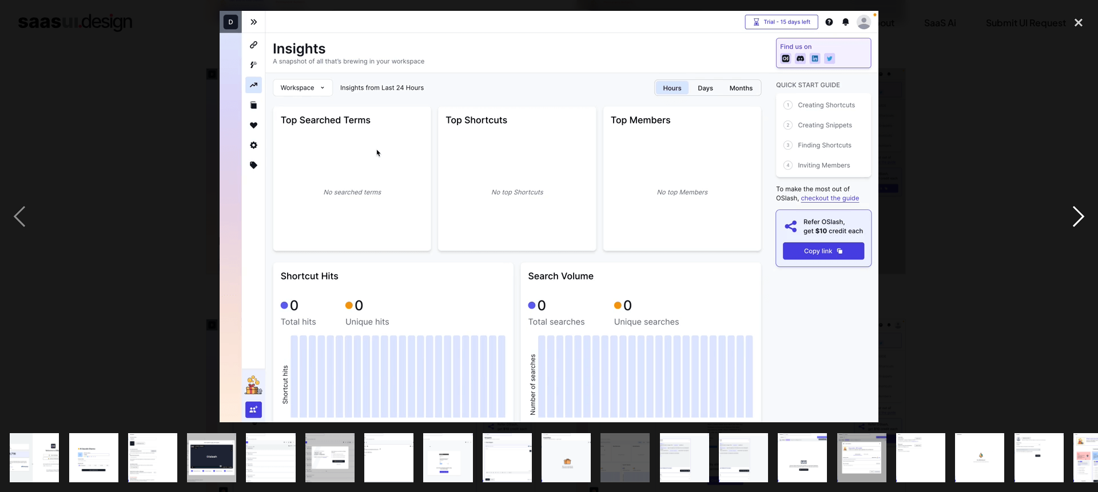
click at [1068, 217] on div "next image" at bounding box center [1078, 217] width 39 height 414
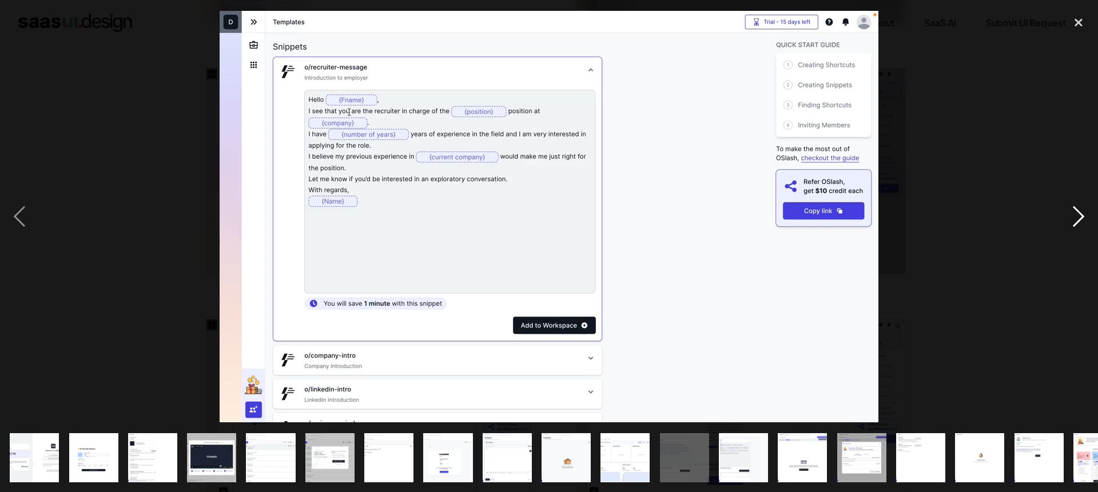
click at [1068, 217] on div "next image" at bounding box center [1078, 217] width 39 height 414
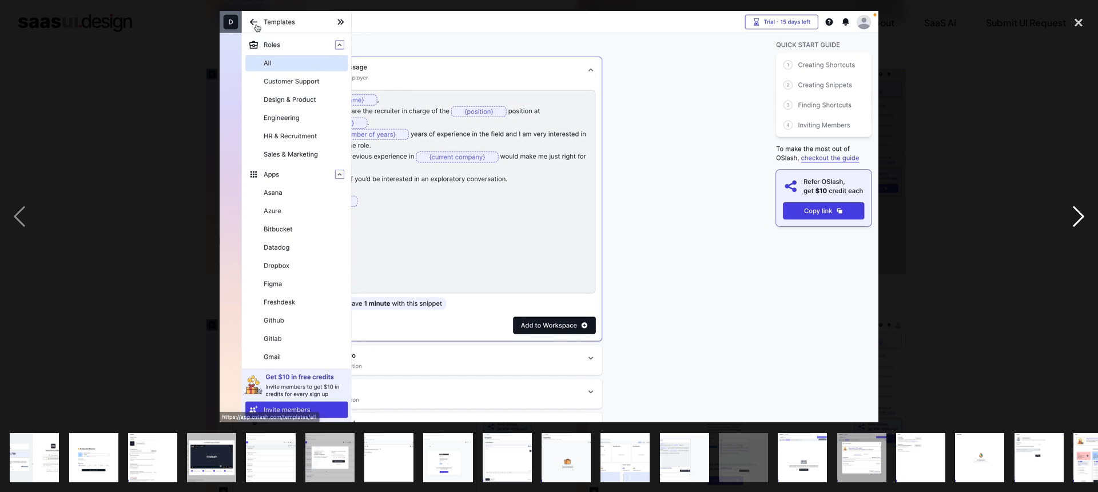
click at [1068, 217] on div "next image" at bounding box center [1078, 217] width 39 height 414
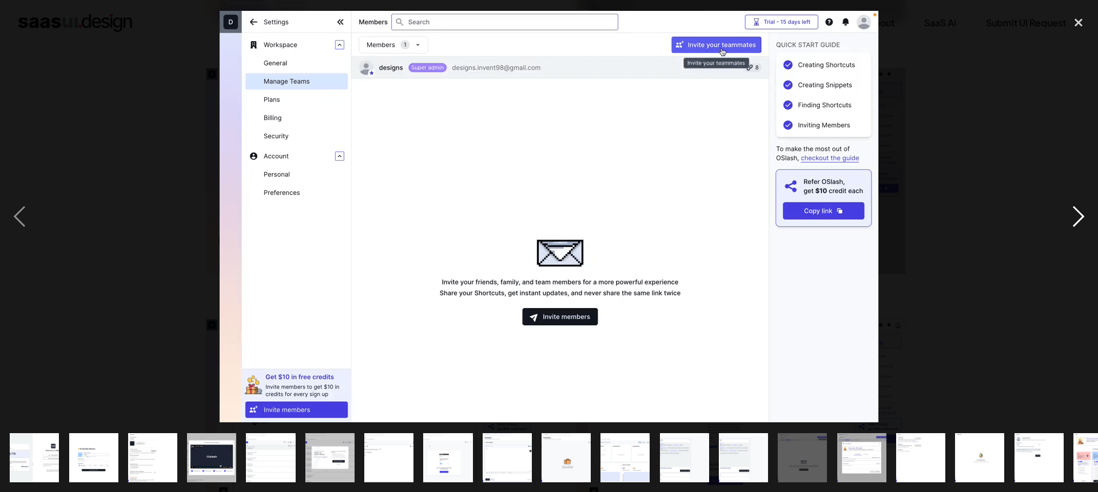
click at [1068, 217] on div "next image" at bounding box center [1078, 217] width 39 height 414
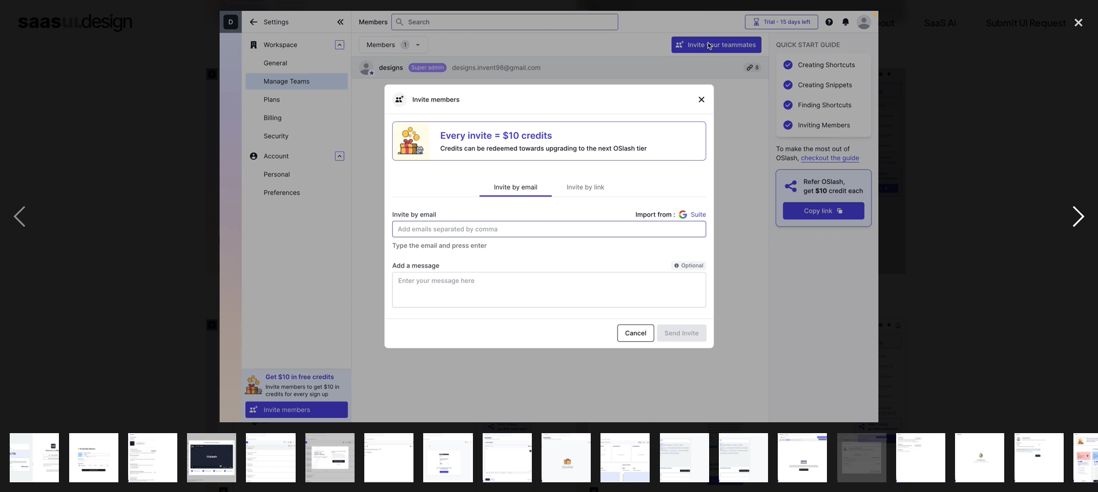
click at [1068, 217] on div "next image" at bounding box center [1078, 217] width 39 height 414
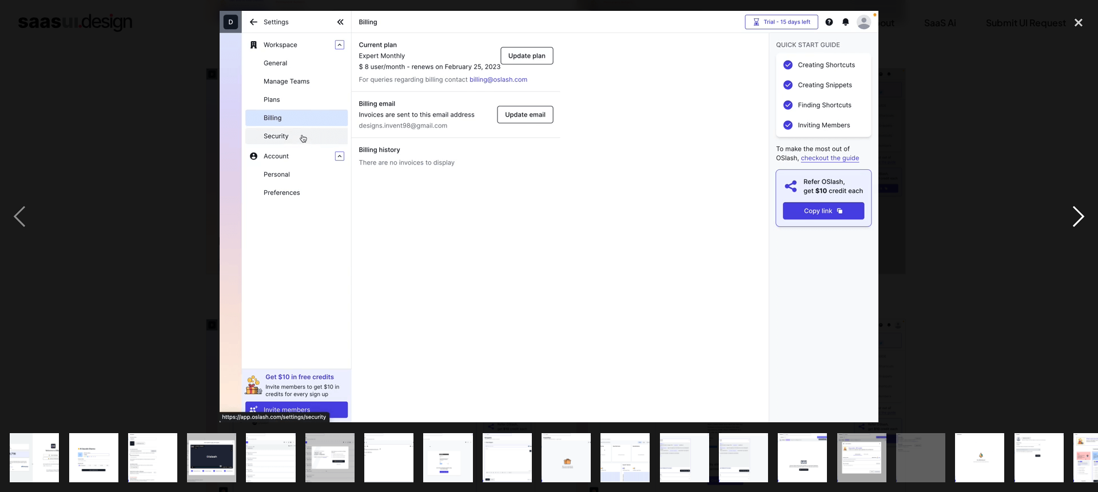
click at [1068, 217] on div "next image" at bounding box center [1078, 217] width 39 height 414
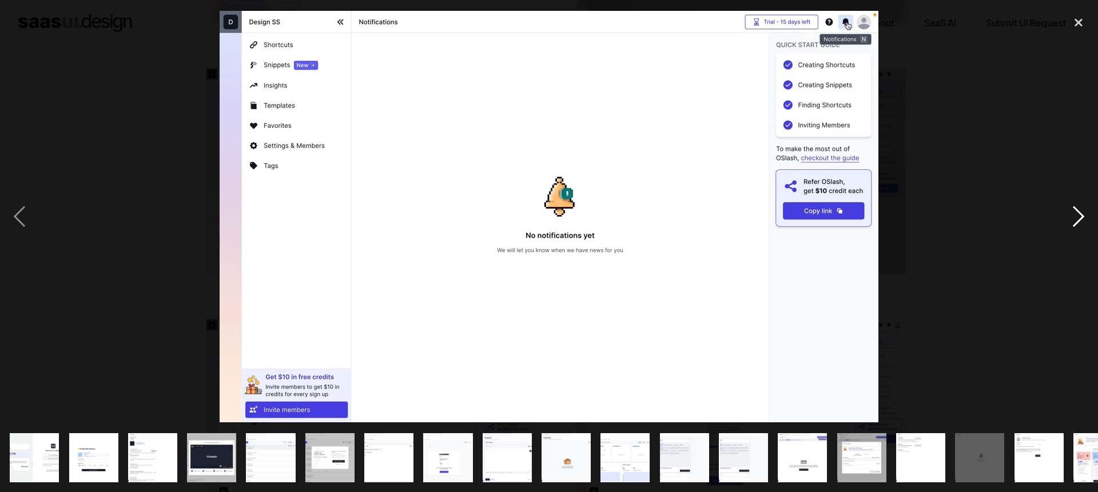
click at [1068, 217] on div "next image" at bounding box center [1078, 217] width 39 height 414
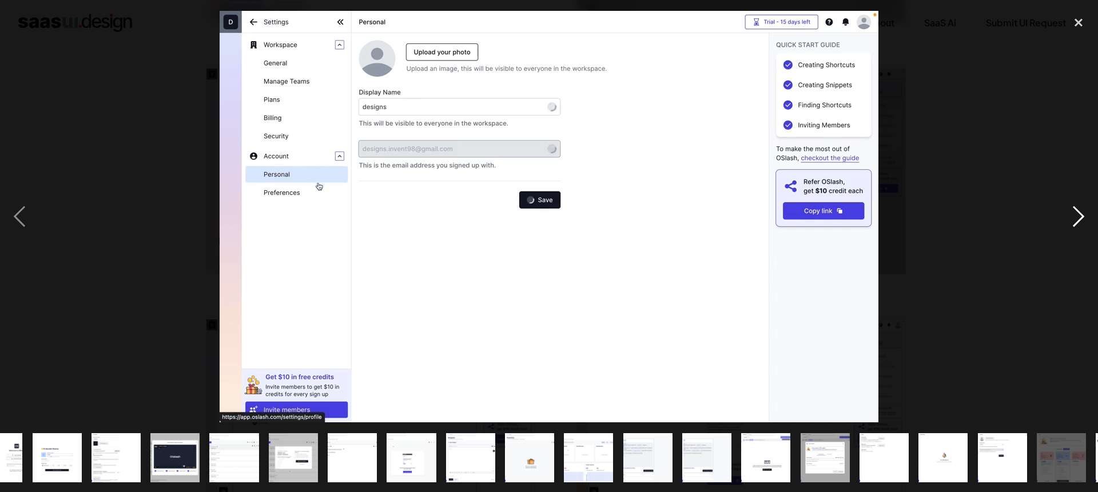
click at [1068, 217] on div "next image" at bounding box center [1078, 217] width 39 height 414
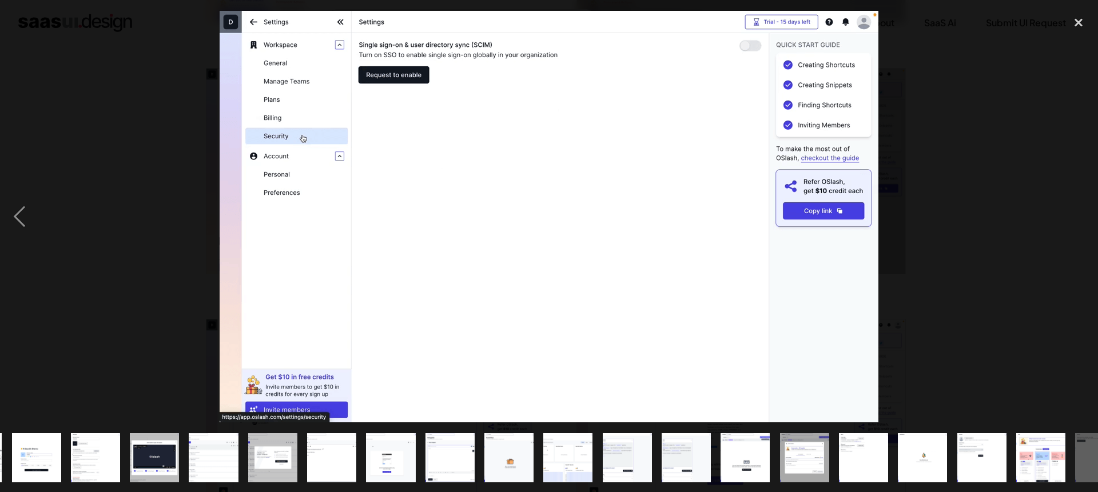
click at [1068, 217] on div "next image" at bounding box center [1078, 217] width 39 height 414
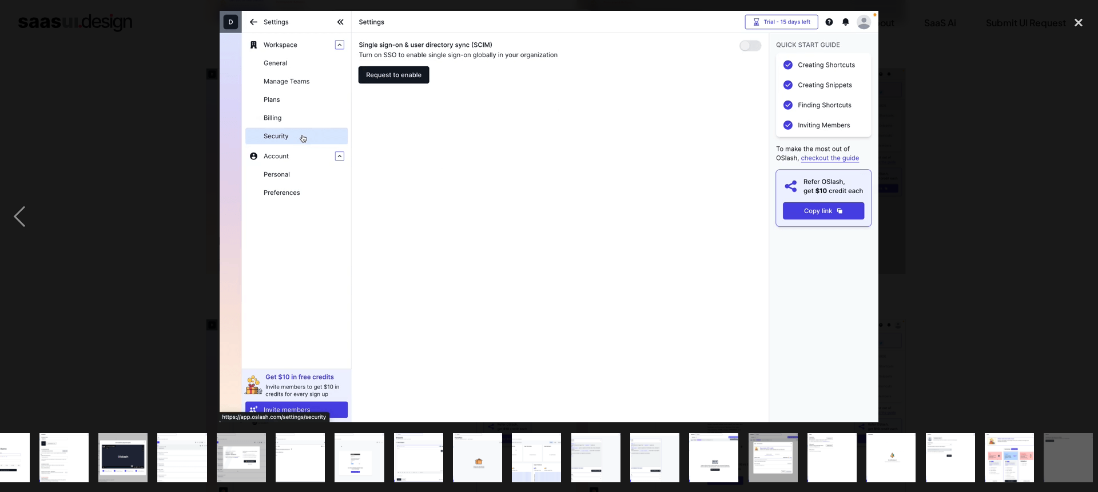
click at [1068, 217] on div "next image" at bounding box center [1078, 217] width 39 height 414
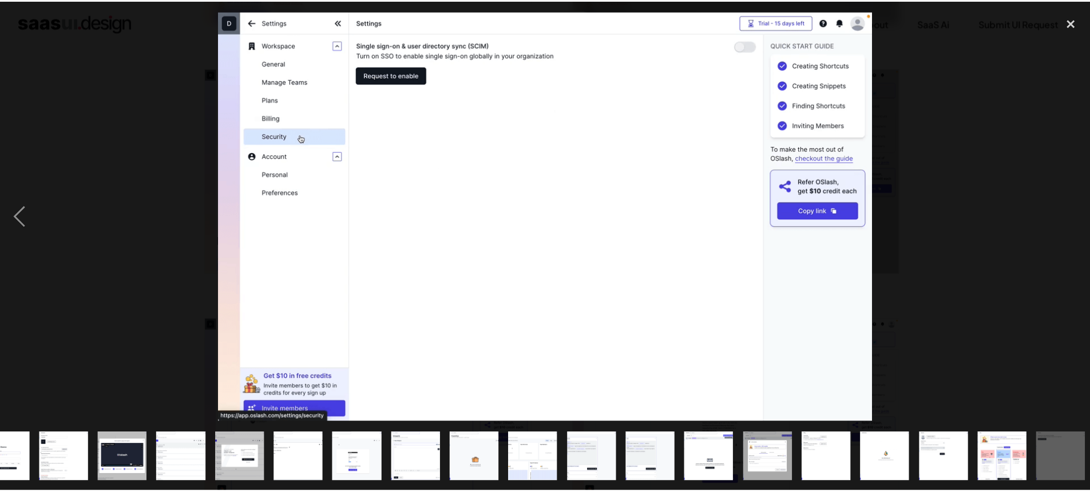
scroll to position [0, 93]
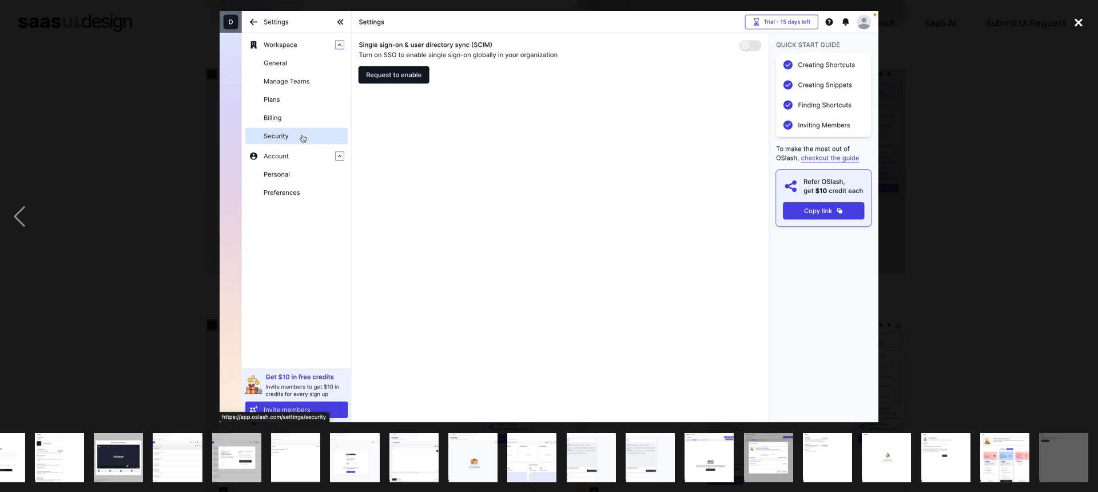
click at [1082, 27] on div "close lightbox" at bounding box center [1078, 22] width 39 height 25
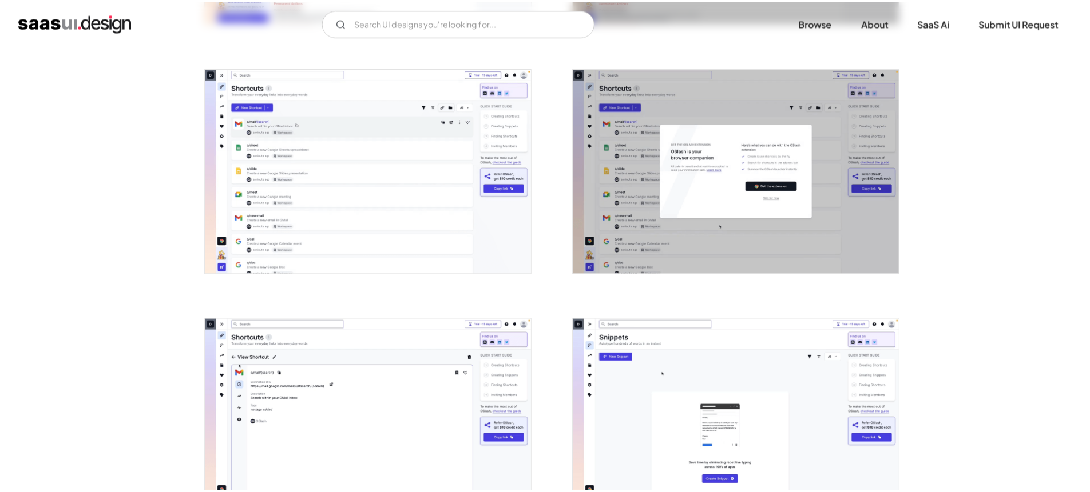
scroll to position [0, 0]
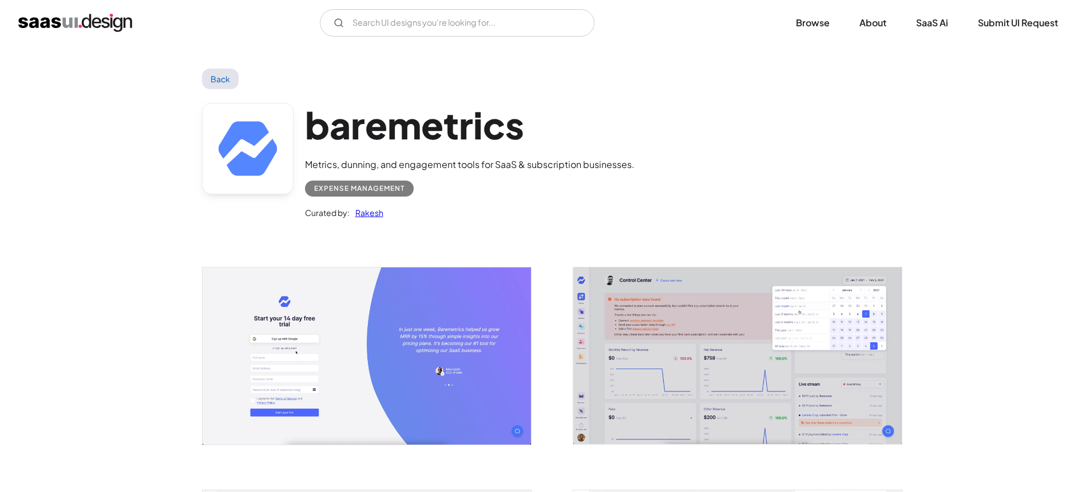
click at [382, 343] on img "open lightbox" at bounding box center [366, 356] width 328 height 177
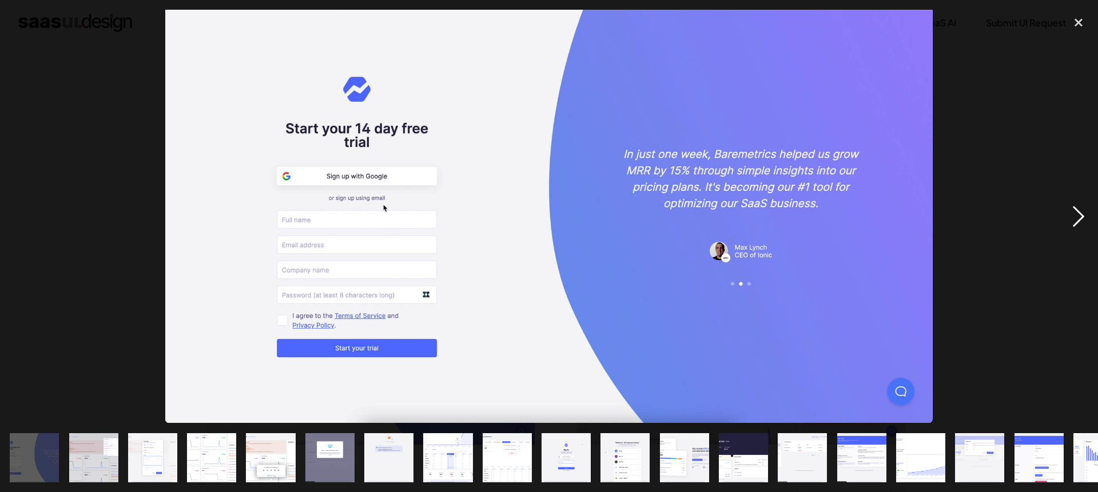
click at [1073, 219] on div "next image" at bounding box center [1078, 217] width 39 height 414
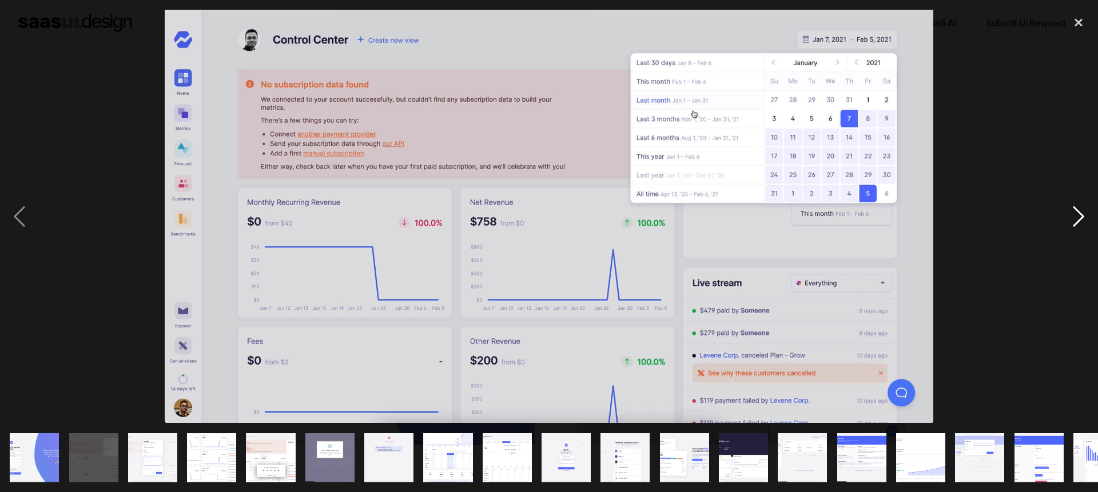
click at [1073, 219] on div "next image" at bounding box center [1078, 217] width 39 height 414
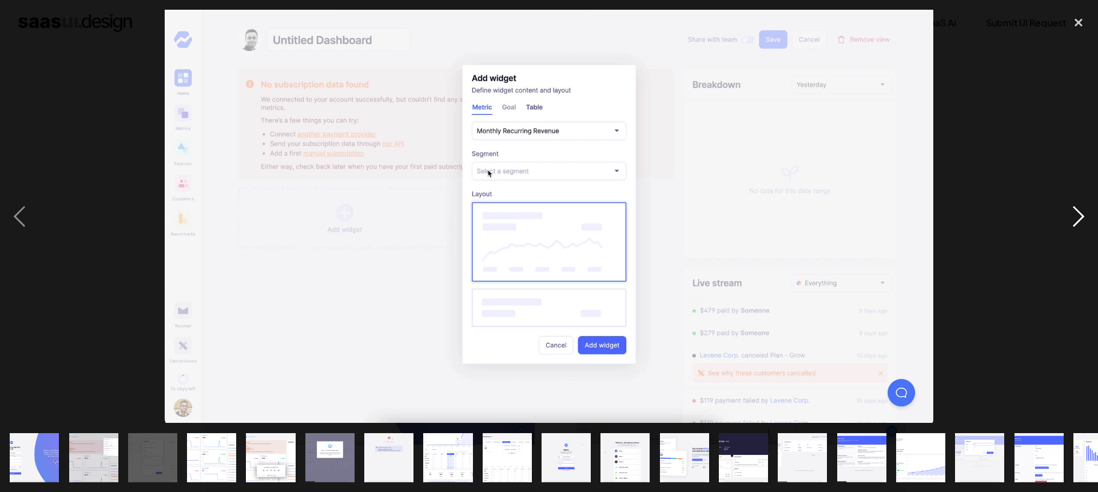
click at [1073, 219] on div "next image" at bounding box center [1078, 217] width 39 height 414
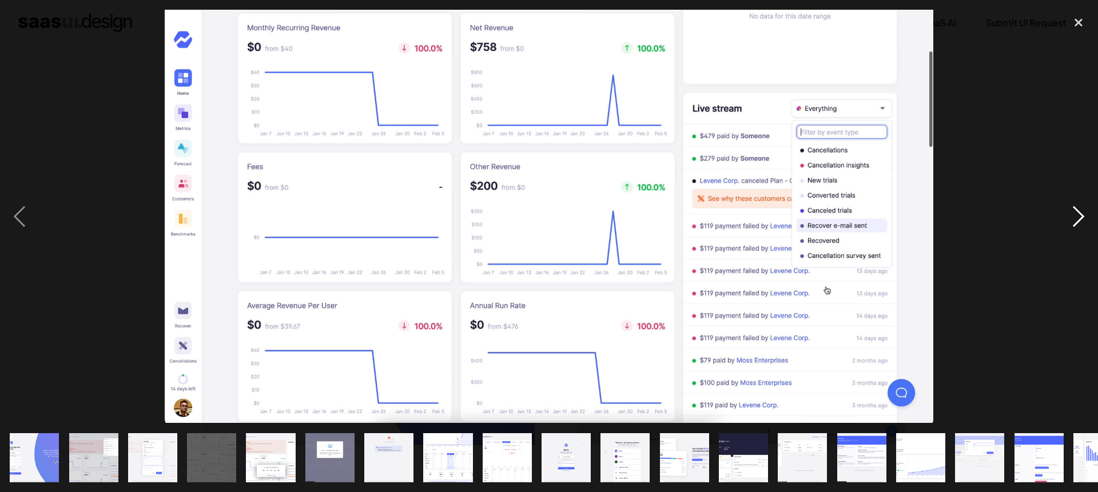
click at [1073, 219] on div "next image" at bounding box center [1078, 217] width 39 height 414
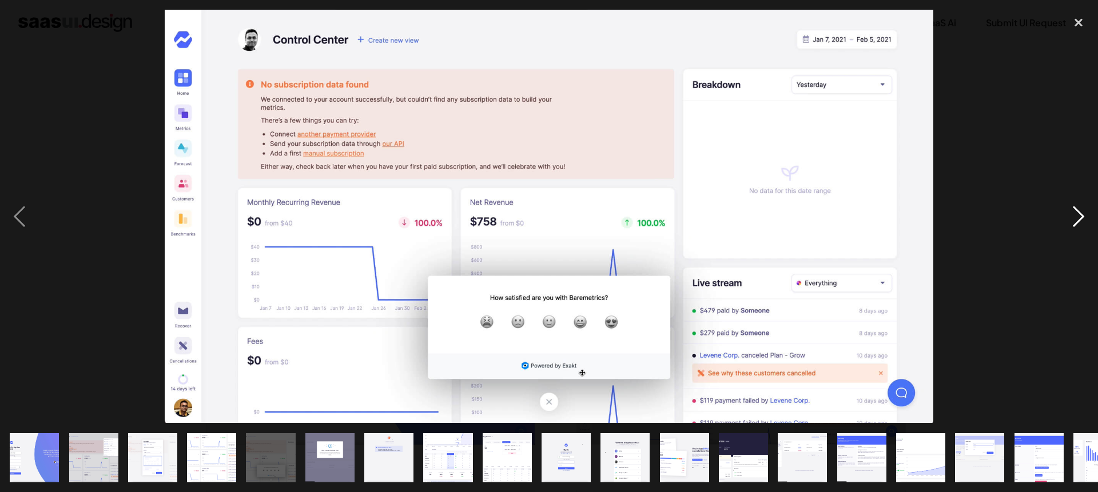
click at [1073, 219] on div "next image" at bounding box center [1078, 217] width 39 height 414
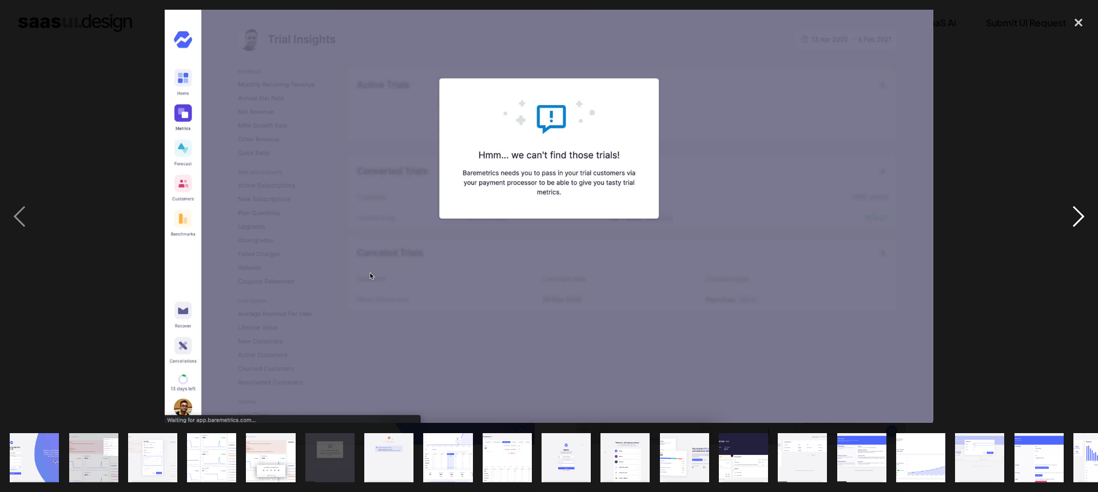
click at [1073, 219] on div "next image" at bounding box center [1078, 217] width 39 height 414
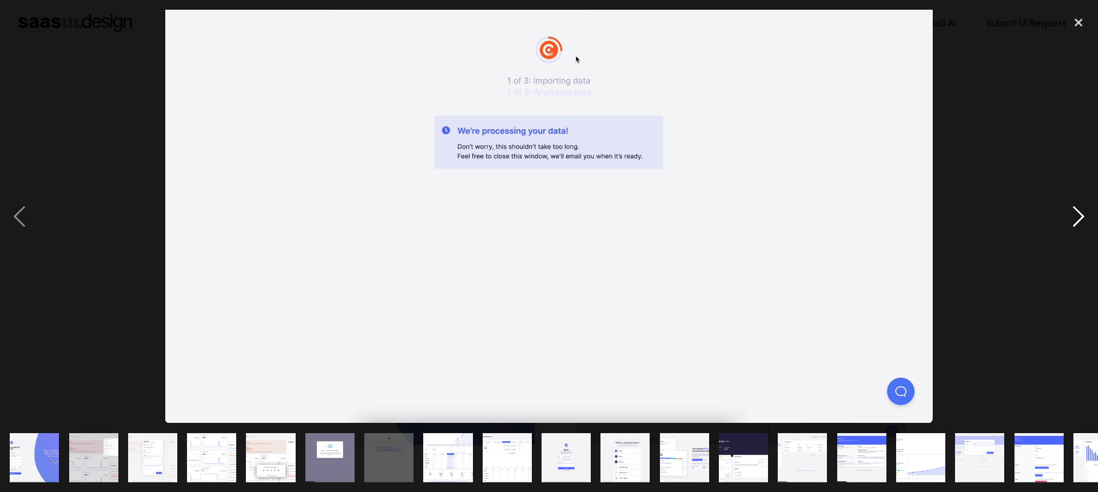
click at [1073, 219] on div "next image" at bounding box center [1078, 217] width 39 height 414
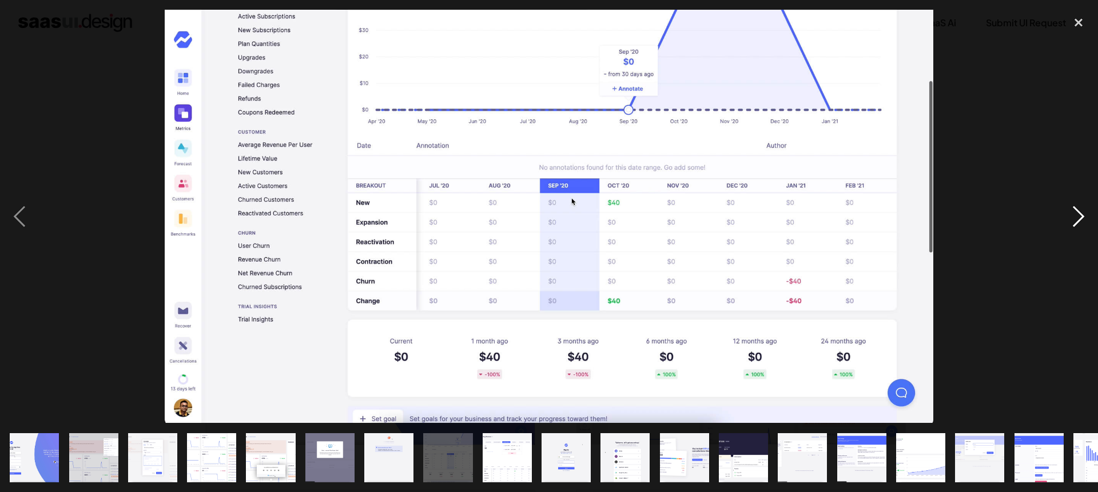
click at [1073, 219] on div "next image" at bounding box center [1078, 217] width 39 height 414
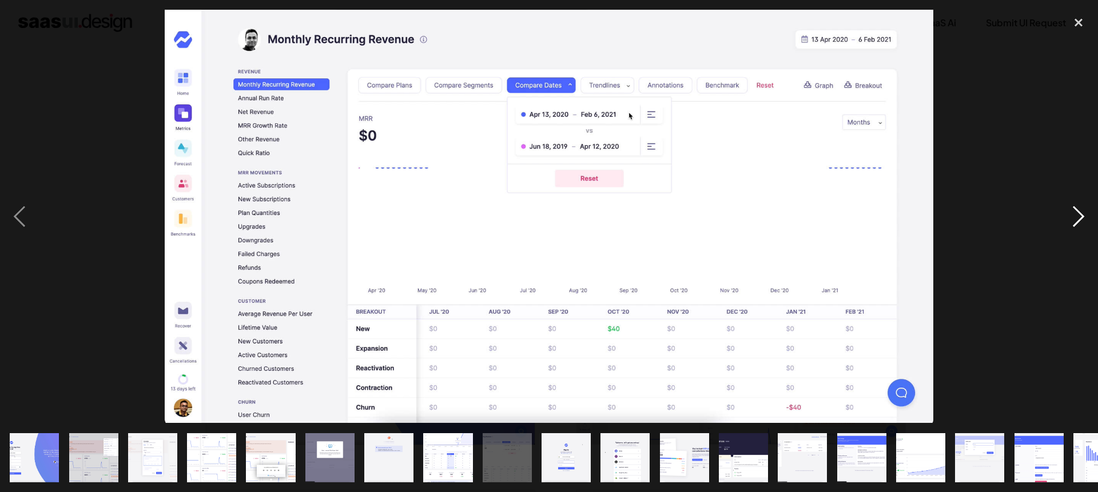
click at [1073, 219] on div "next image" at bounding box center [1078, 217] width 39 height 414
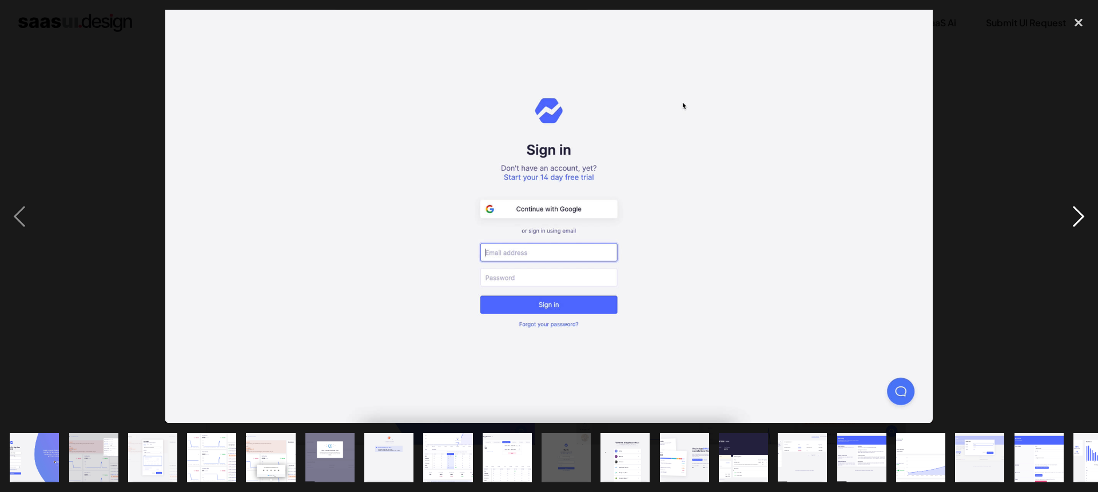
click at [1073, 219] on div "next image" at bounding box center [1078, 217] width 39 height 414
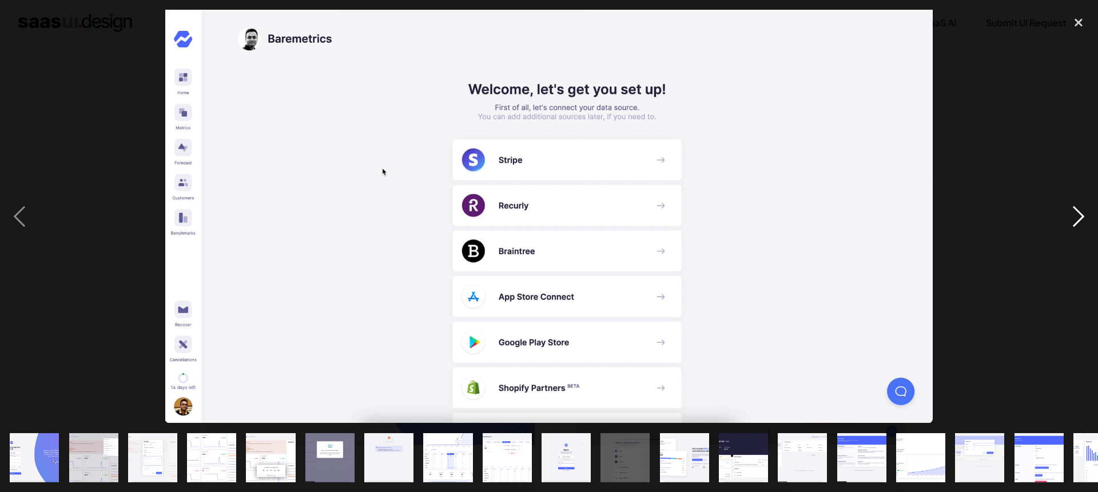
click at [1073, 219] on div "next image" at bounding box center [1078, 217] width 39 height 414
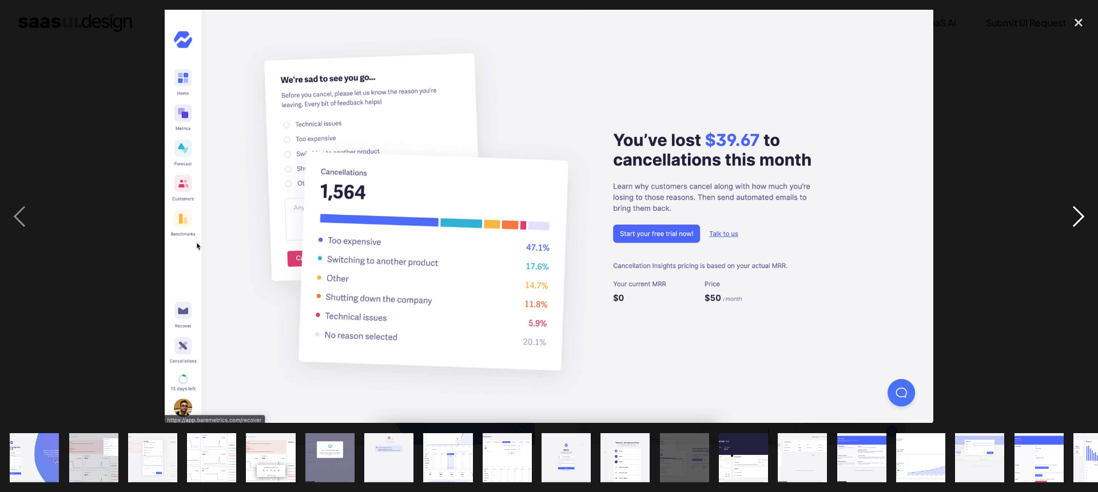
click at [1073, 219] on div "next image" at bounding box center [1078, 217] width 39 height 414
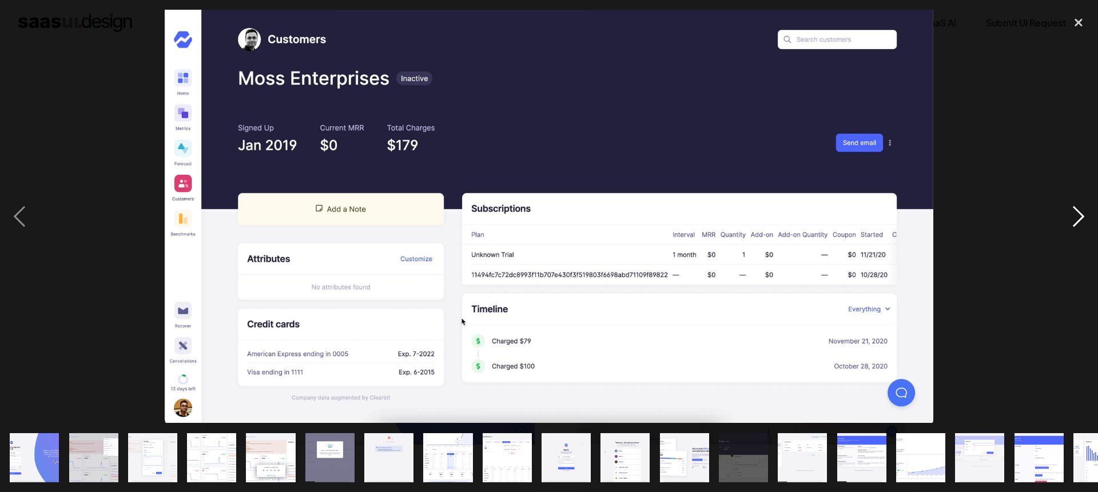
click at [1073, 219] on div "next image" at bounding box center [1078, 217] width 39 height 414
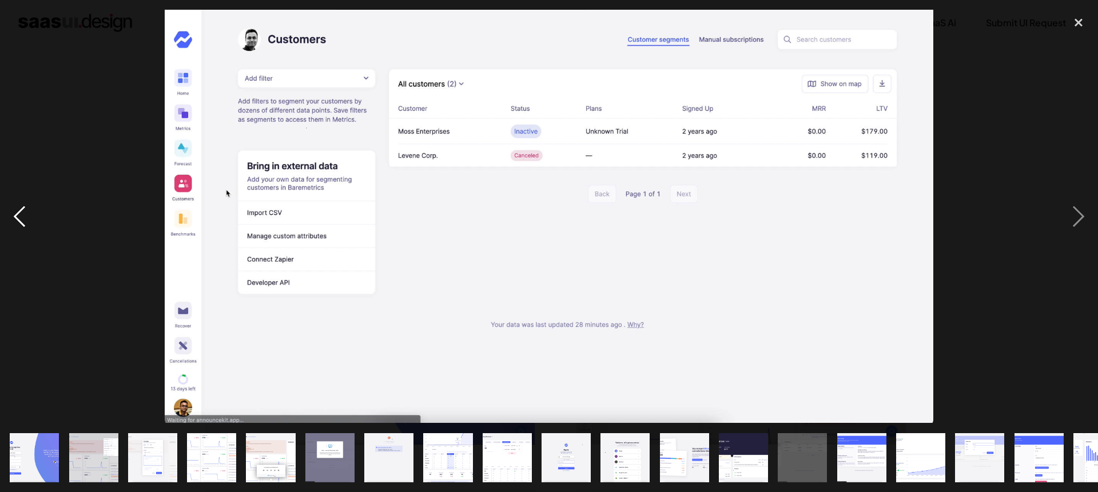
click at [23, 219] on div "previous image" at bounding box center [19, 217] width 39 height 414
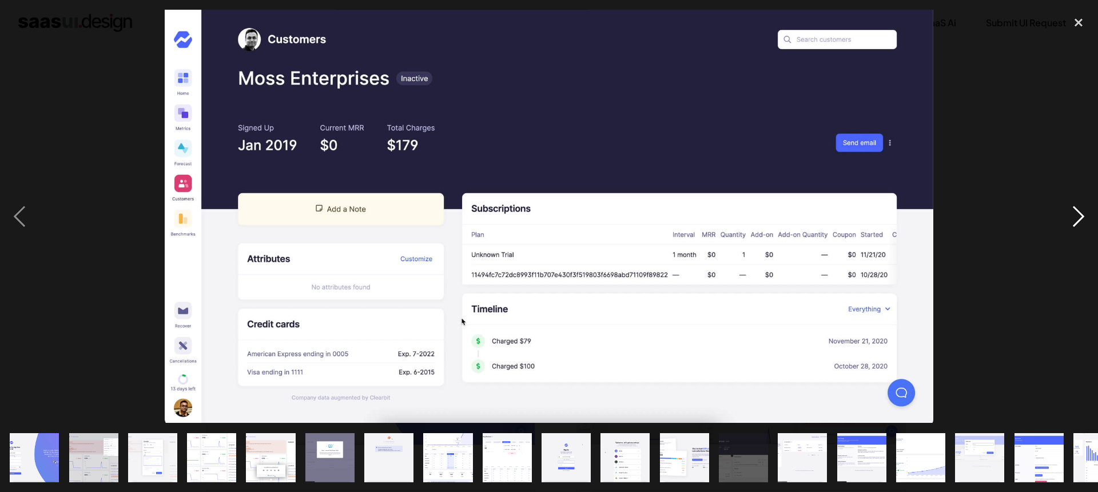
click at [1082, 222] on div "next image" at bounding box center [1078, 217] width 39 height 414
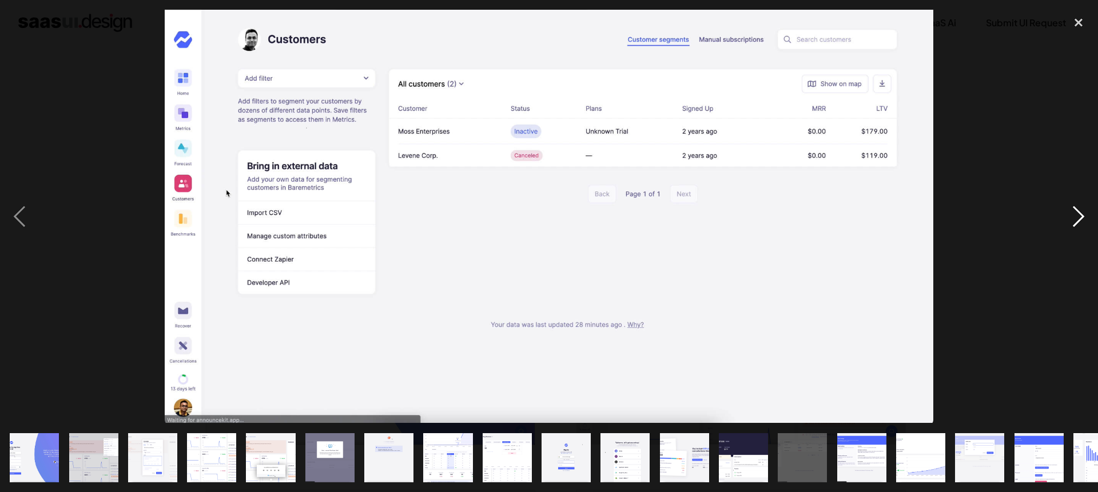
click at [1082, 222] on div "next image" at bounding box center [1078, 217] width 39 height 414
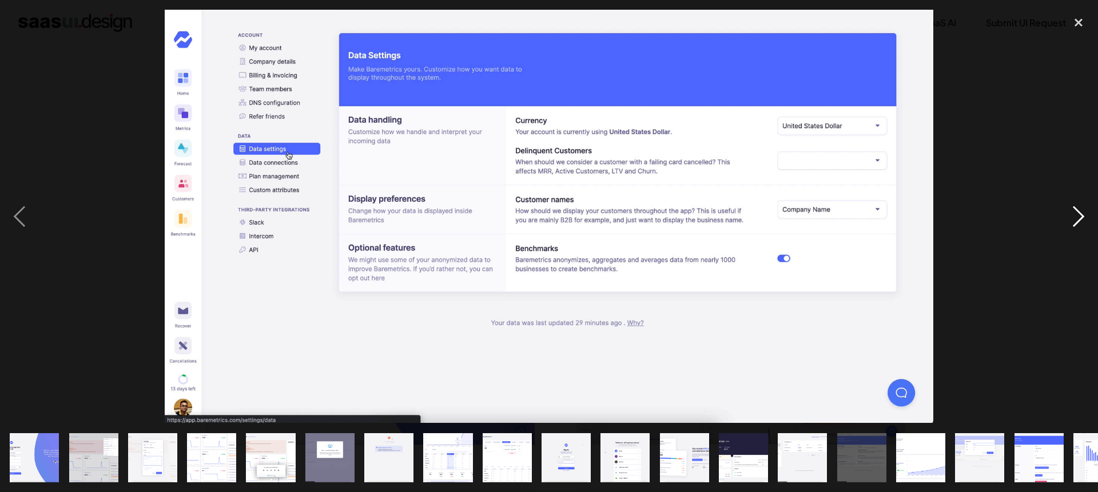
click at [1082, 222] on div "next image" at bounding box center [1078, 217] width 39 height 414
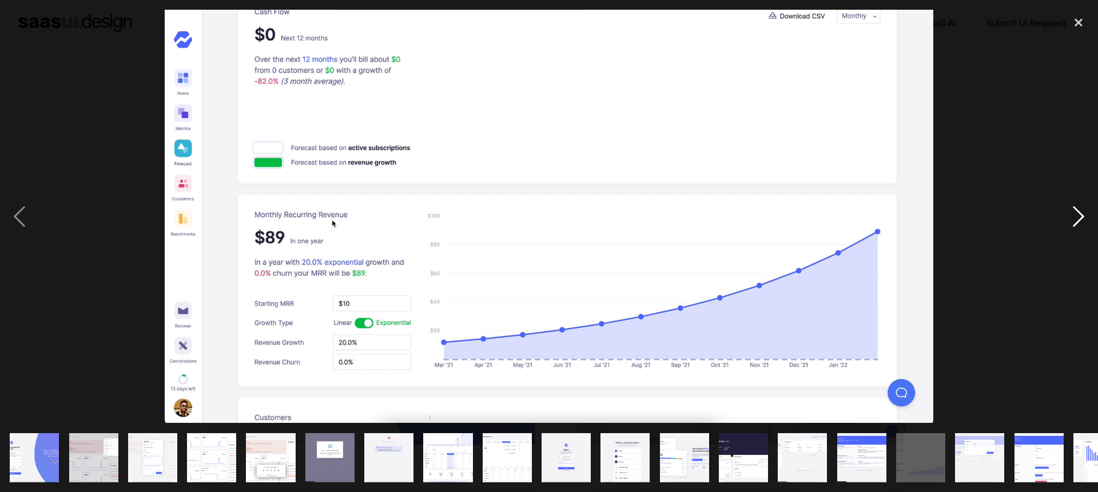
click at [1082, 222] on div "next image" at bounding box center [1078, 217] width 39 height 414
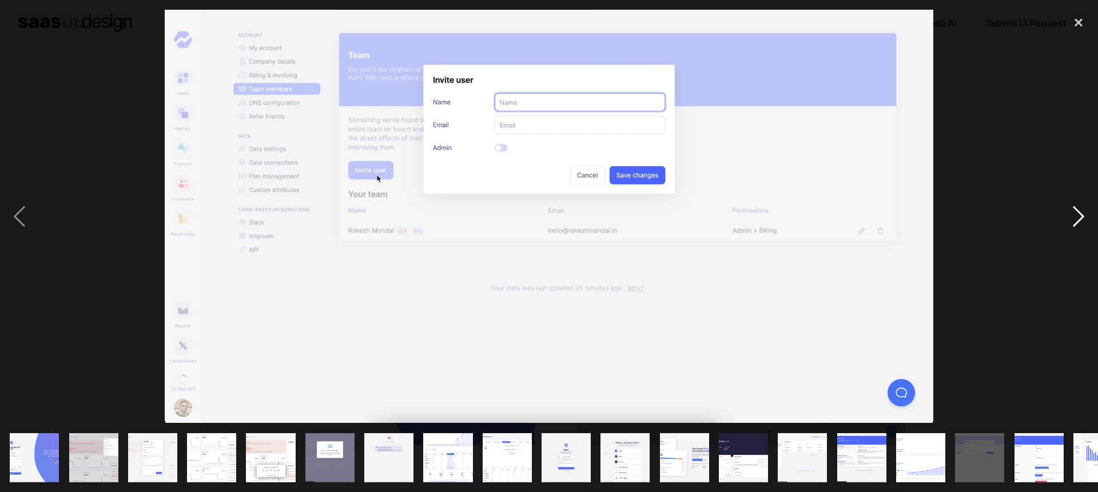
click at [1082, 222] on div "next image" at bounding box center [1078, 217] width 39 height 414
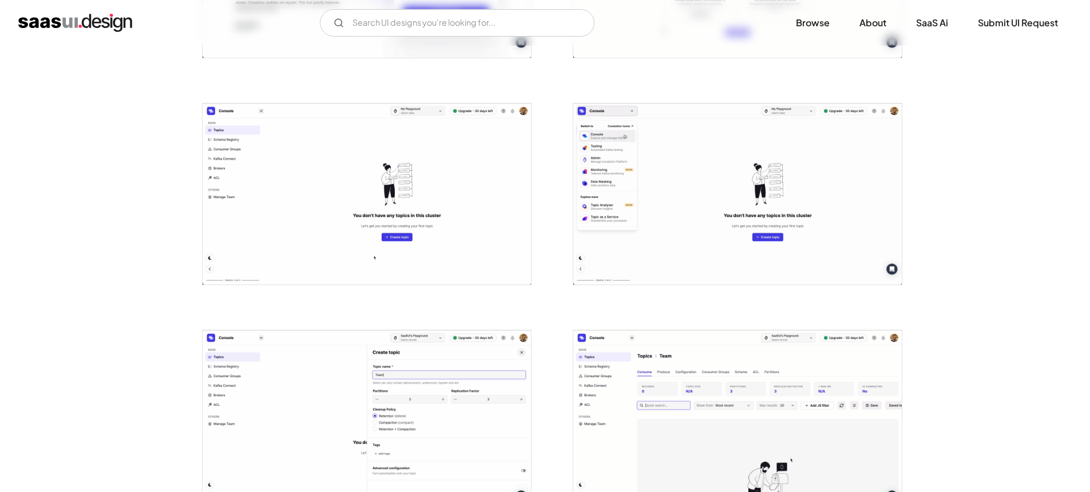
scroll to position [860, 0]
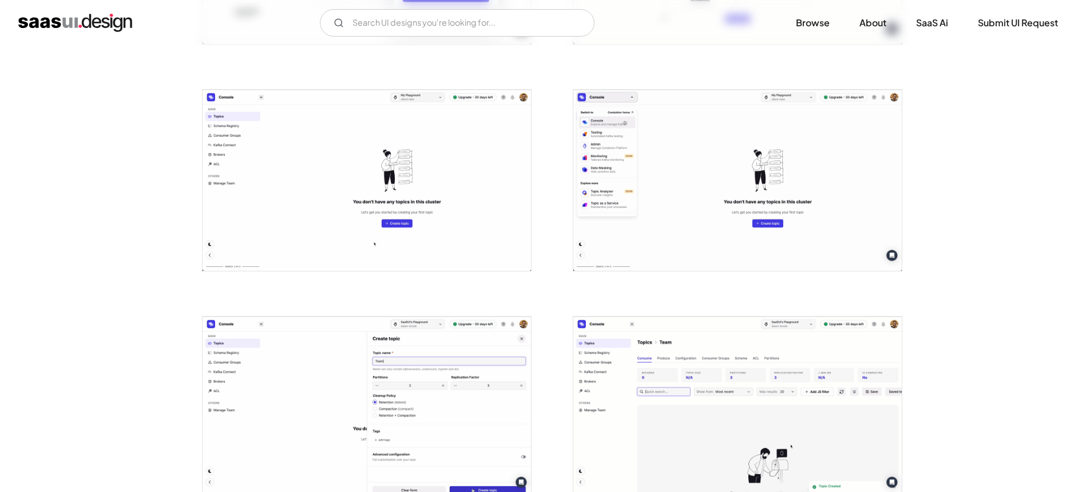
click at [828, 216] on img "open lightbox" at bounding box center [737, 180] width 328 height 181
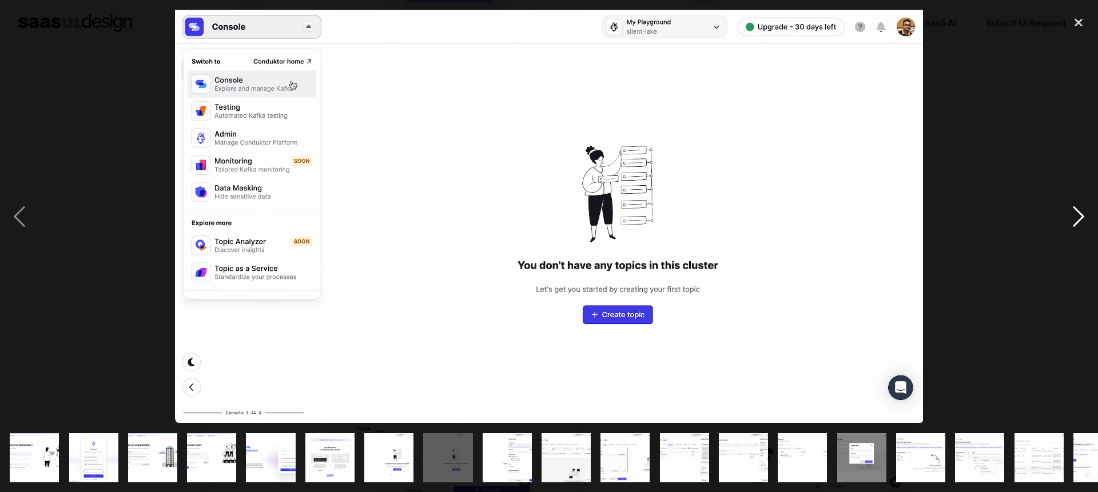
click at [1082, 211] on div "next image" at bounding box center [1078, 217] width 39 height 414
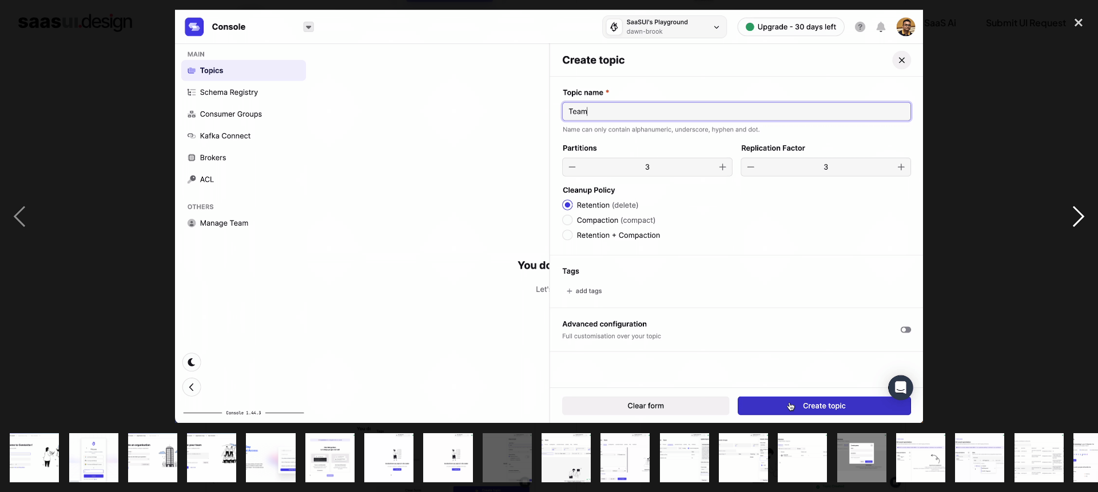
click at [1082, 211] on div "next image" at bounding box center [1078, 217] width 39 height 414
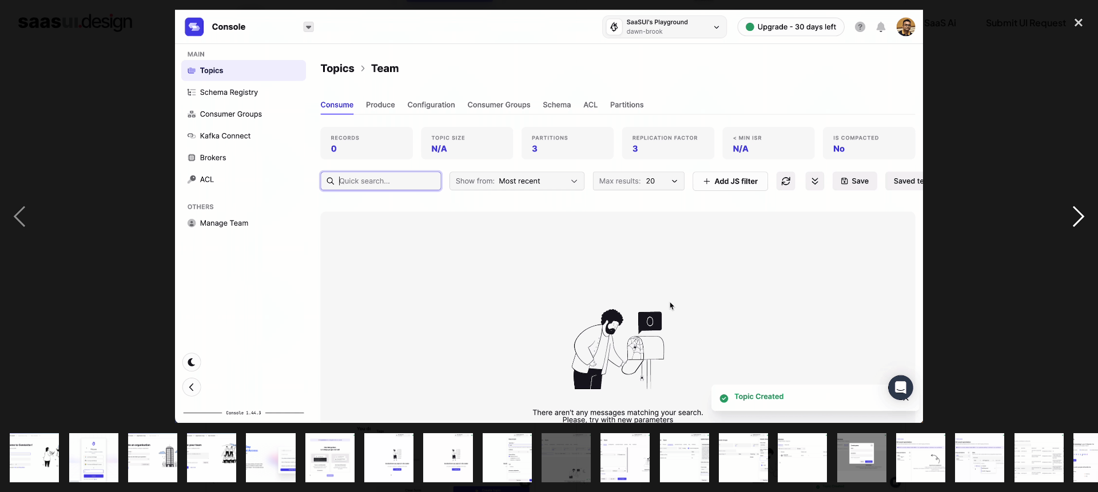
click at [1082, 211] on div "next image" at bounding box center [1078, 217] width 39 height 414
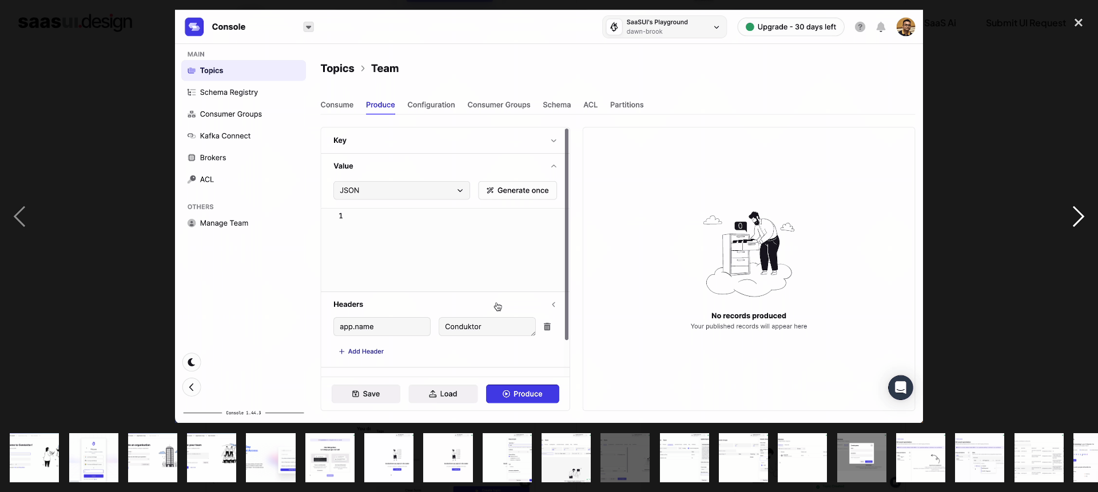
click at [1082, 211] on div "next image" at bounding box center [1078, 217] width 39 height 414
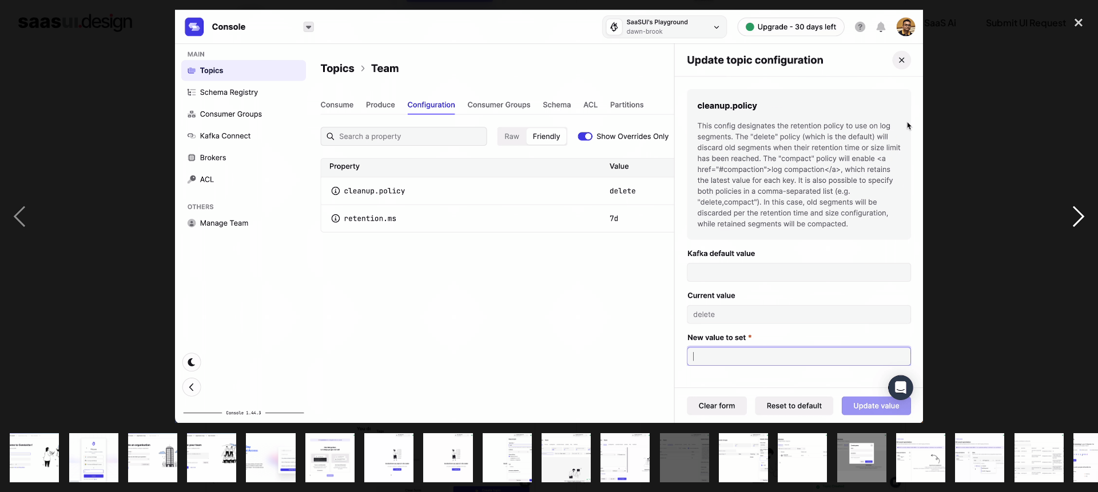
click at [1082, 211] on div "next image" at bounding box center [1078, 217] width 39 height 414
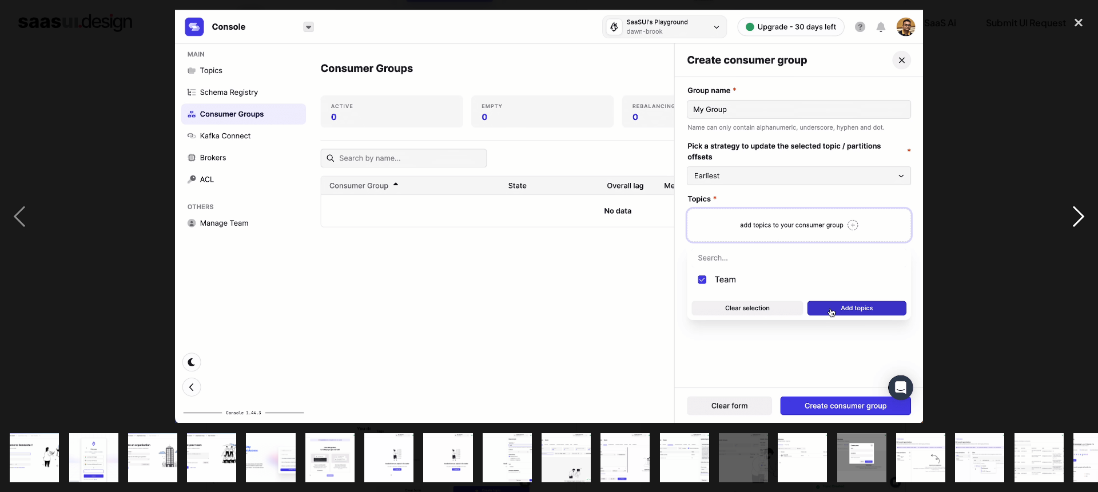
click at [1082, 211] on div "next image" at bounding box center [1078, 217] width 39 height 414
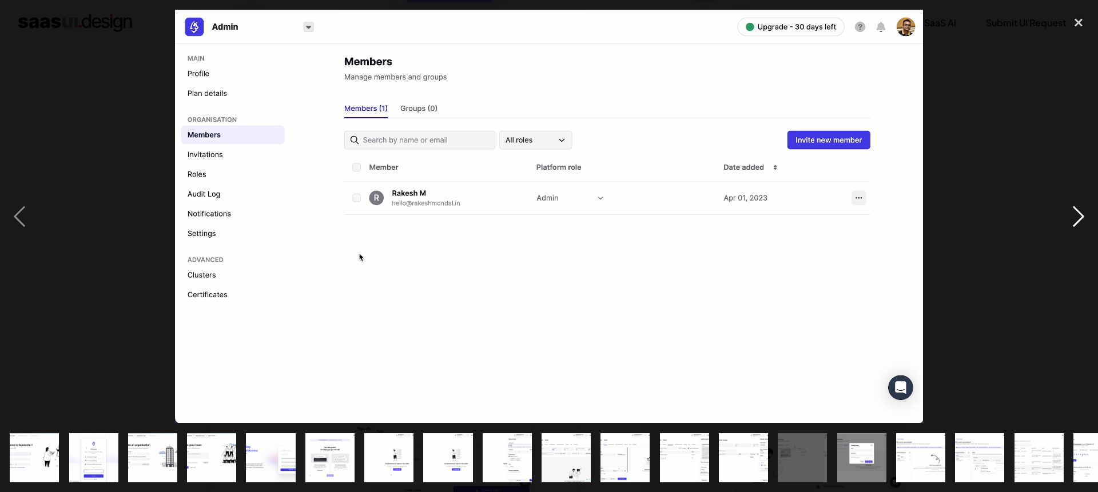
click at [1082, 211] on div "next image" at bounding box center [1078, 217] width 39 height 414
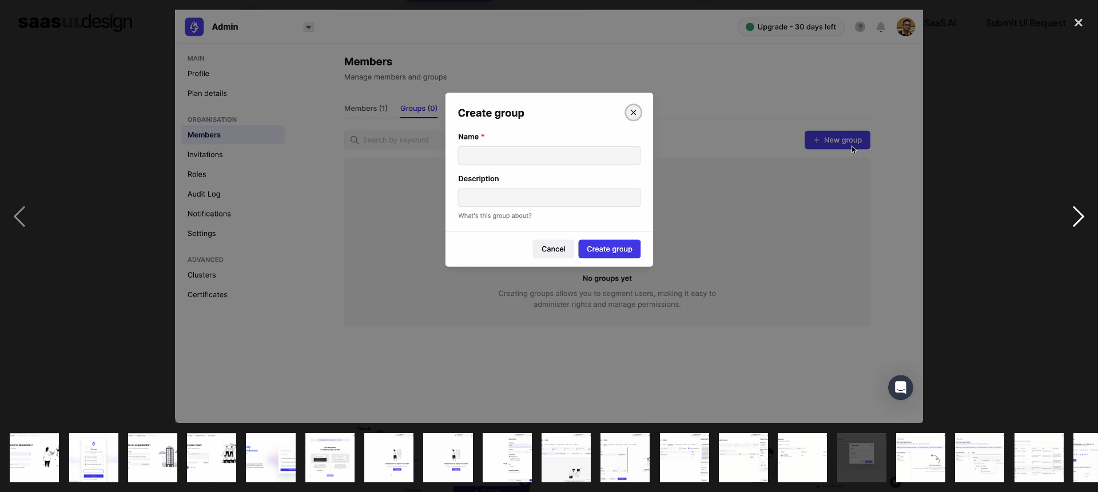
click at [1082, 211] on div "next image" at bounding box center [1078, 217] width 39 height 414
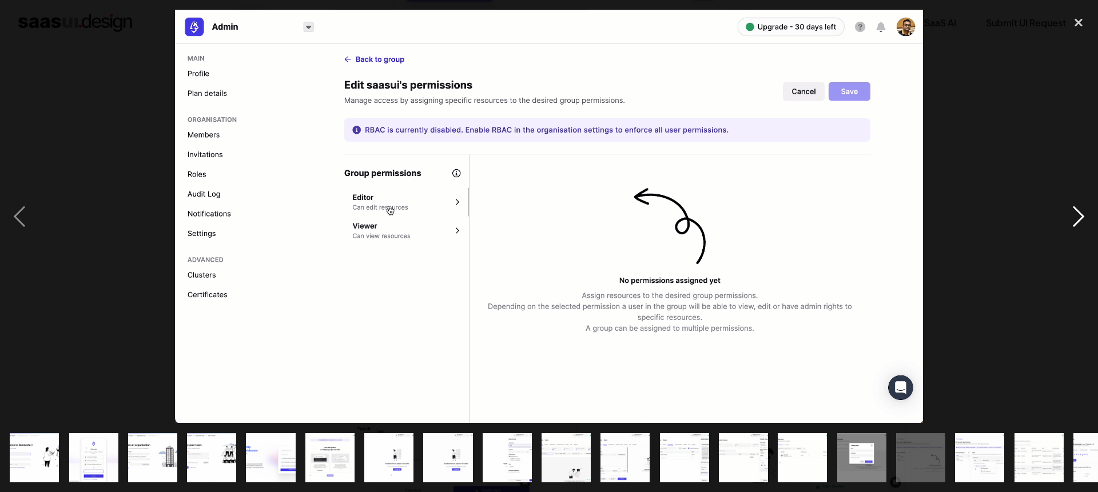
click at [1082, 211] on div "next image" at bounding box center [1078, 217] width 39 height 414
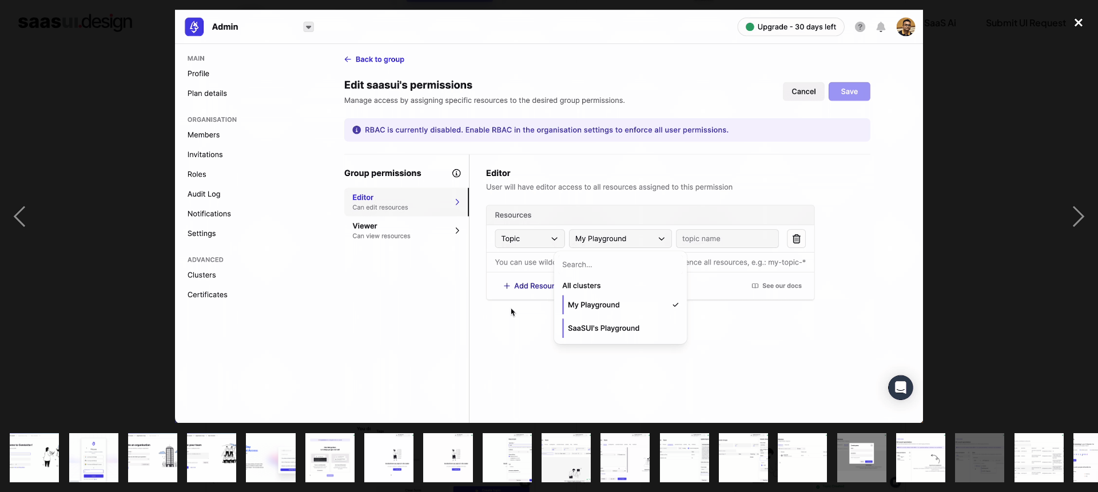
click at [1076, 19] on div "close lightbox" at bounding box center [1078, 22] width 39 height 25
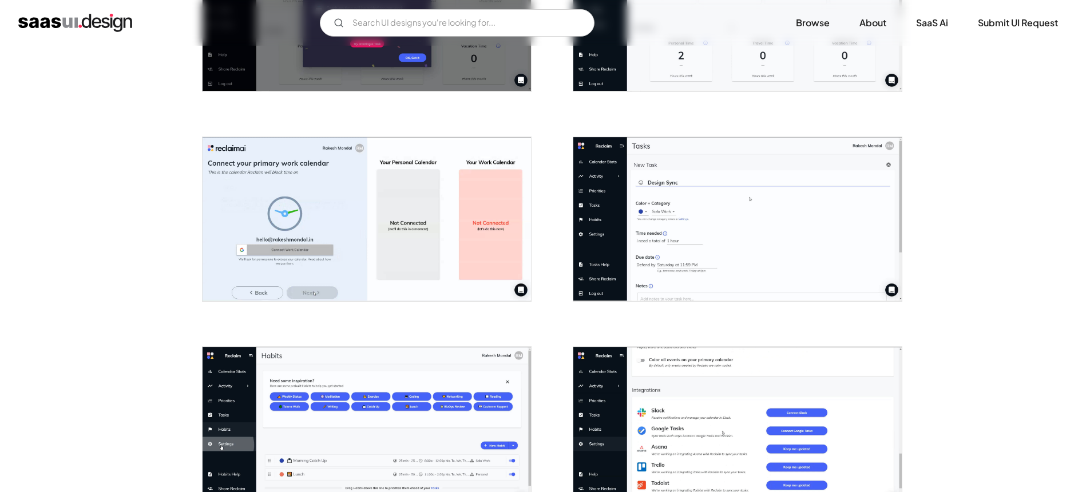
scroll to position [808, 0]
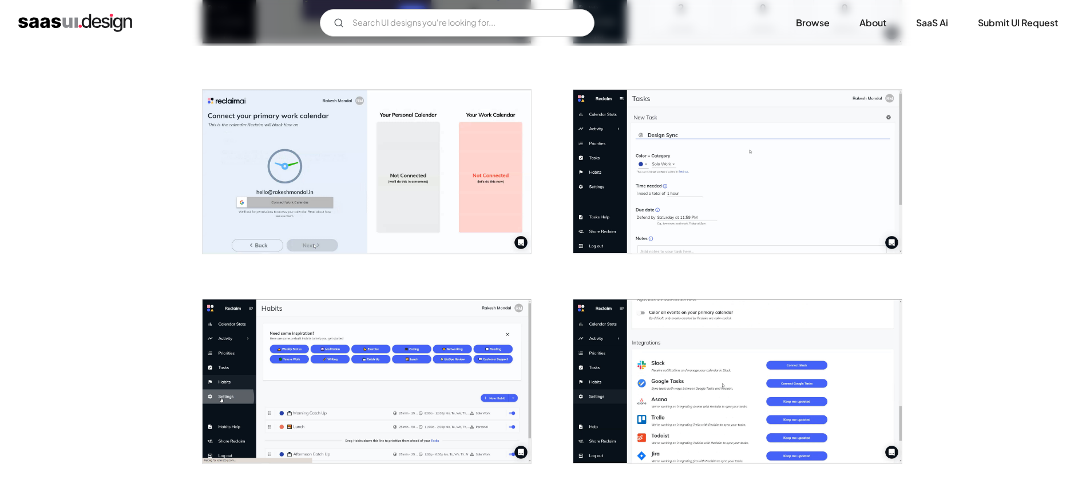
click at [418, 327] on img "open lightbox" at bounding box center [366, 382] width 328 height 164
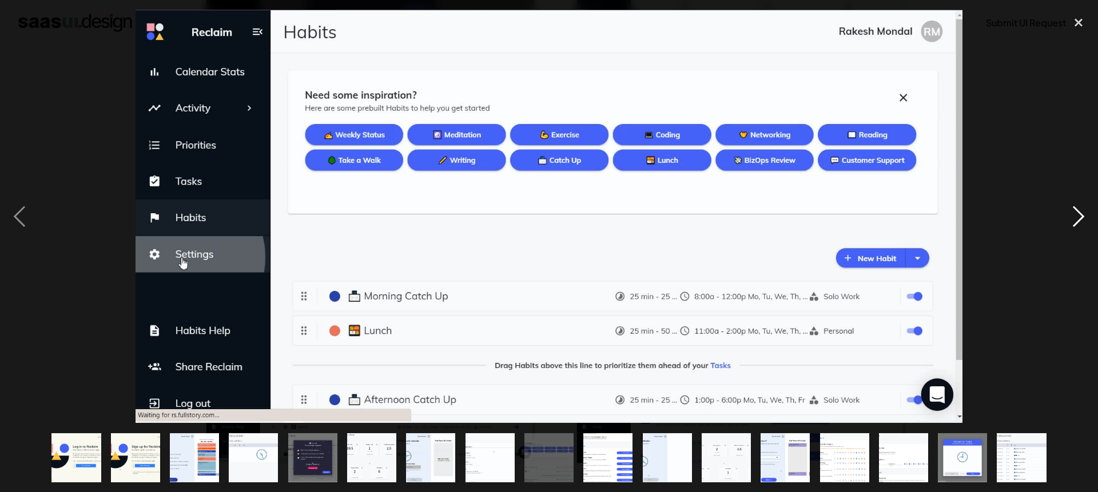
click at [1072, 224] on div "next image" at bounding box center [1078, 217] width 39 height 414
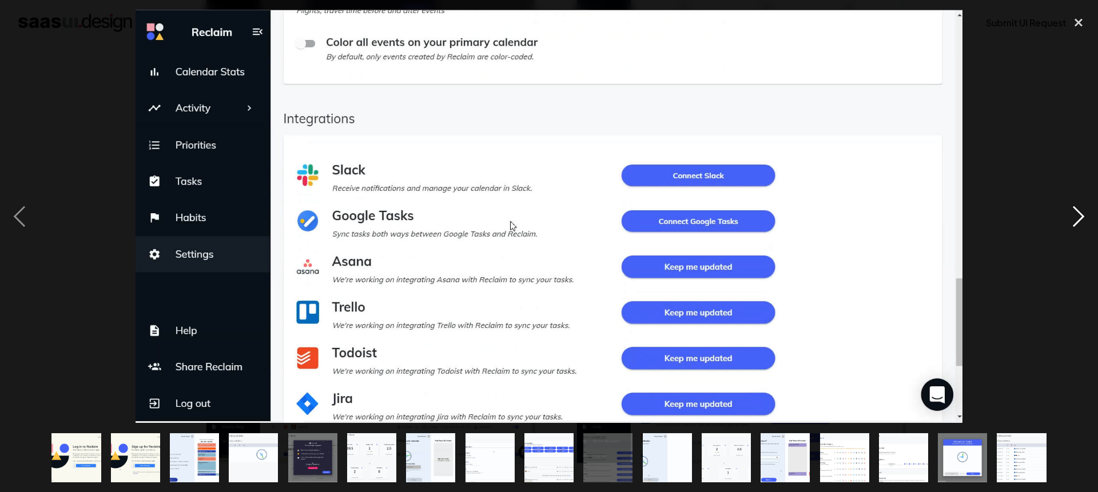
click at [1072, 224] on div "next image" at bounding box center [1078, 217] width 39 height 414
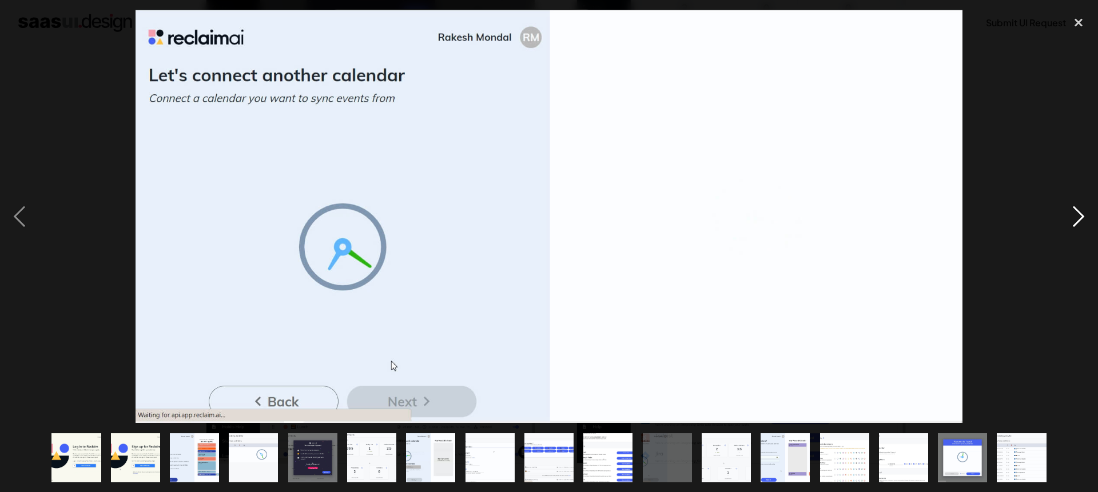
click at [1072, 224] on div "next image" at bounding box center [1078, 217] width 39 height 414
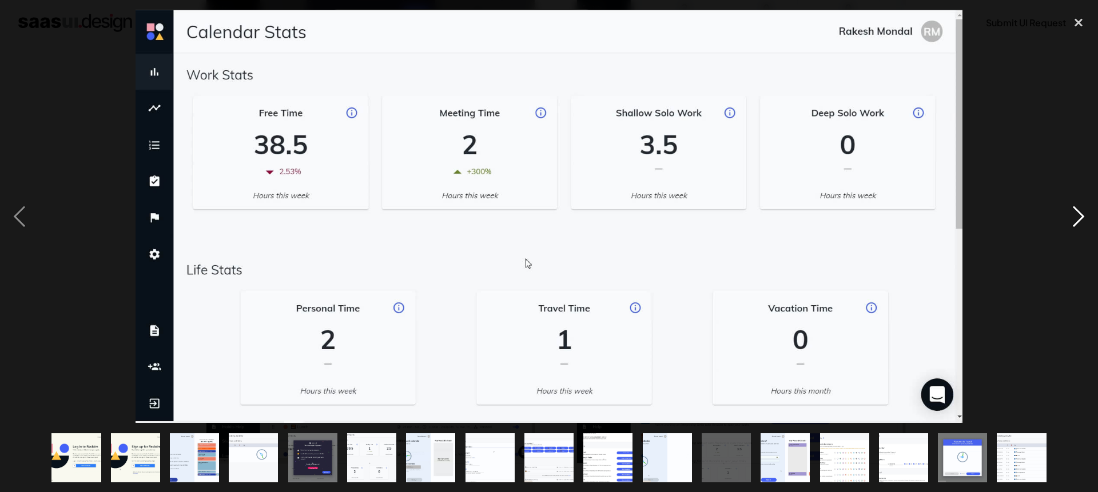
click at [1072, 224] on div "next image" at bounding box center [1078, 217] width 39 height 414
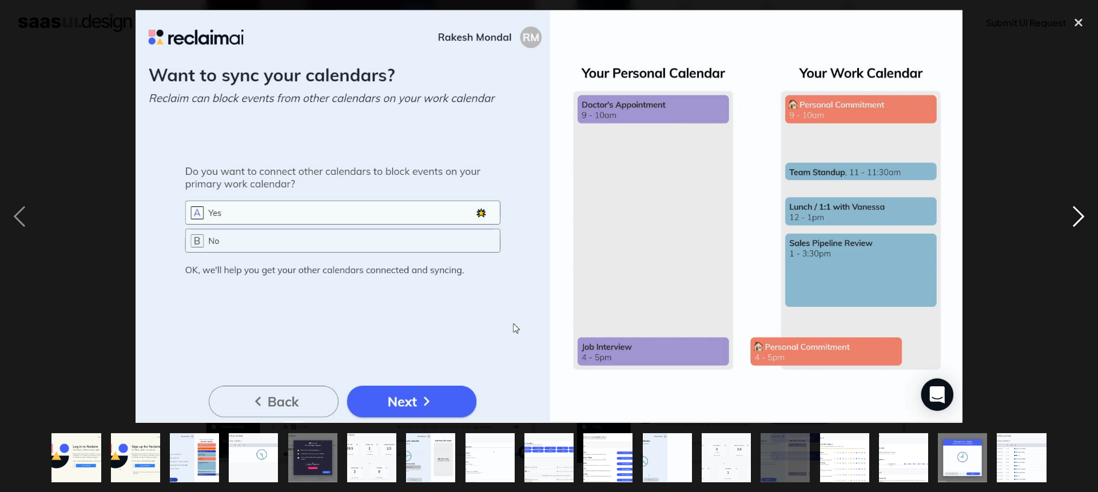
click at [1072, 224] on div "next image" at bounding box center [1078, 217] width 39 height 414
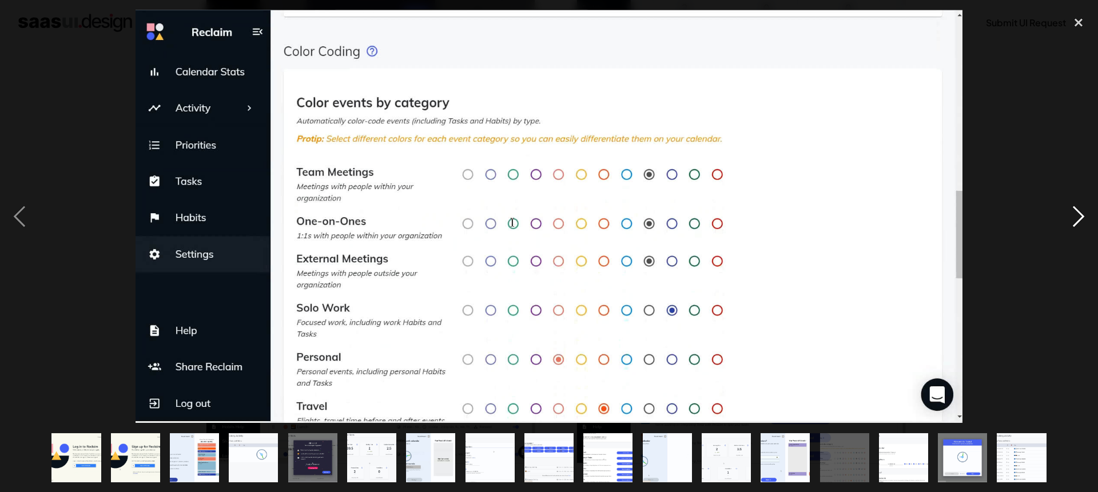
click at [1072, 224] on div "next image" at bounding box center [1078, 217] width 39 height 414
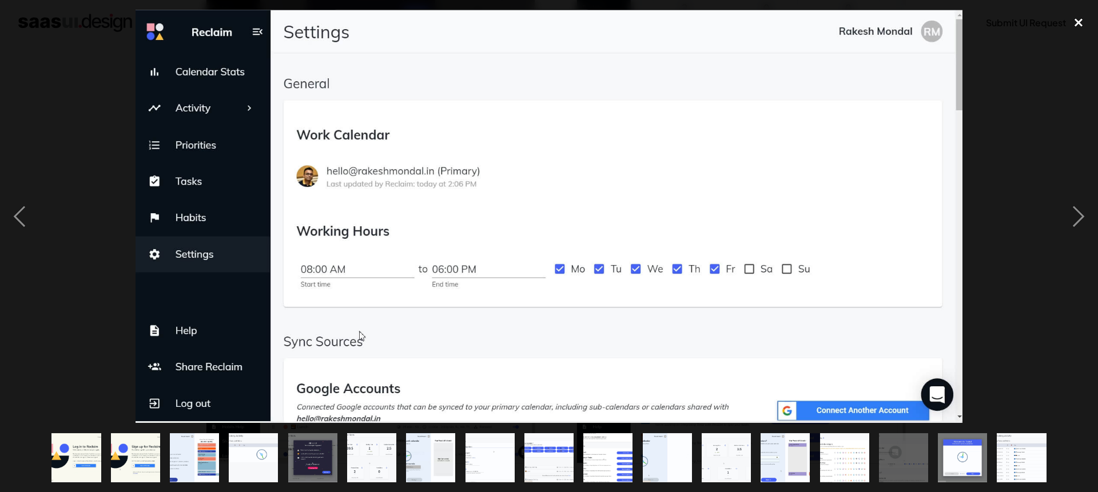
click at [1071, 25] on div "close lightbox" at bounding box center [1078, 22] width 39 height 25
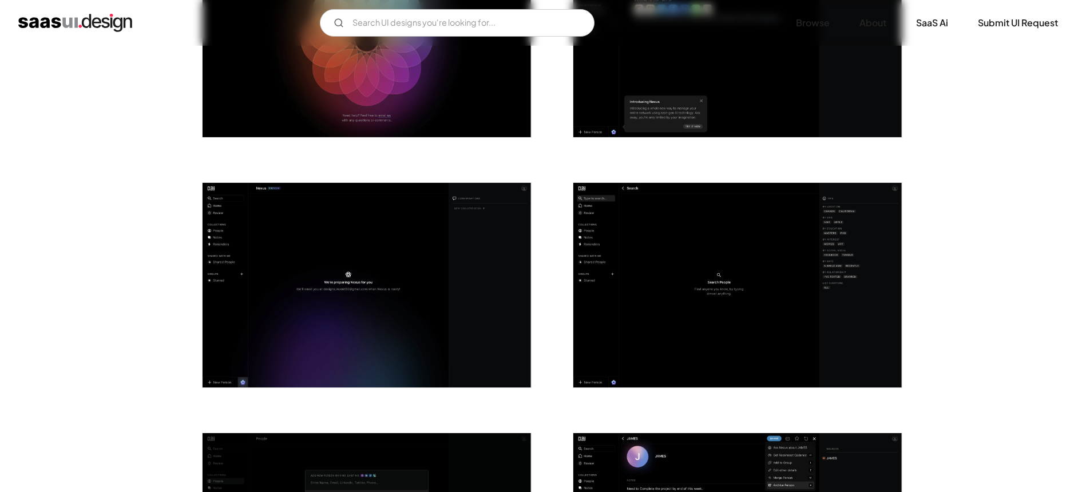
scroll to position [2368, 0]
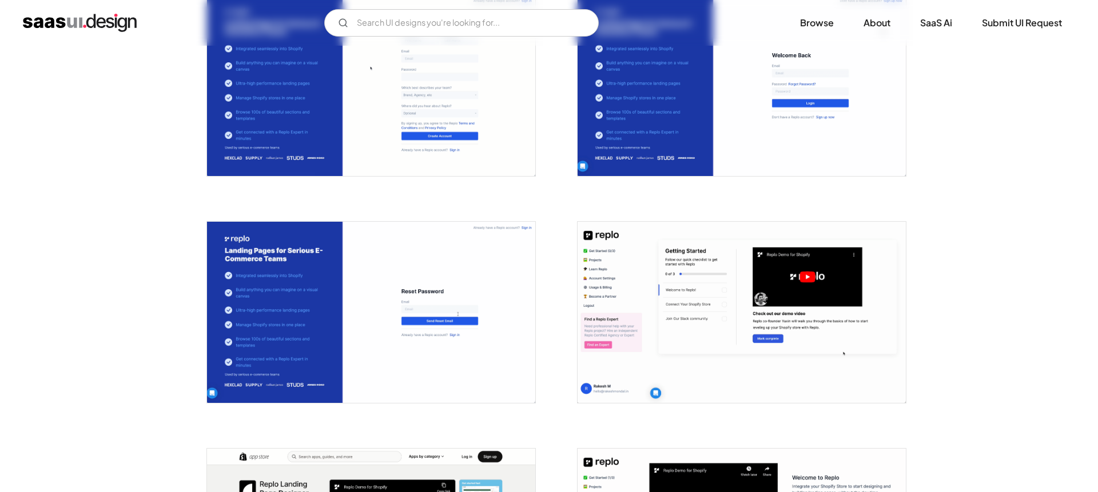
scroll to position [681, 0]
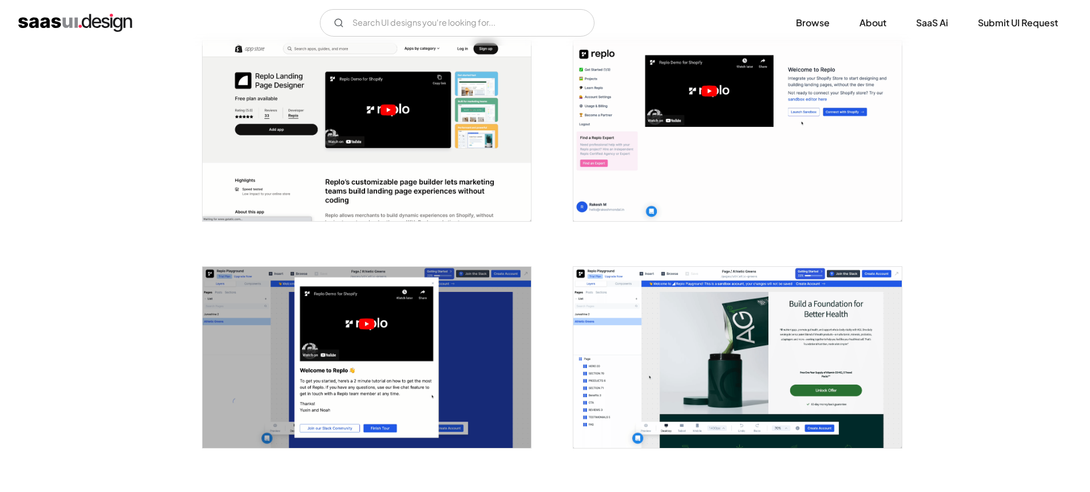
click at [624, 100] on img "open lightbox" at bounding box center [737, 131] width 328 height 181
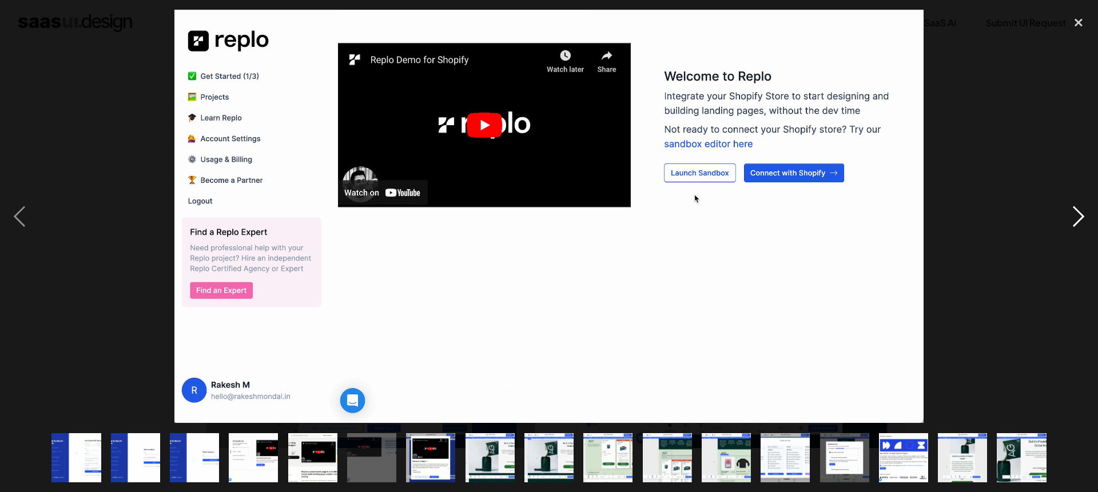
click at [1089, 220] on div "next image" at bounding box center [1078, 217] width 39 height 414
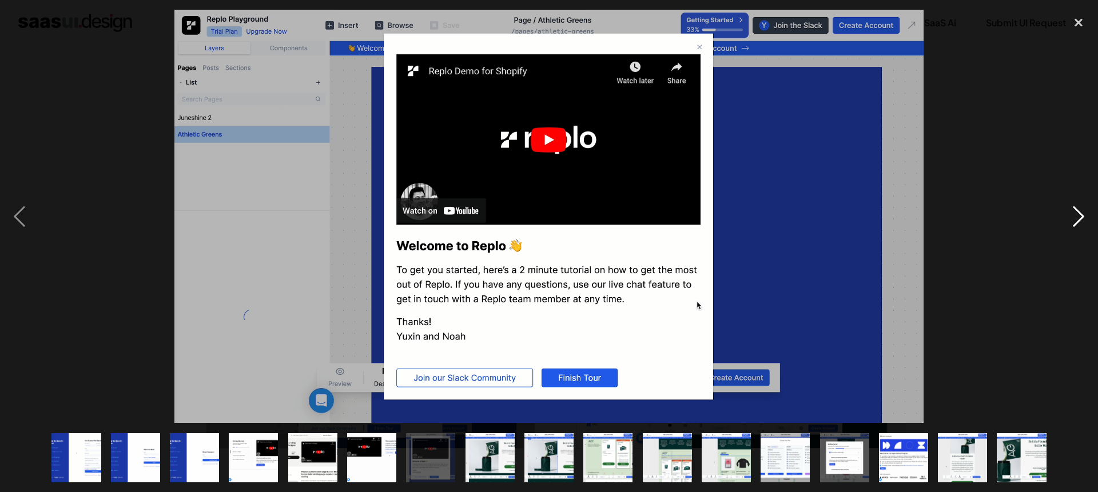
click at [1087, 221] on div "next image" at bounding box center [1078, 217] width 39 height 414
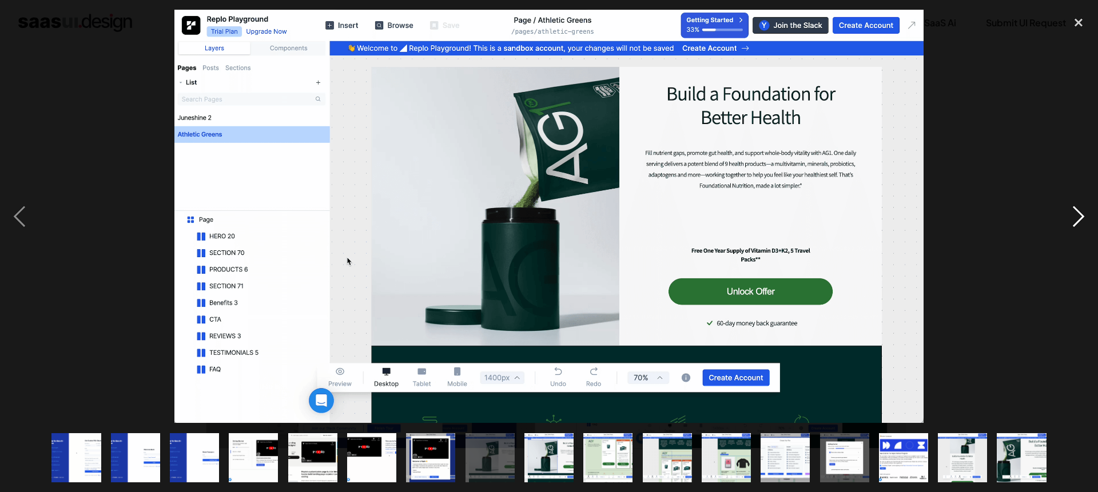
click at [1087, 221] on div "next image" at bounding box center [1078, 217] width 39 height 414
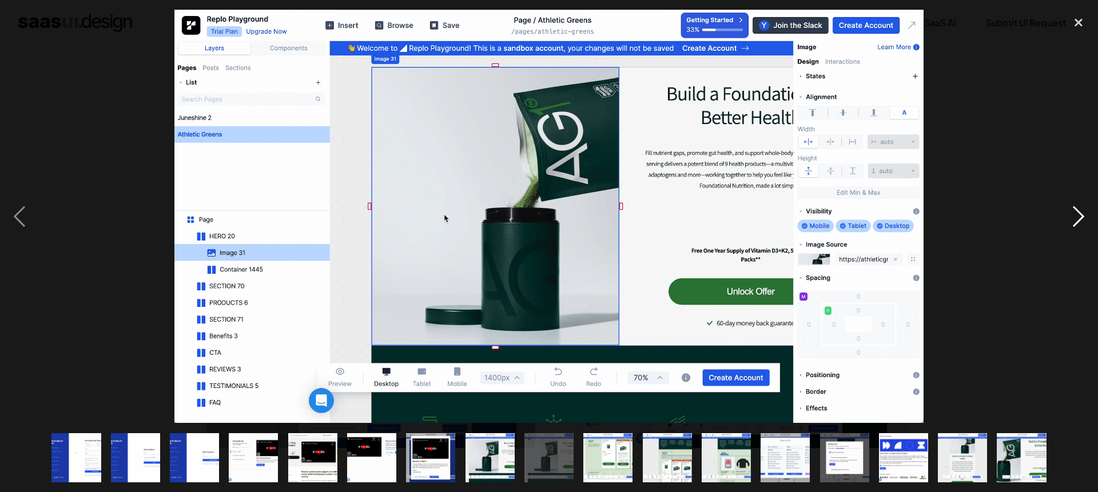
click at [1087, 221] on div "next image" at bounding box center [1078, 217] width 39 height 414
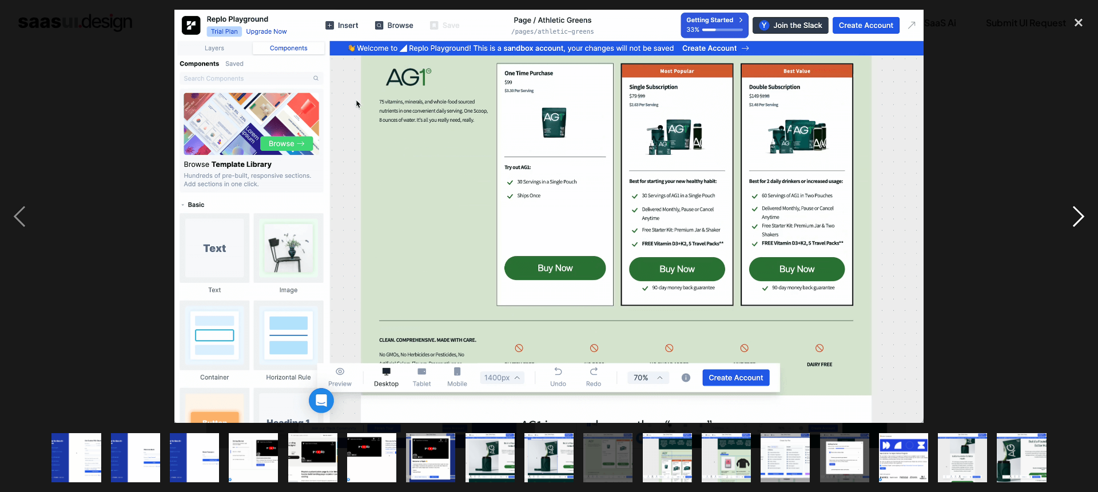
click at [1087, 221] on div "next image" at bounding box center [1078, 217] width 39 height 414
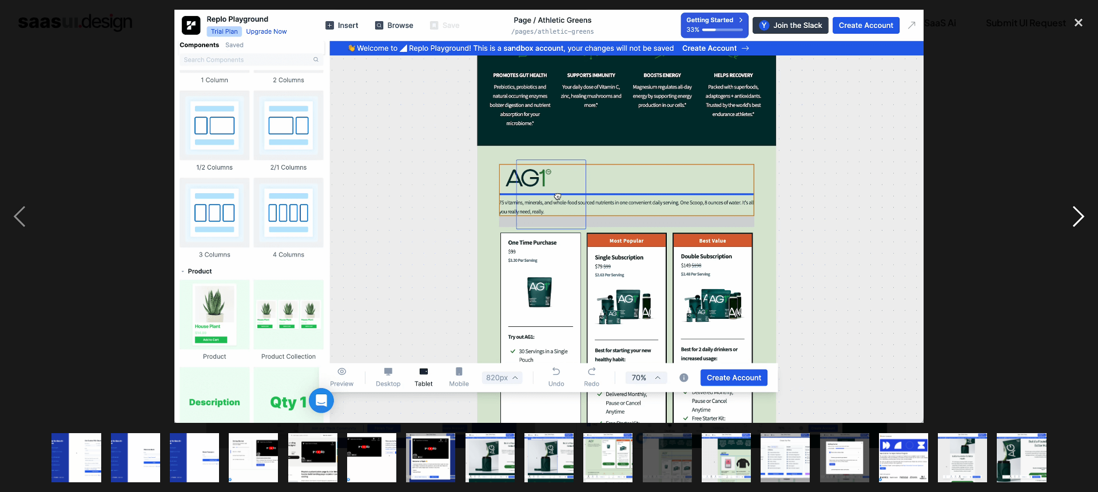
click at [1087, 221] on div "next image" at bounding box center [1078, 217] width 39 height 414
